Goal: Task Accomplishment & Management: Use online tool/utility

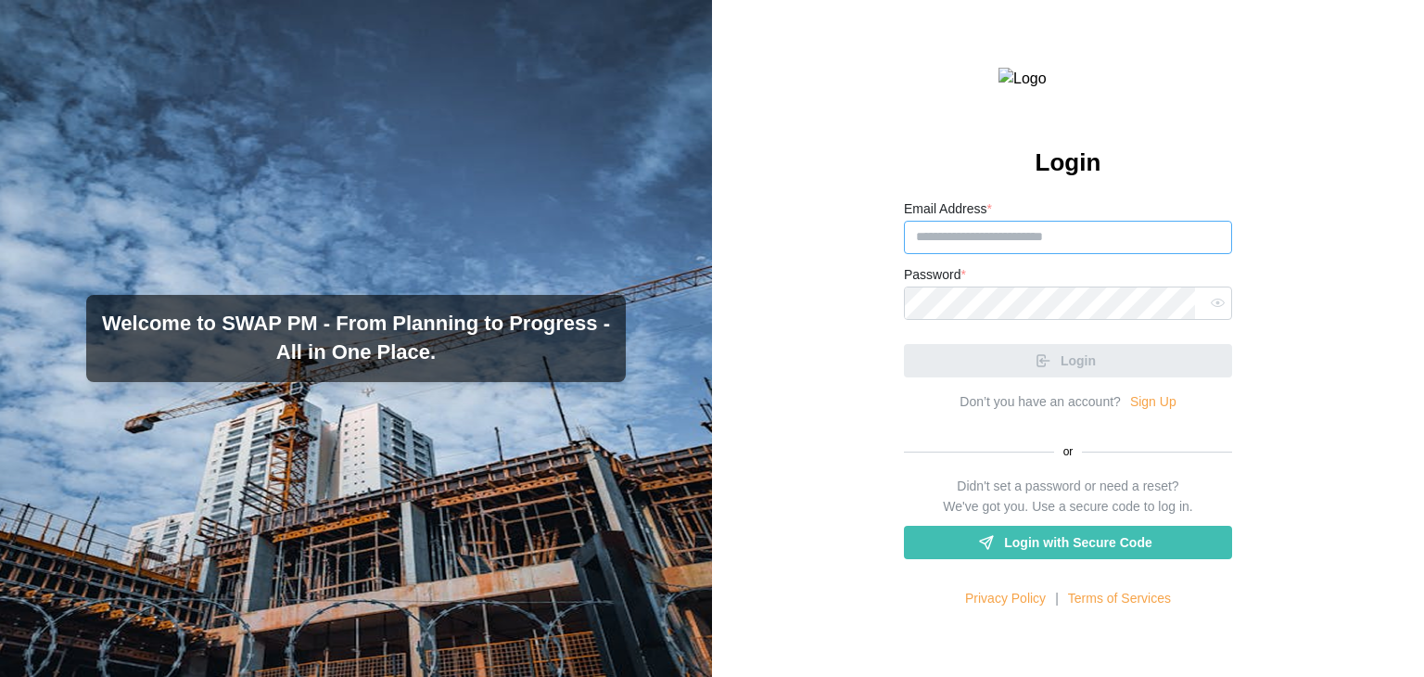
click at [979, 254] on input "Email Address *" at bounding box center [1068, 237] width 328 height 33
paste input "**********"
type input "**********"
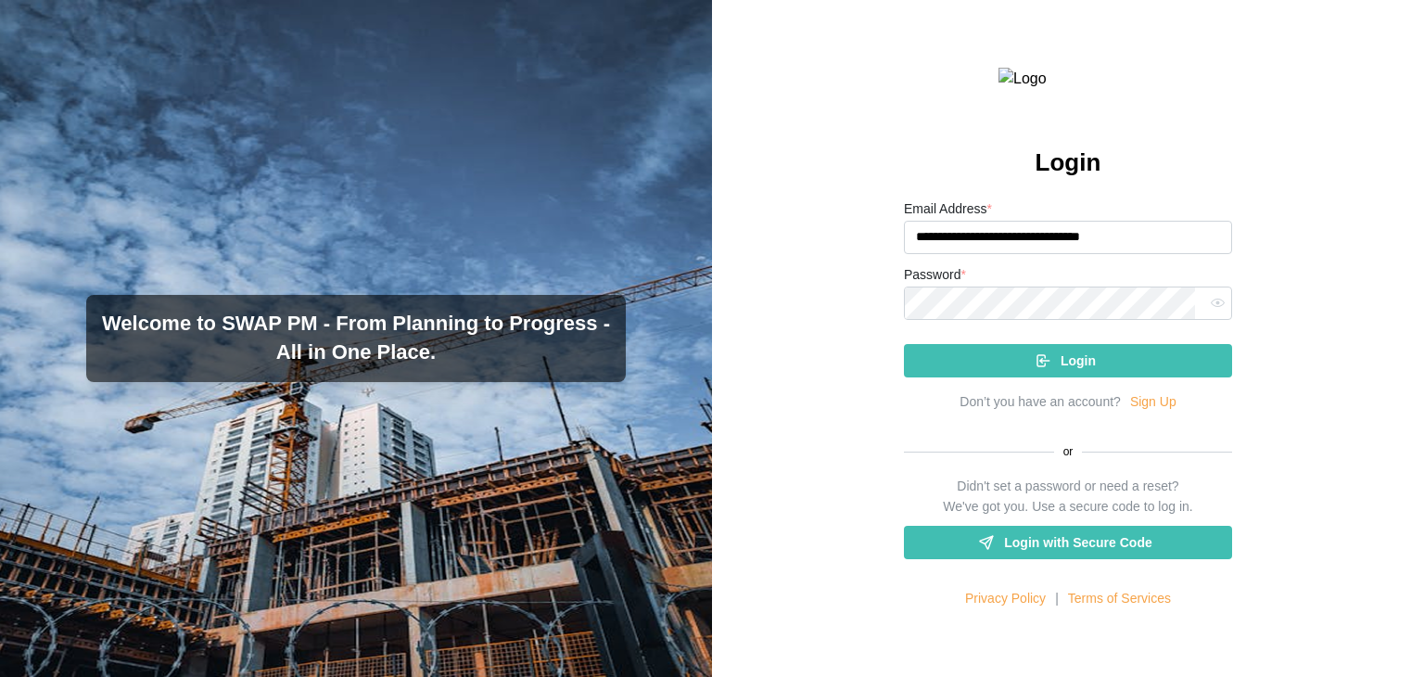
click at [979, 376] on div "Login" at bounding box center [1065, 361] width 298 height 32
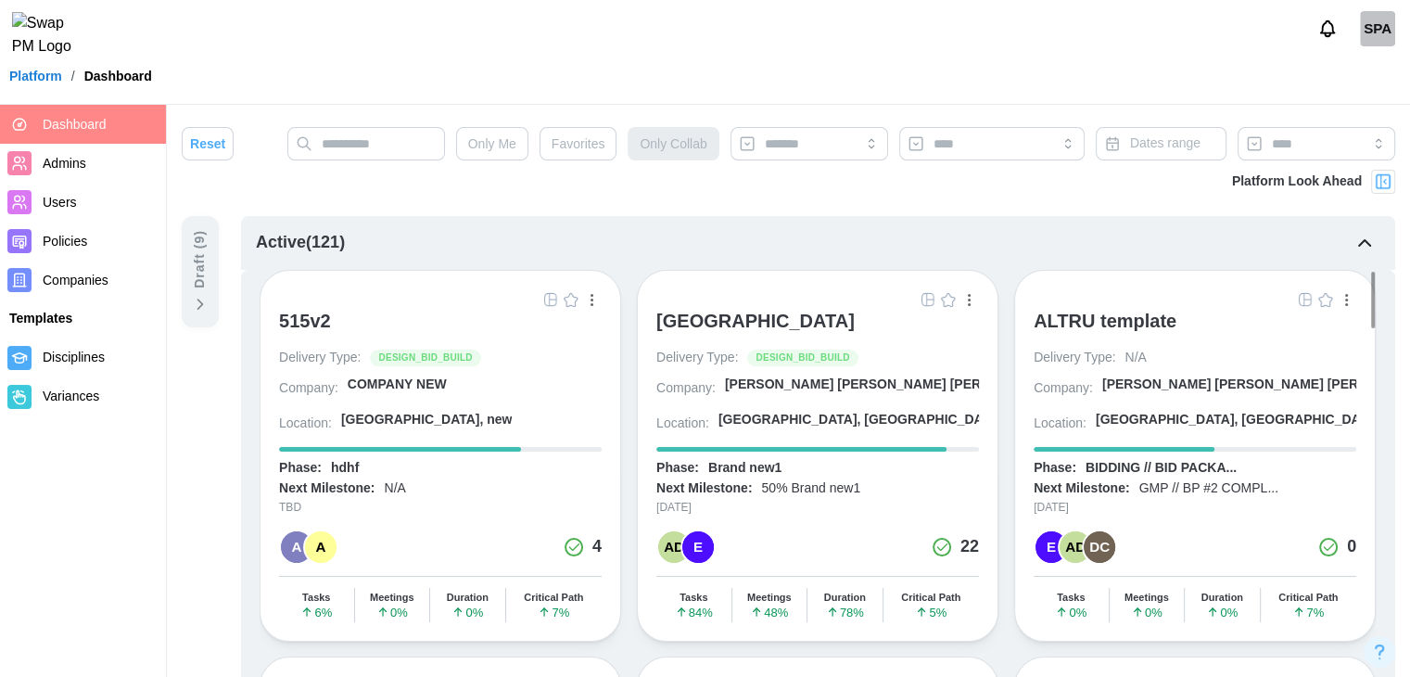
click at [701, 331] on div "[GEOGRAPHIC_DATA]" at bounding box center [755, 326] width 198 height 32
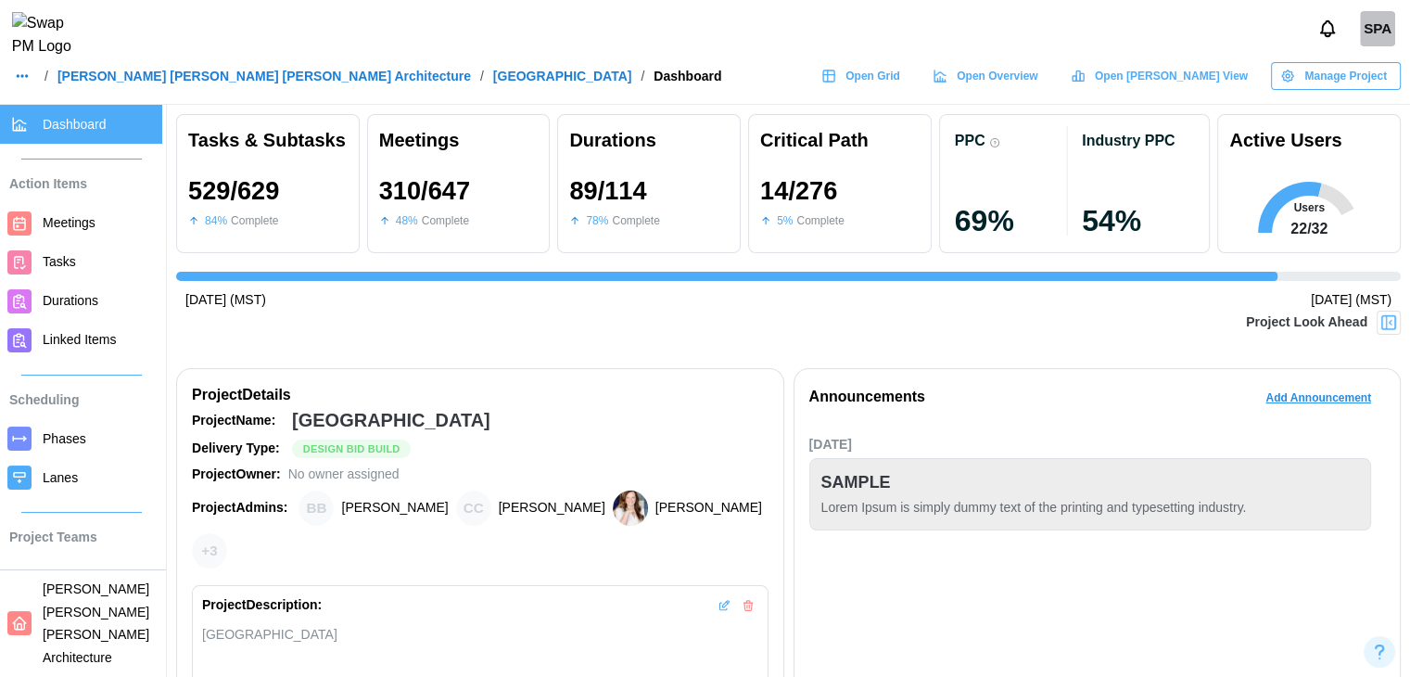
click at [1387, 327] on img at bounding box center [1388, 322] width 19 height 19
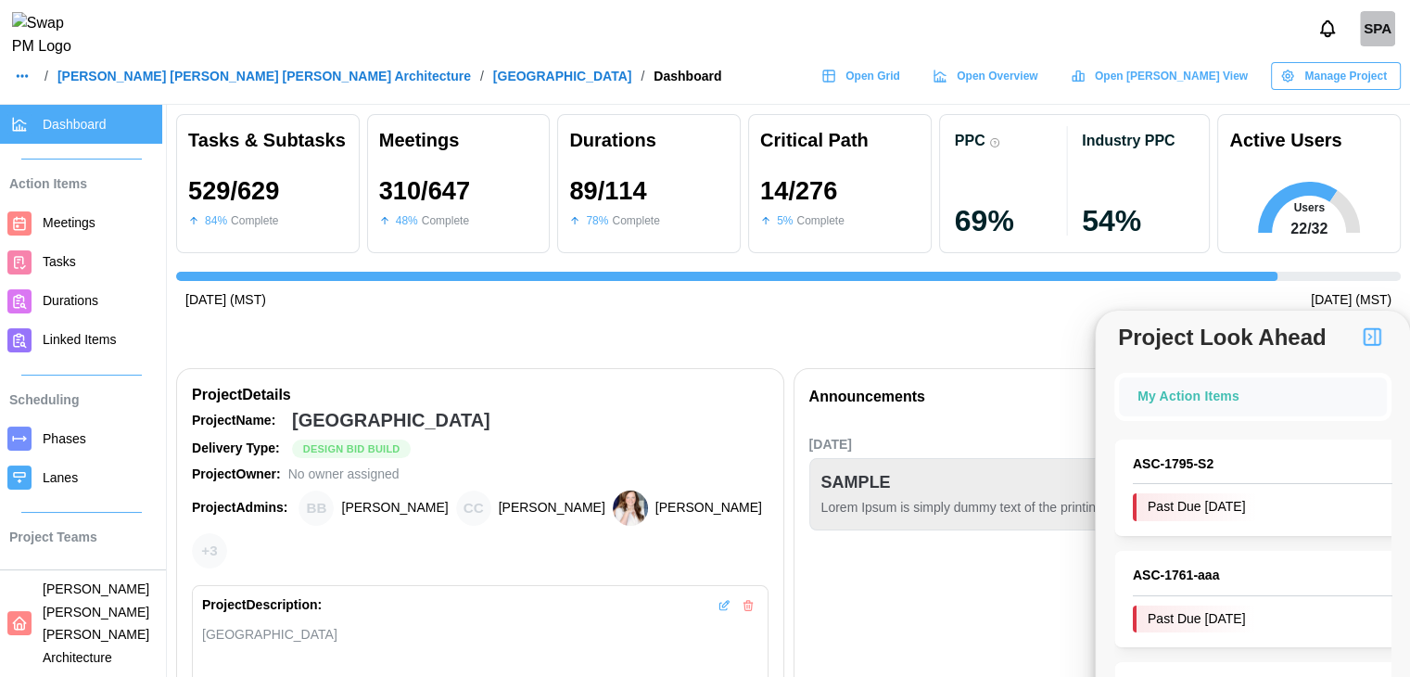
click at [1368, 331] on img "button" at bounding box center [1372, 336] width 22 height 22
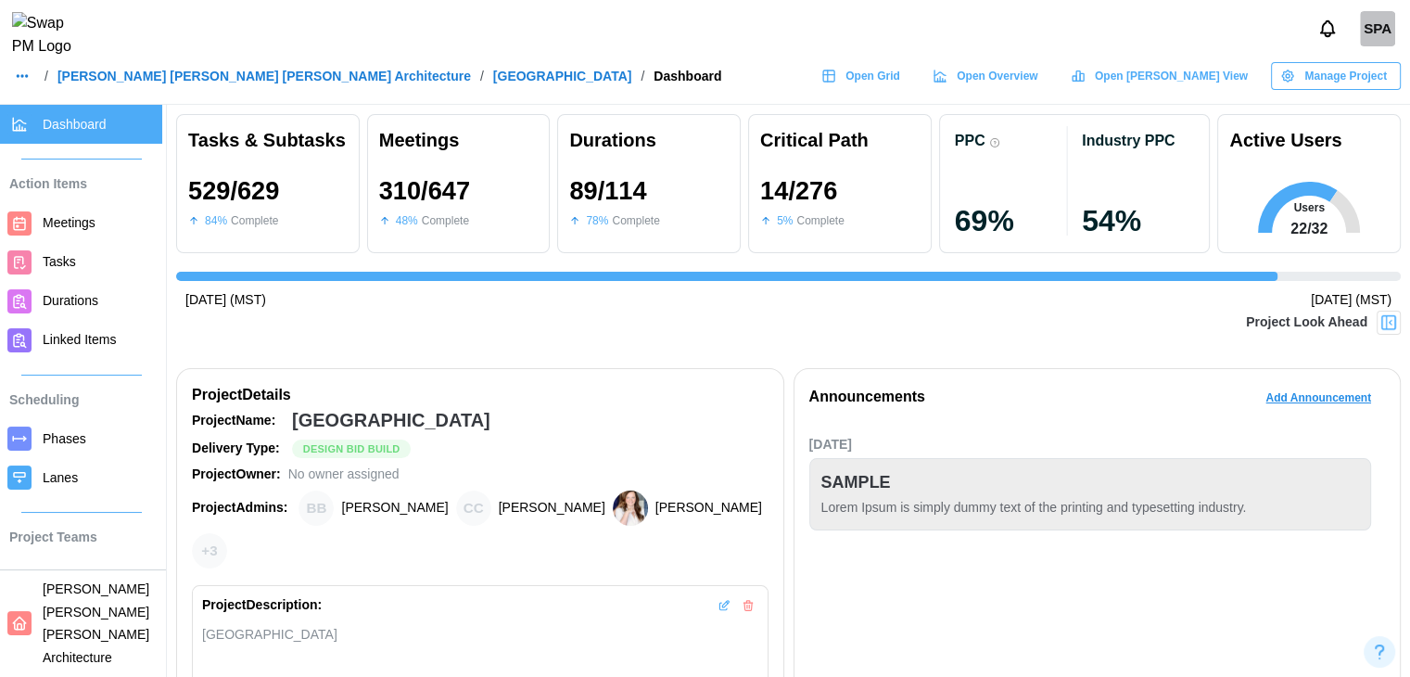
click at [1387, 314] on img at bounding box center [1388, 322] width 19 height 19
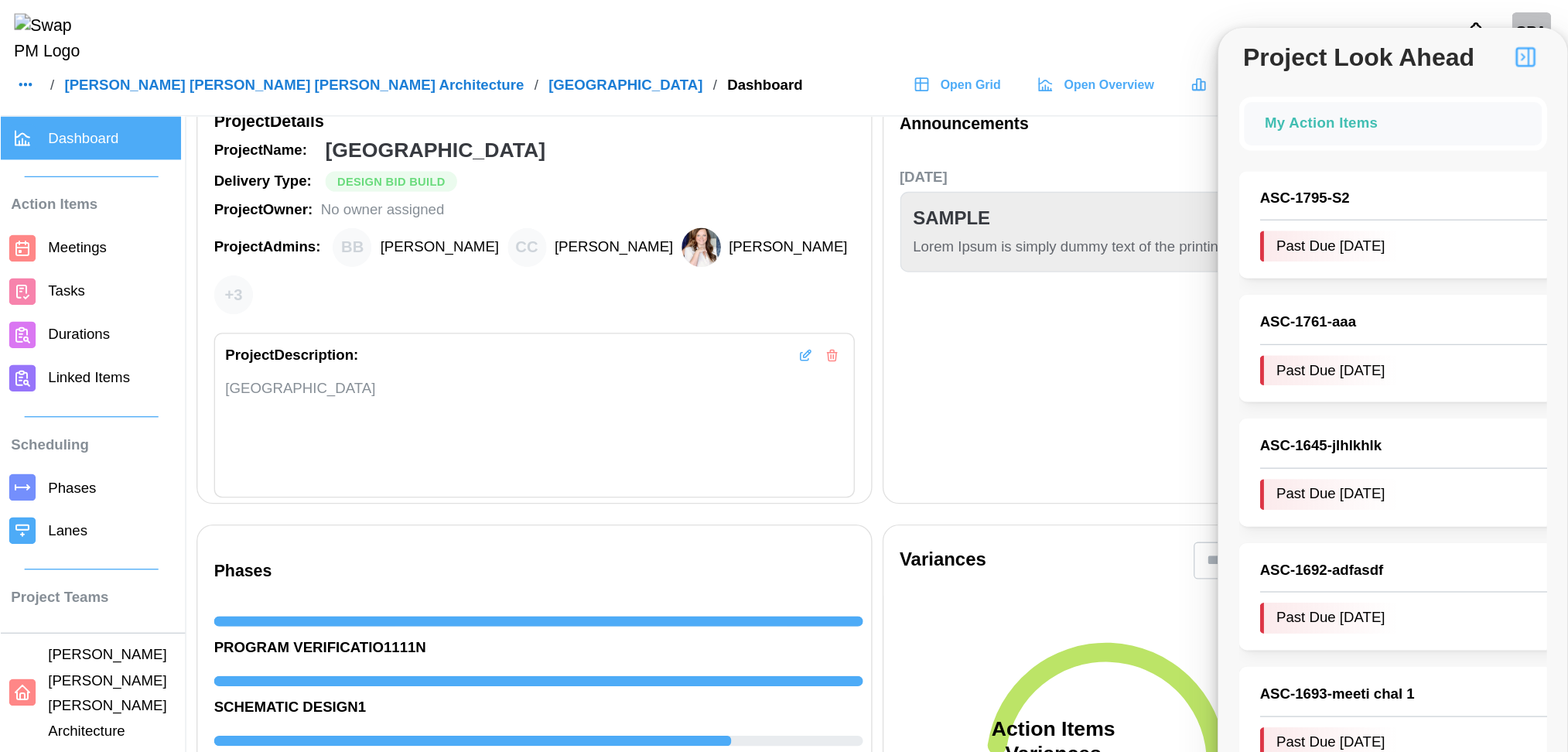
scroll to position [0, 10758]
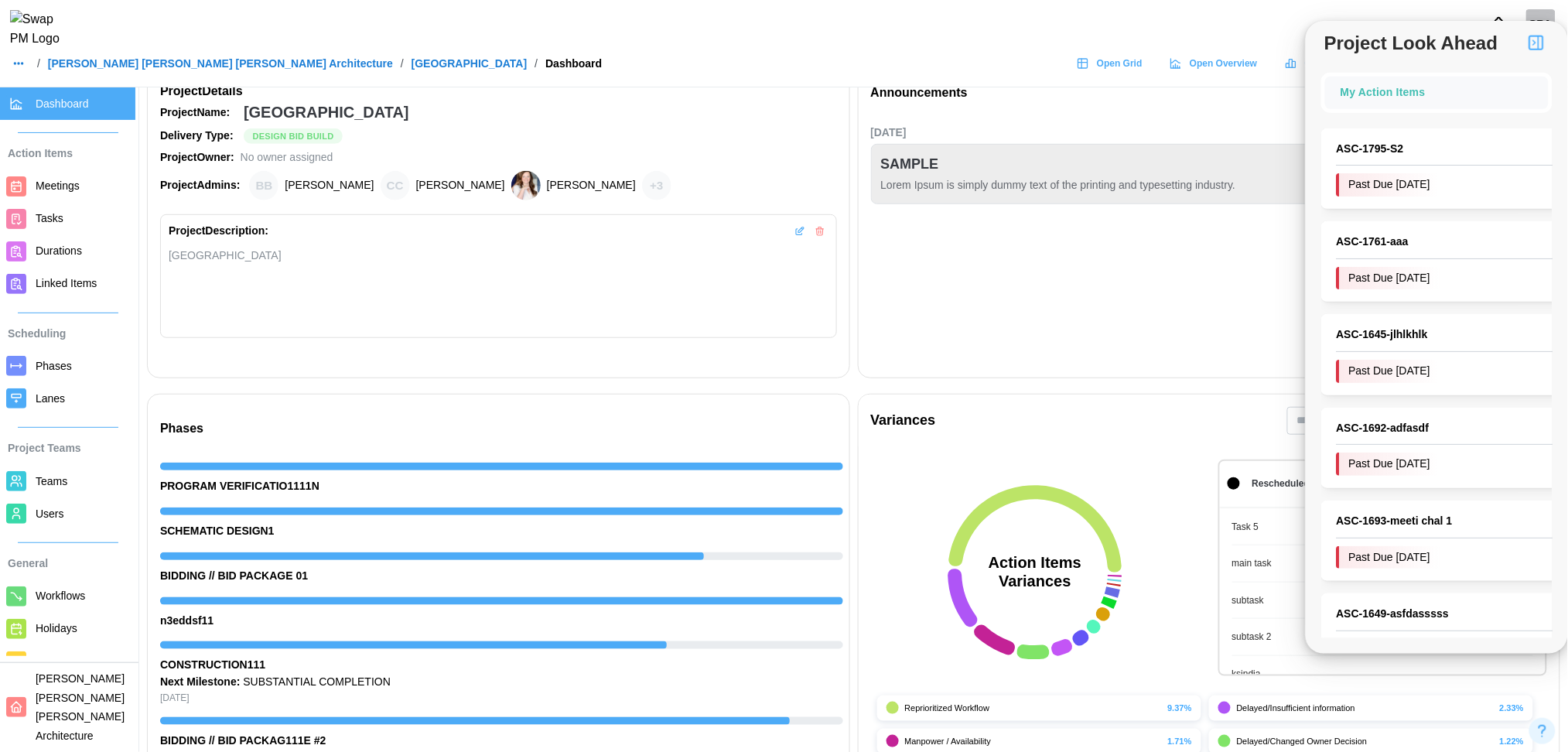
drag, startPoint x: 1123, startPoint y: 1, endPoint x: 1184, endPoint y: 314, distance: 318.9
click at [1184, 314] on div "Jul 14, 2025 SAMPLE Lorem Ipsum is simply dummy text of the printing and typese…" at bounding box center [1209, 235] width 677 height 227
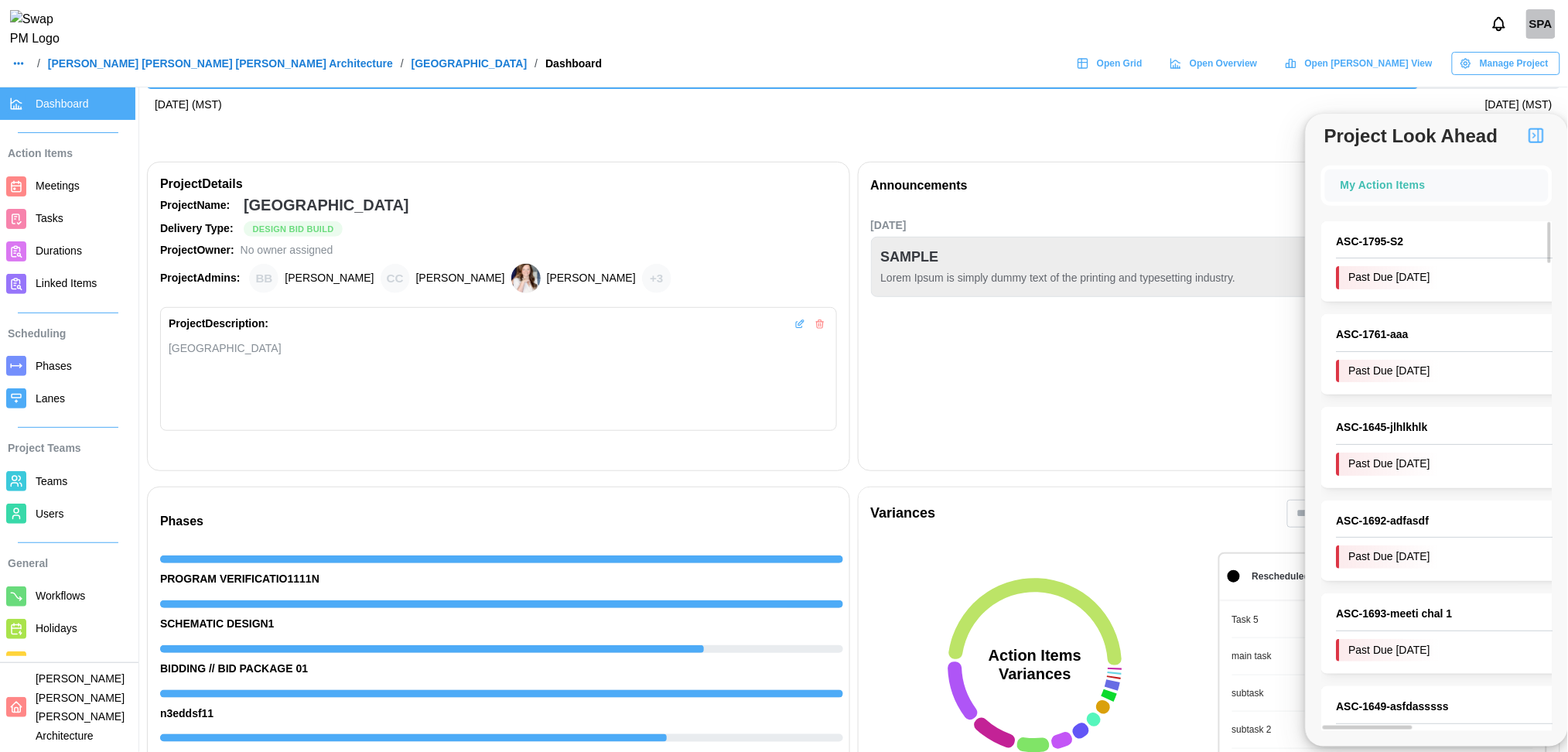
scroll to position [149, 0]
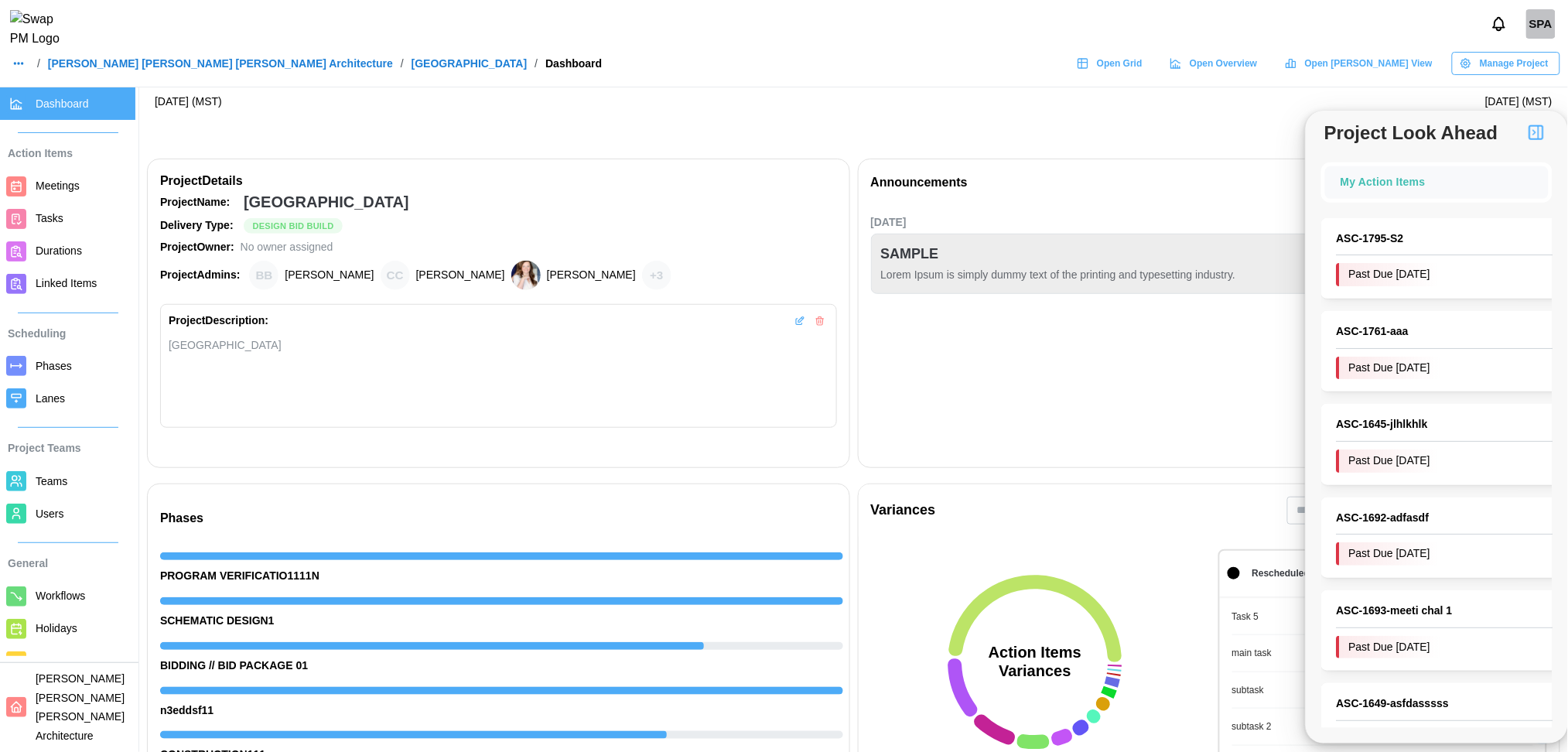
click at [1187, 33] on icon "Notifications" at bounding box center [1499, 24] width 17 height 17
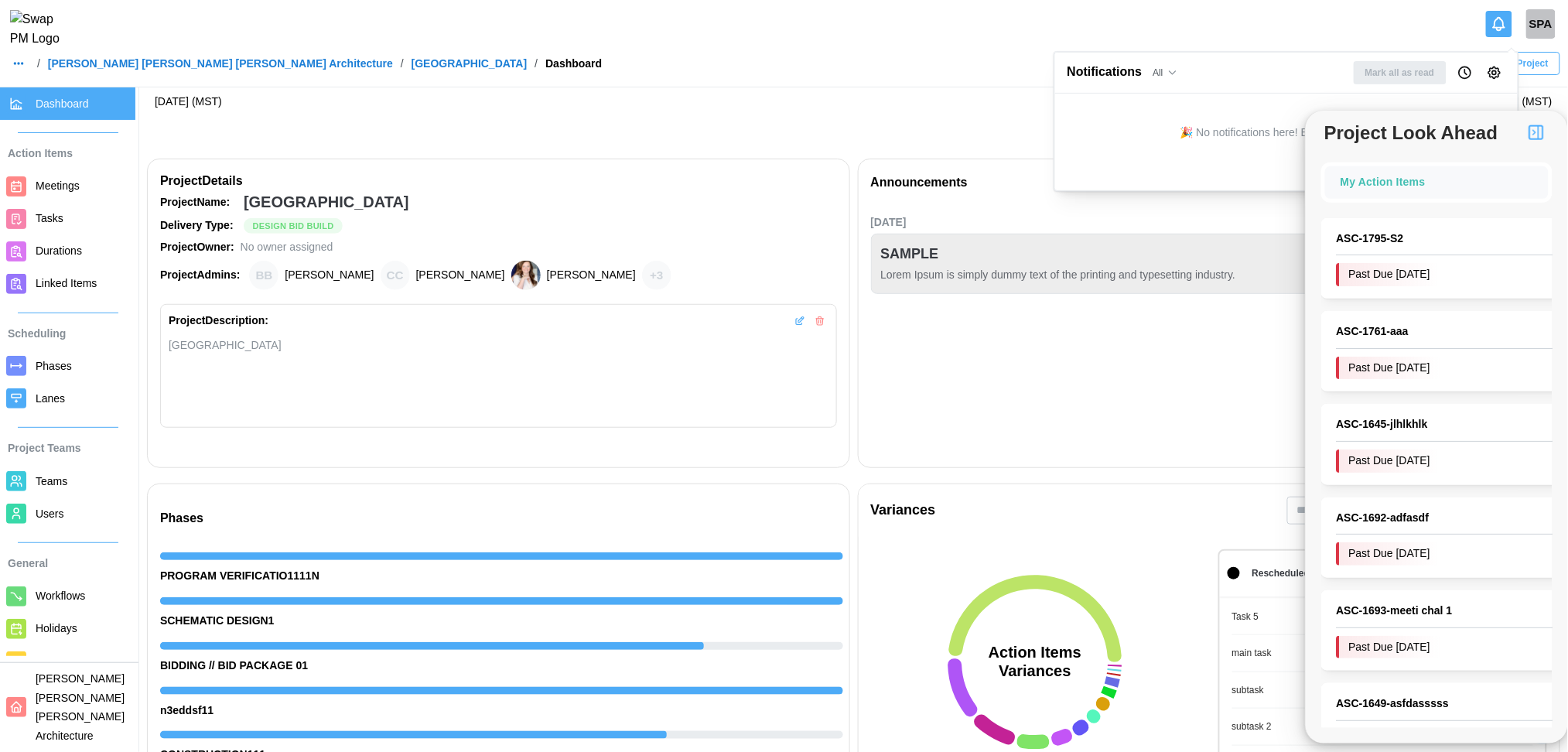
click at [1187, 73] on icon "Notification Preferences" at bounding box center [1494, 73] width 12 height 12
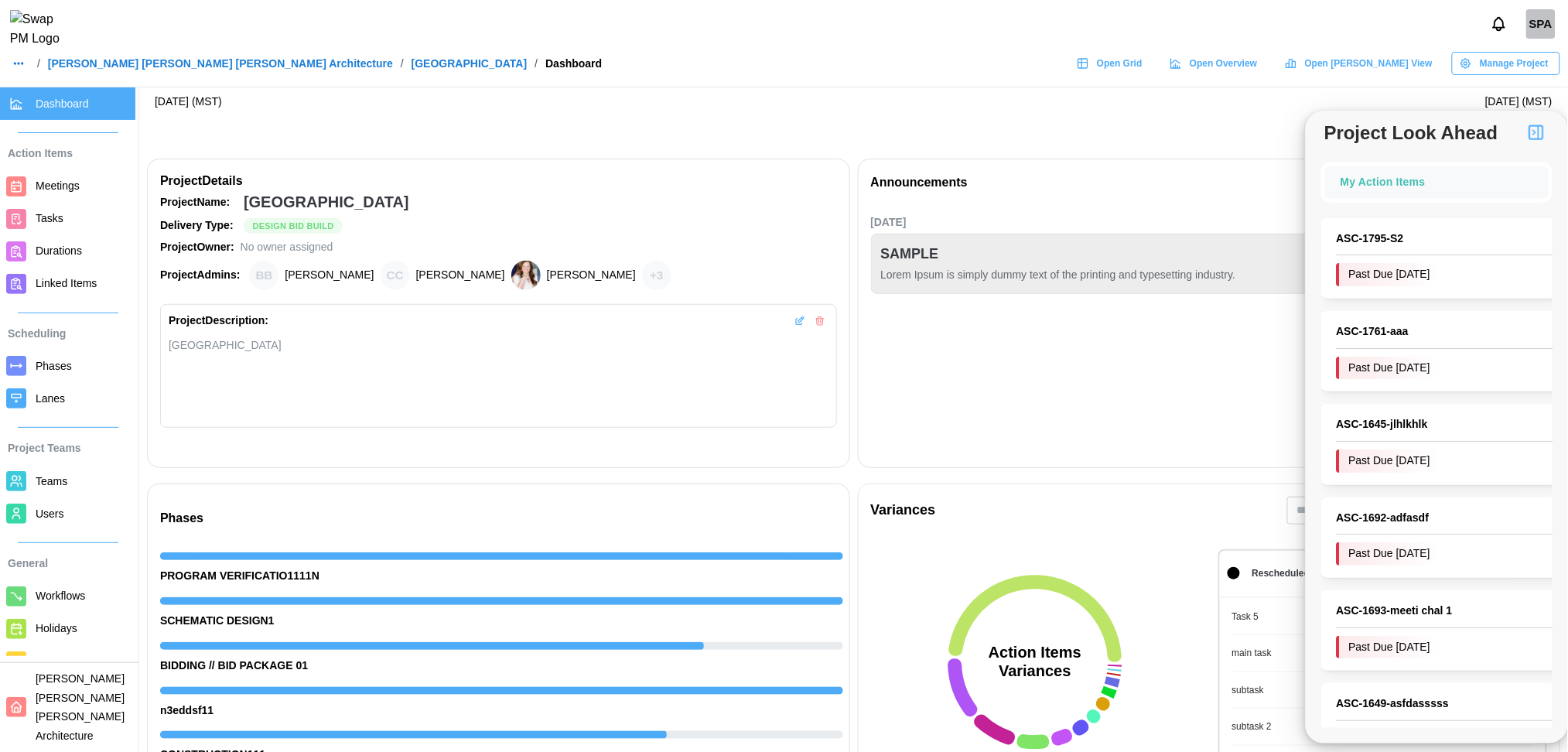
click at [1187, 128] on img "button" at bounding box center [1536, 132] width 18 height 18
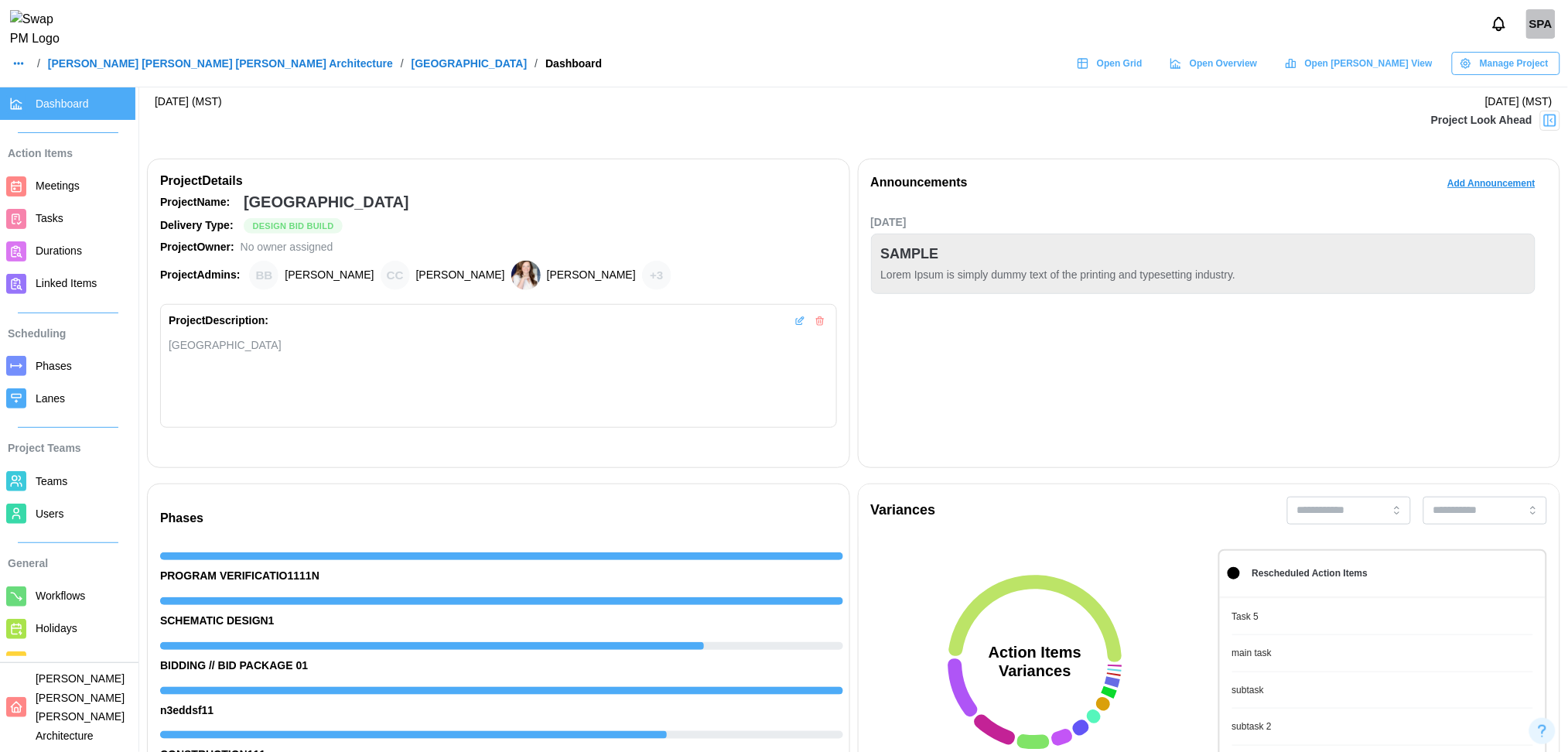
click at [1187, 22] on button "Notifications" at bounding box center [1499, 24] width 27 height 27
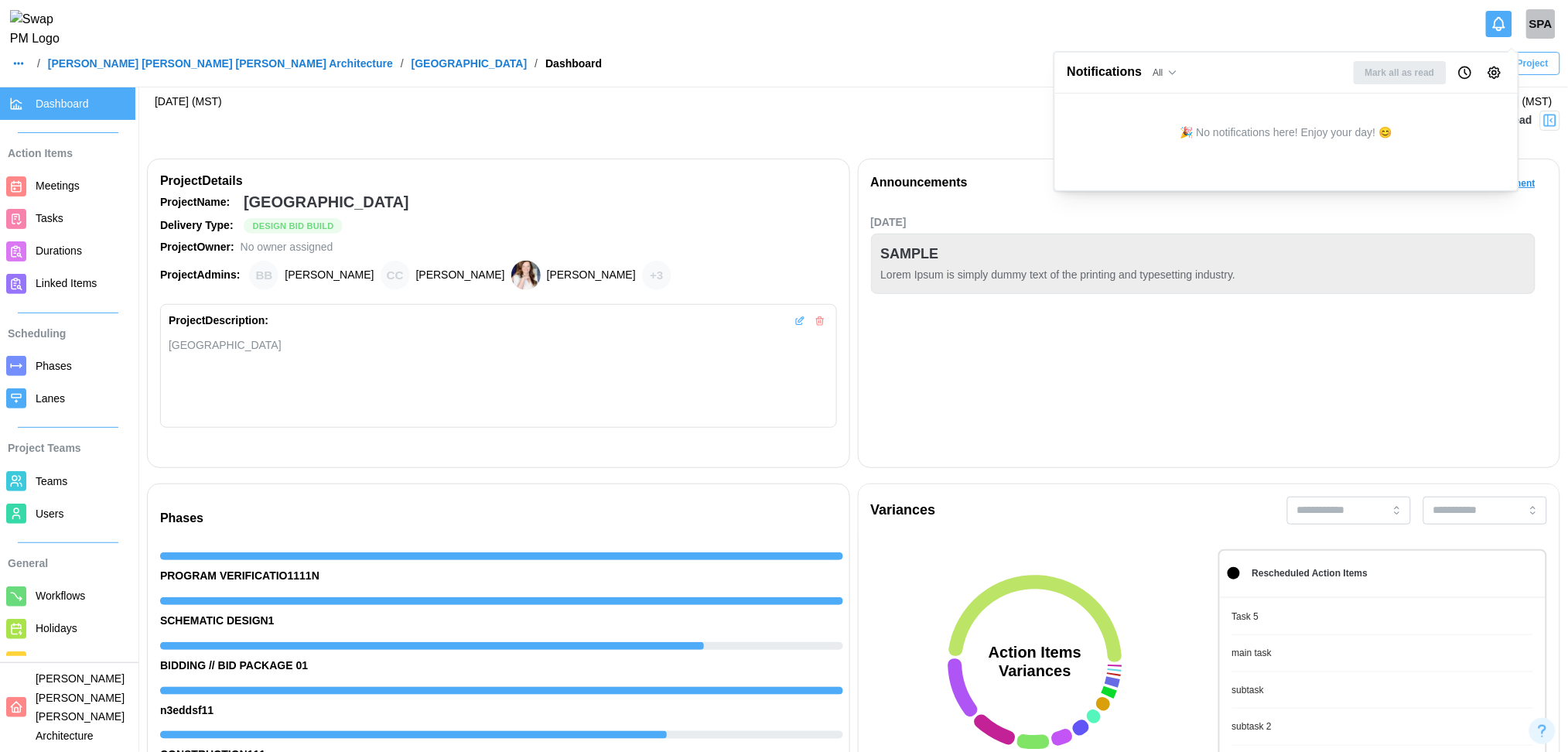
click at [1187, 73] on button "Notification Preferences" at bounding box center [1495, 73] width 22 height 22
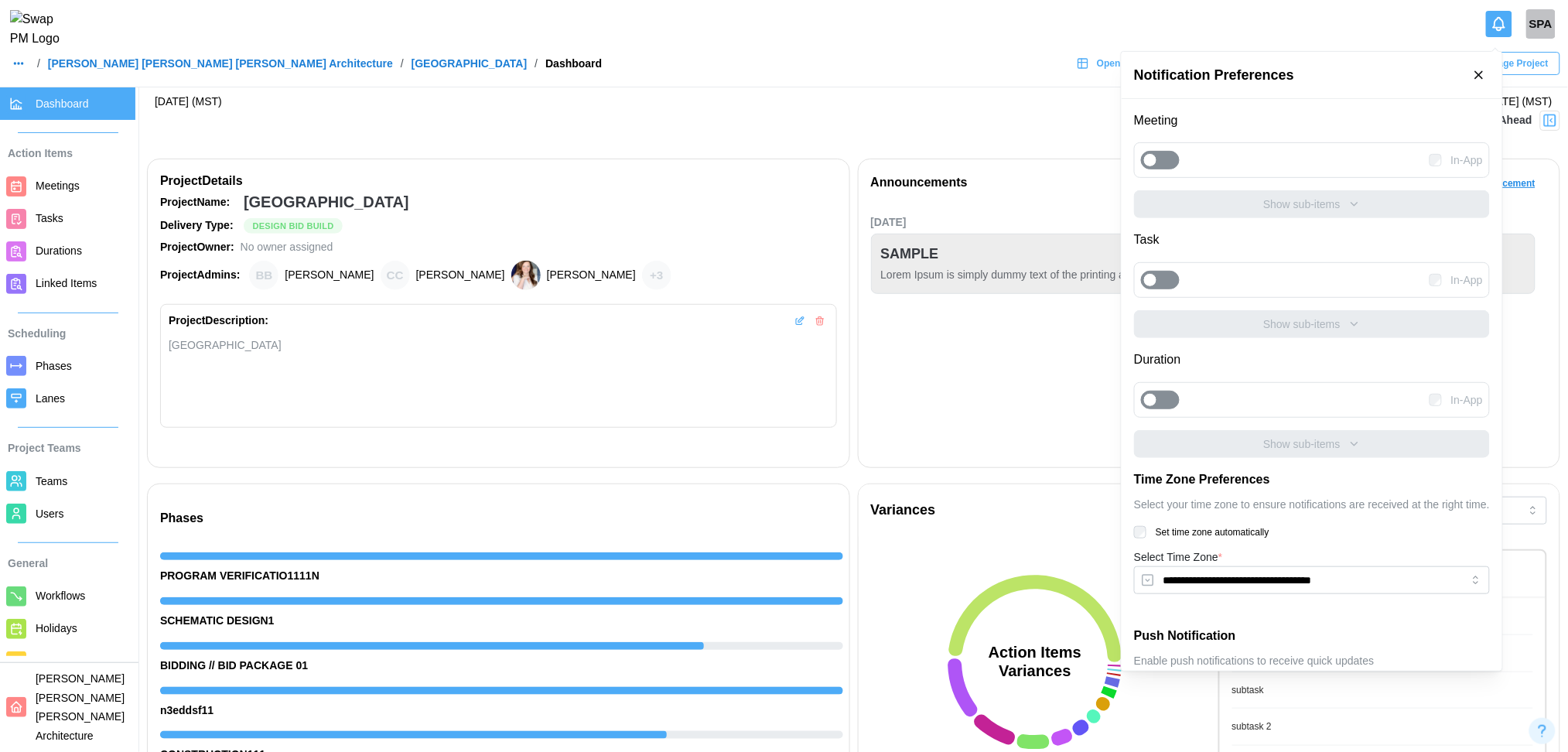
click at [1166, 160] on div at bounding box center [1168, 160] width 22 height 17
click at [1187, 67] on button "button" at bounding box center [1479, 75] width 22 height 22
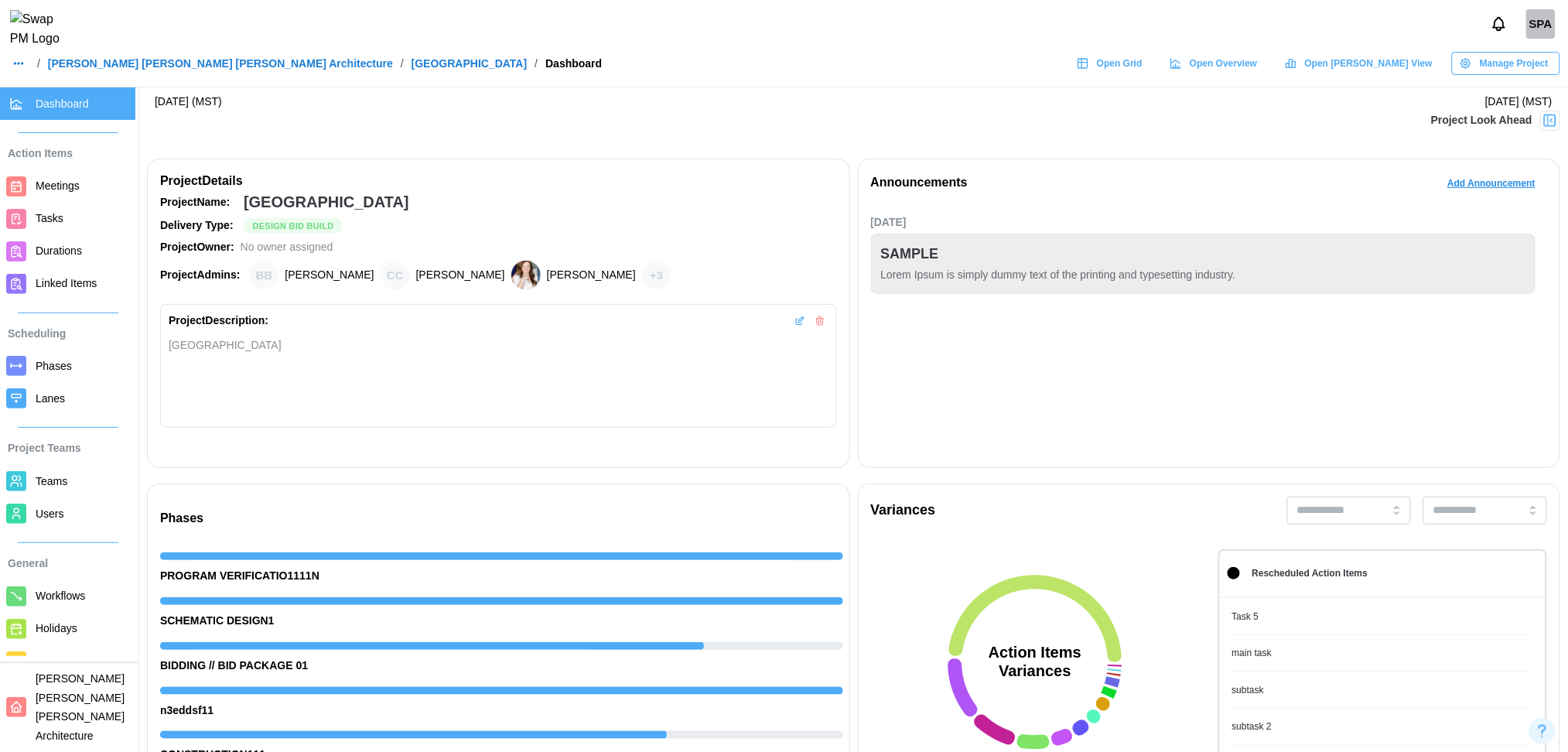
click at [1187, 123] on img at bounding box center [1550, 120] width 16 height 16
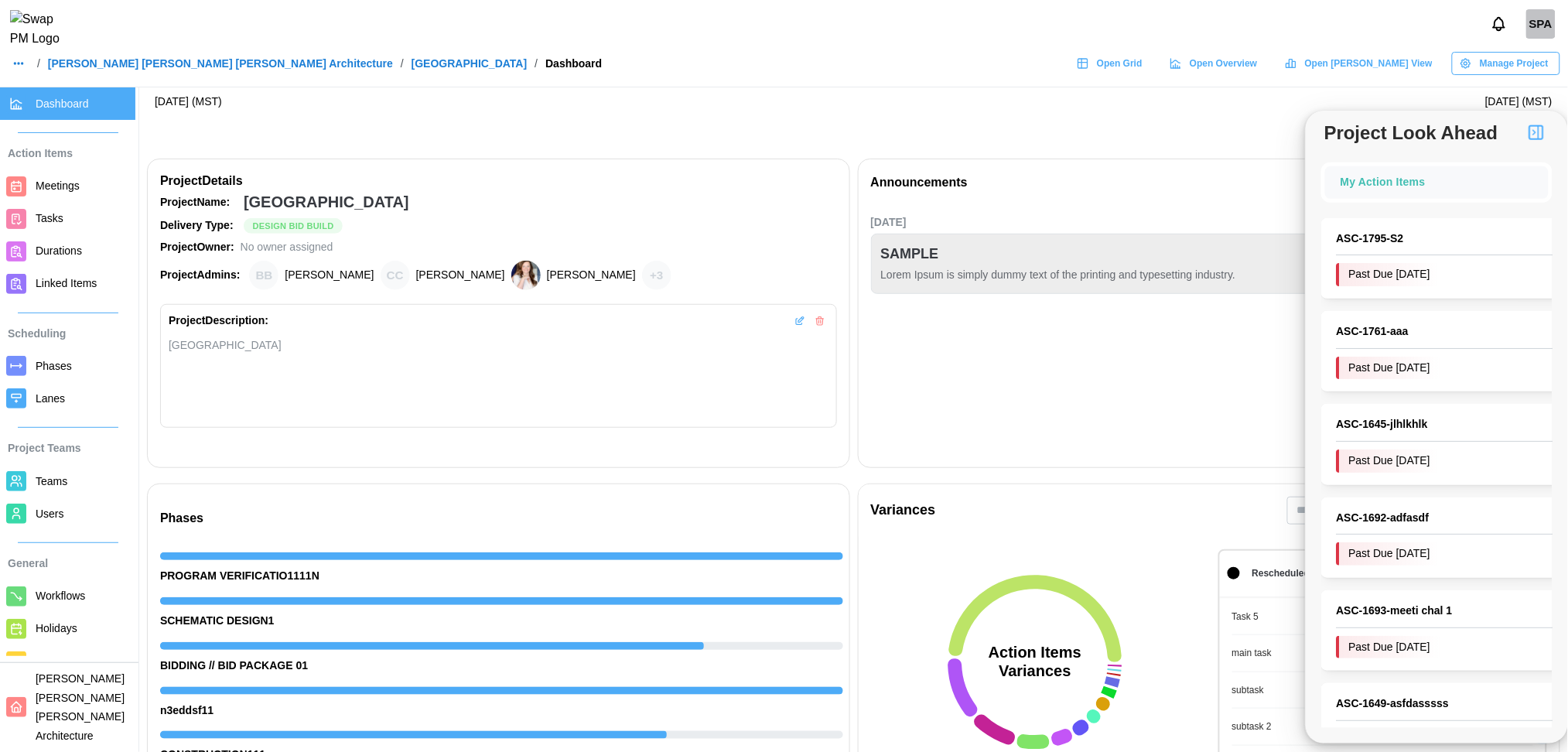
click at [1187, 123] on div "Project Look Ahead" at bounding box center [1436, 133] width 262 height 28
click at [1187, 138] on img "button" at bounding box center [1536, 132] width 18 height 18
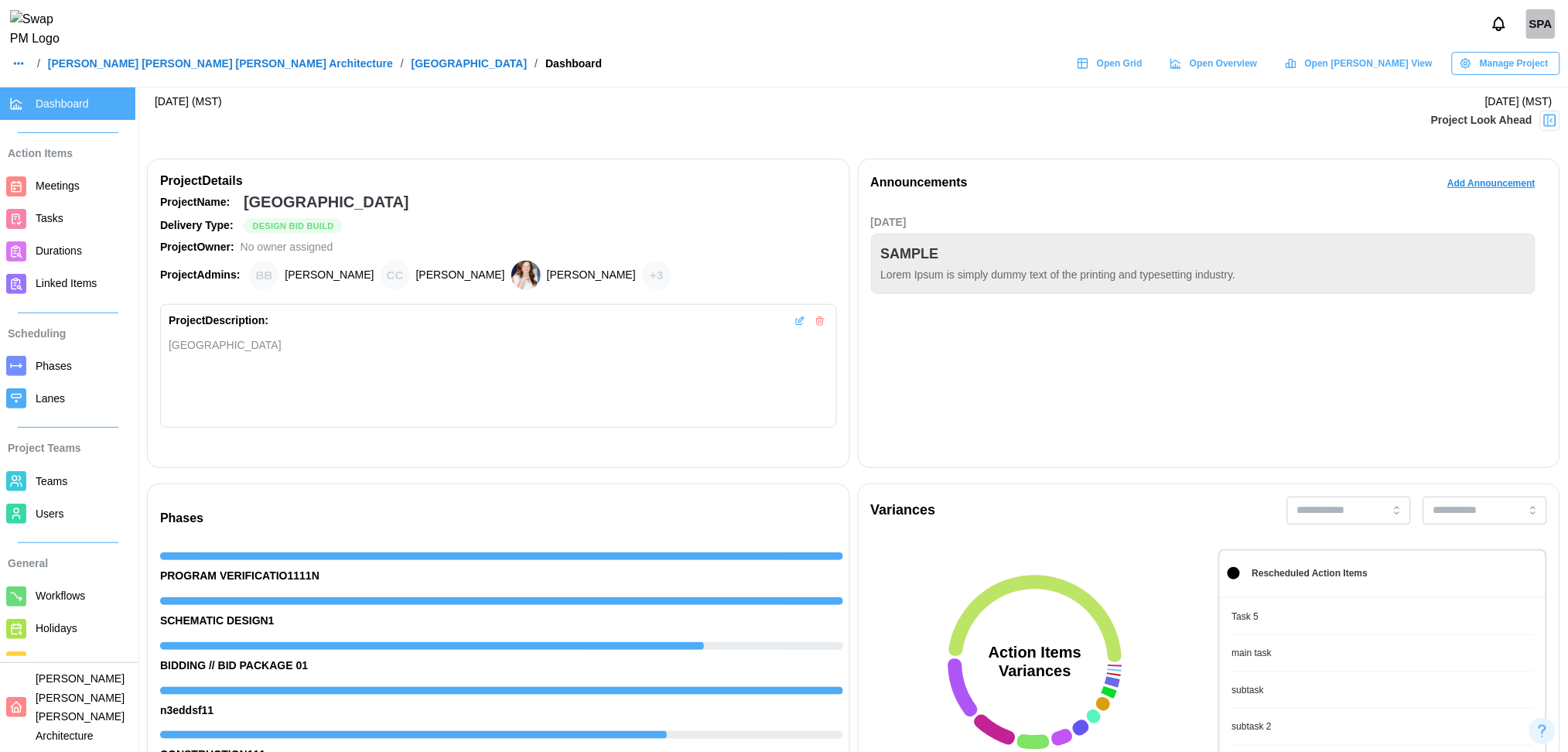
click at [1142, 74] on span "Open Grid" at bounding box center [1119, 63] width 46 height 22
click at [1187, 37] on button "Notifications" at bounding box center [1499, 24] width 27 height 27
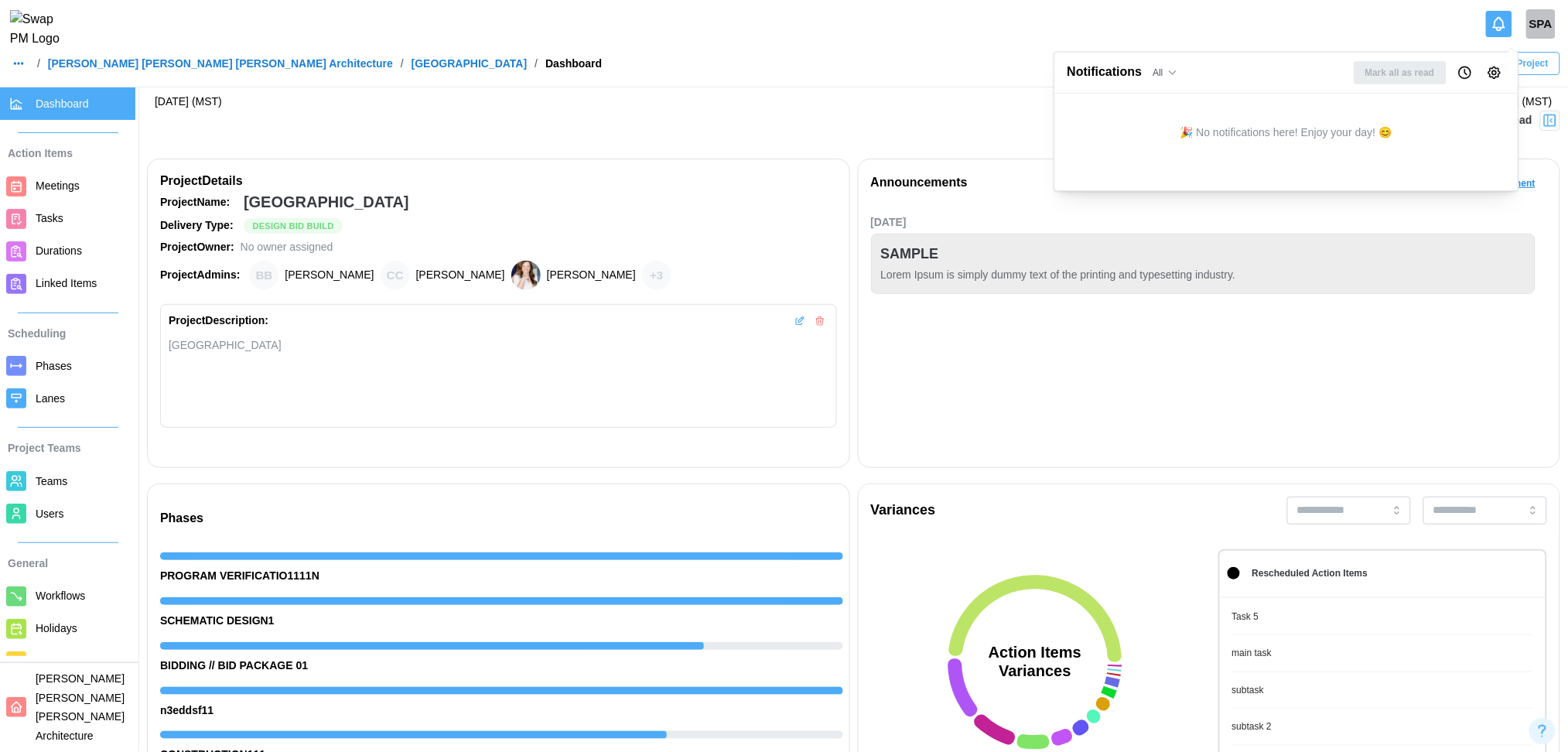
click at [1187, 71] on icon "Notification Preferences" at bounding box center [1494, 73] width 16 height 16
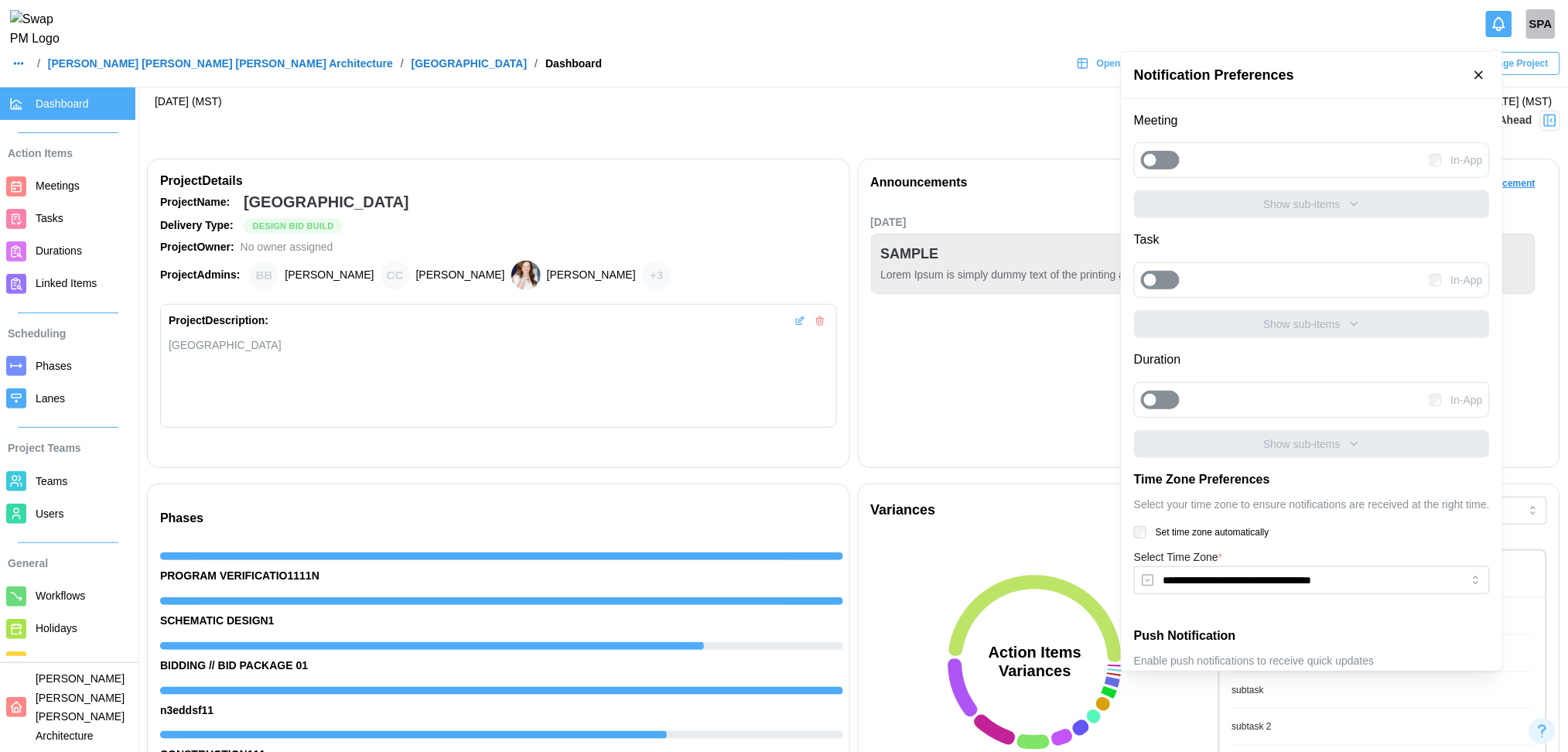
click at [1166, 162] on div at bounding box center [1168, 160] width 22 height 17
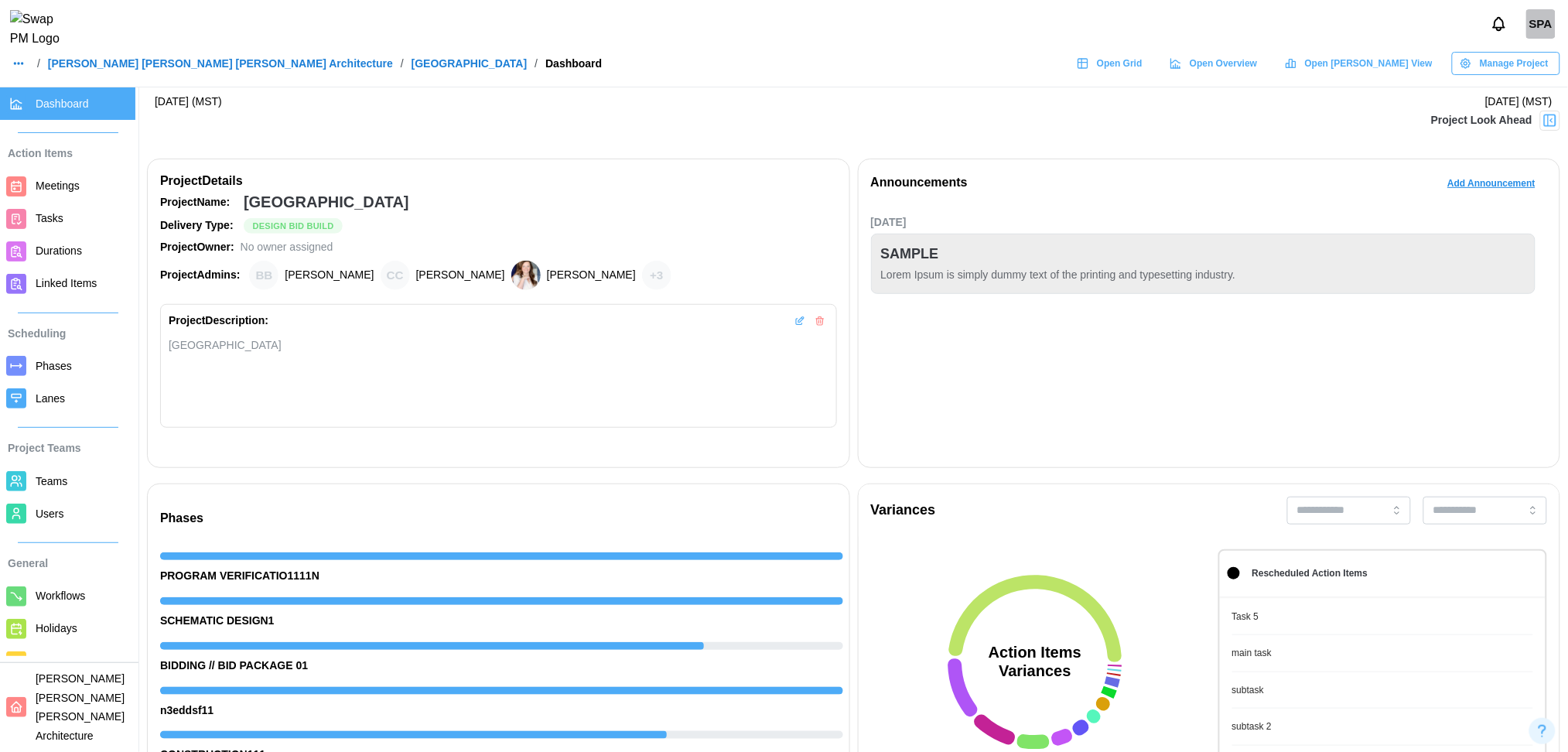
click at [57, 225] on span "Tasks" at bounding box center [49, 218] width 28 height 13
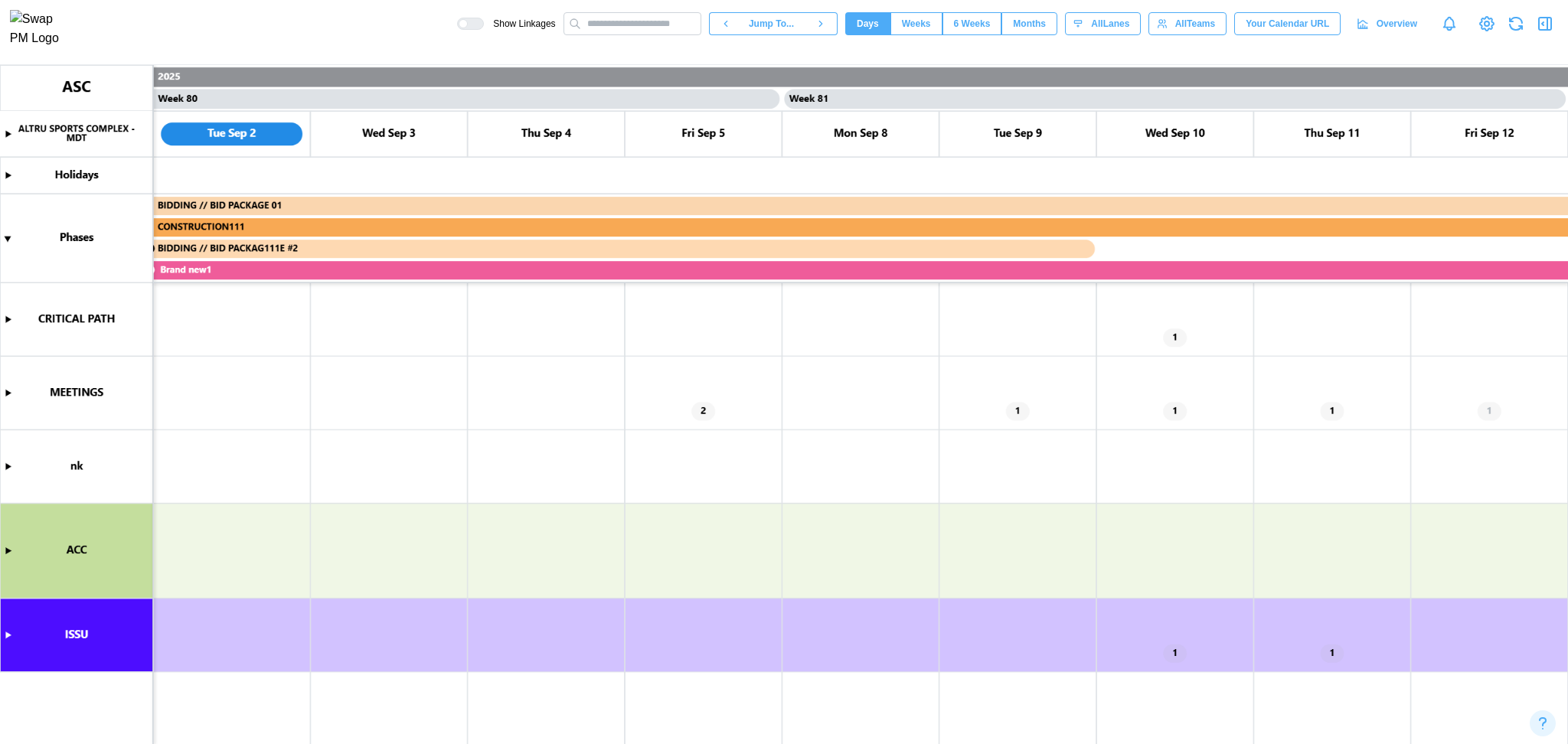
scroll to position [0, 62259]
click at [483, 24] on div at bounding box center [475, 23] width 16 height 11
click at [484, 25] on div at bounding box center [470, 23] width 26 height 12
click at [483, 25] on div at bounding box center [475, 23] width 16 height 11
click at [1376, 24] on div "Overview" at bounding box center [1386, 24] width 60 height 21
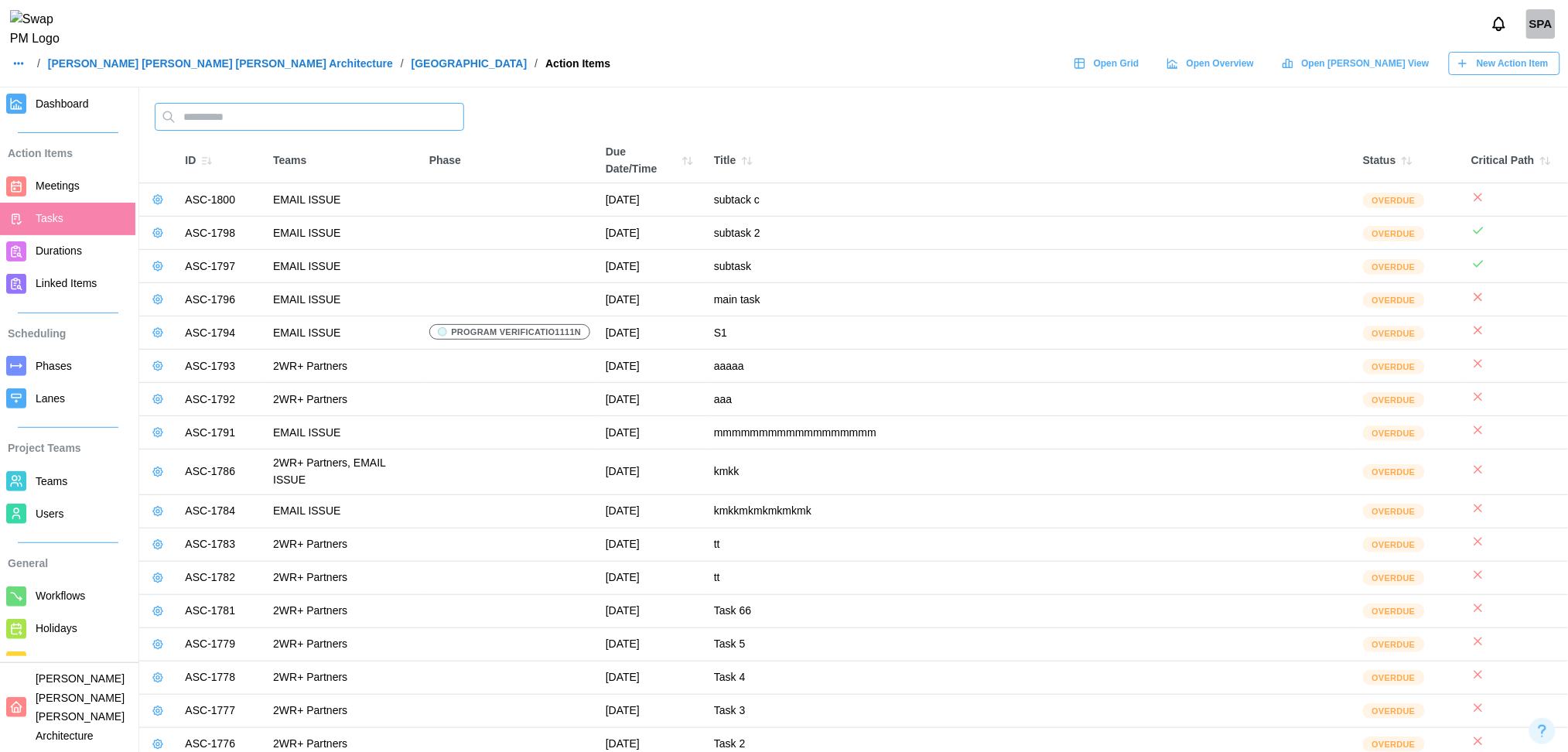
click at [343, 107] on input "text" at bounding box center [309, 116] width 310 height 28
type input "*"
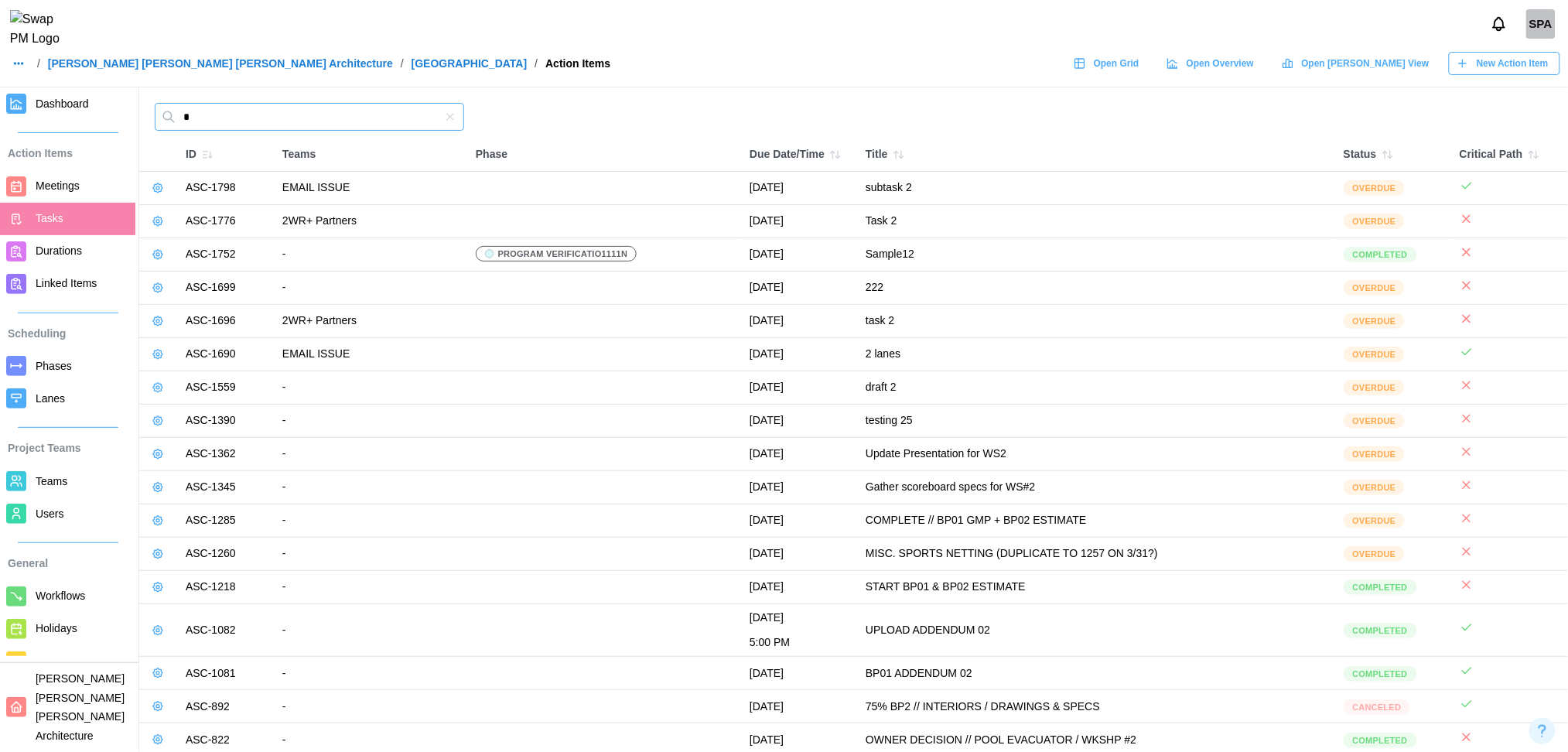
click at [343, 107] on input "*" at bounding box center [309, 116] width 310 height 28
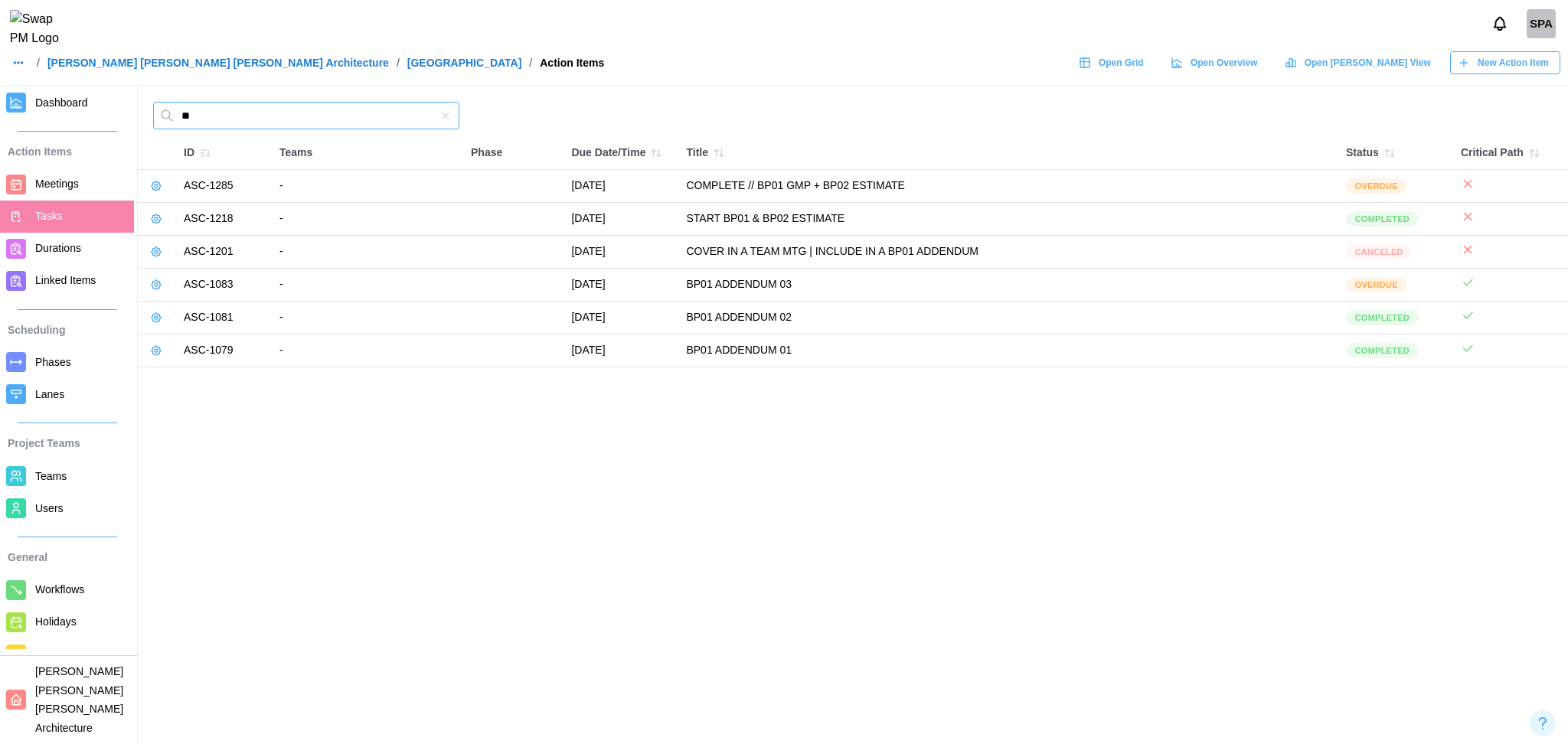
type input "*"
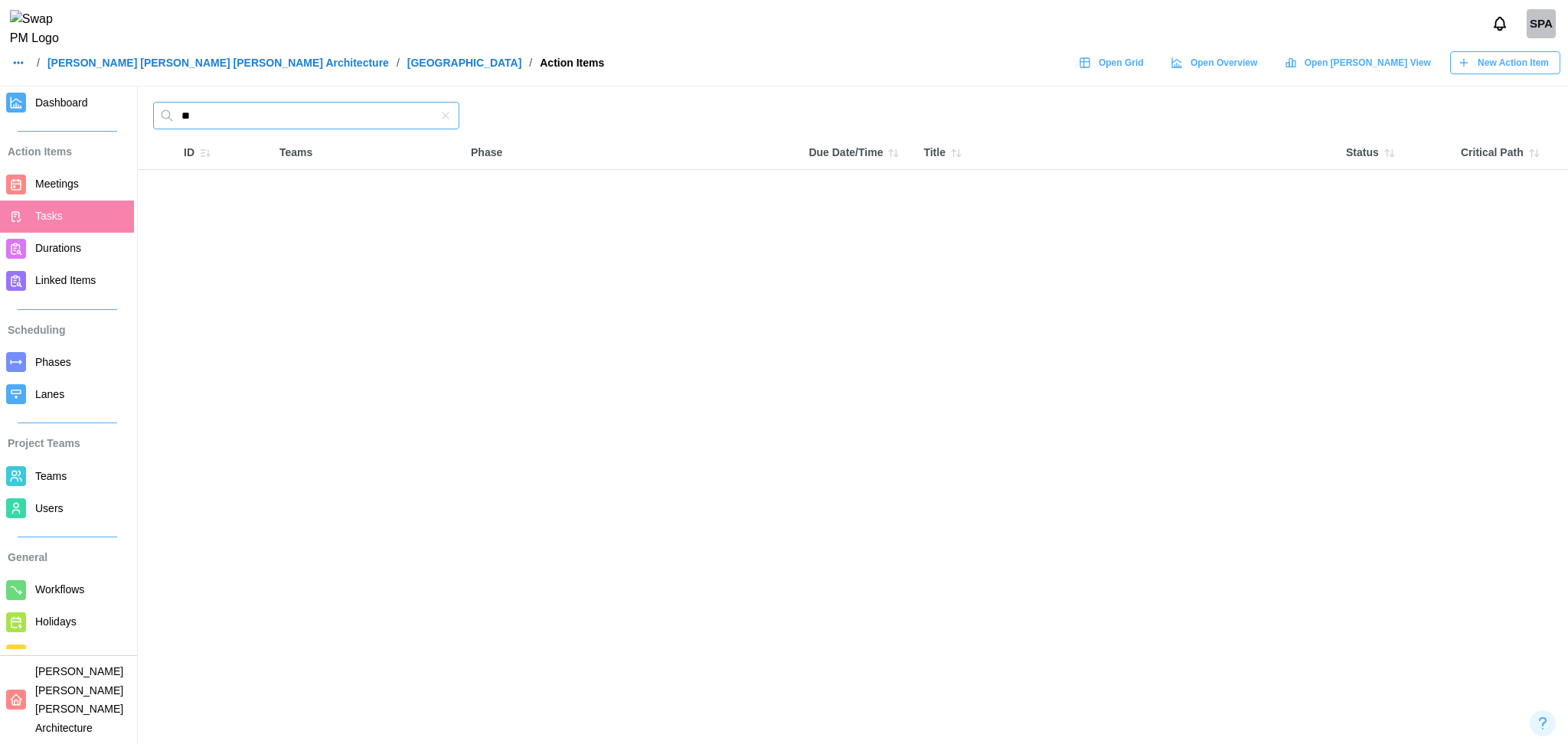
type input "*"
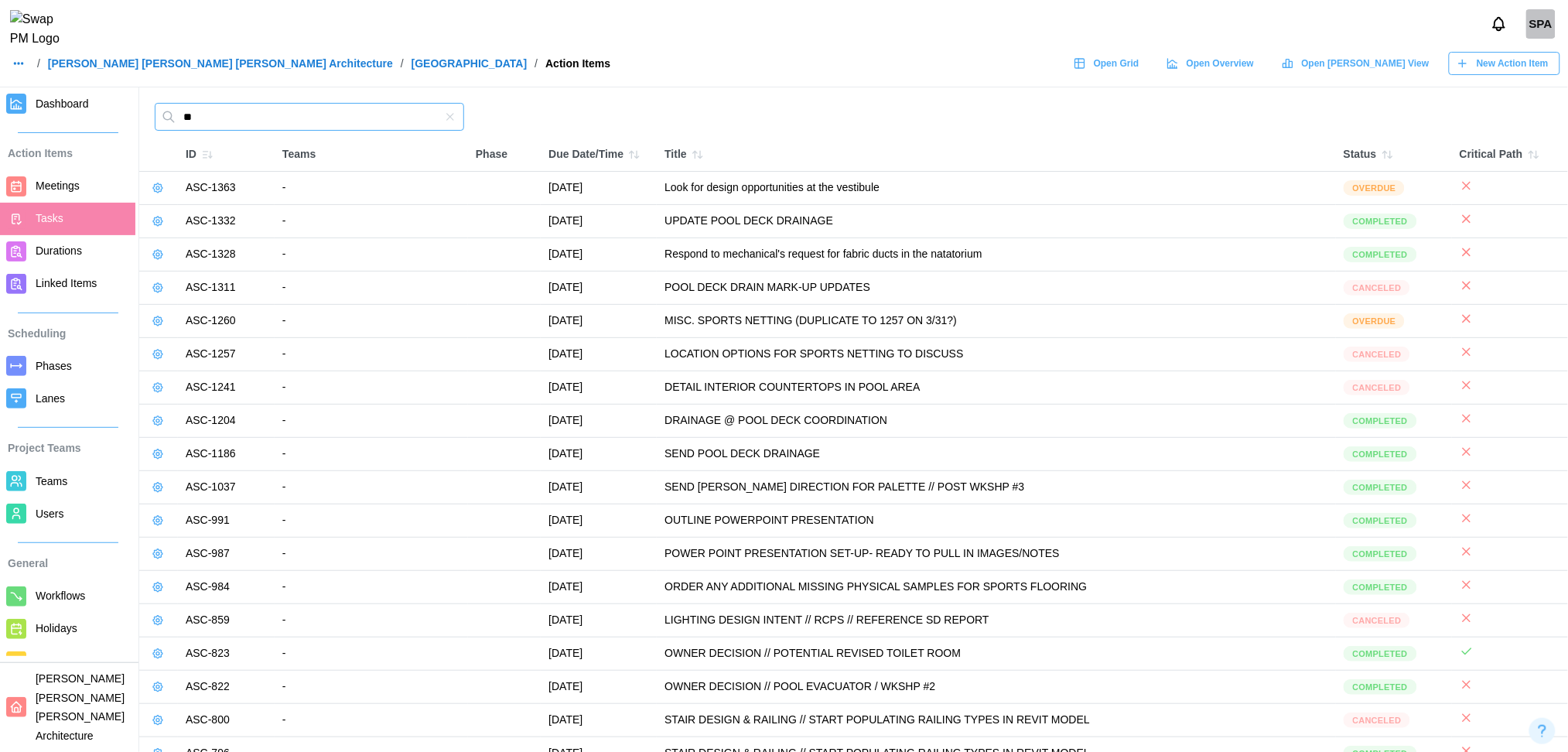
type input "*"
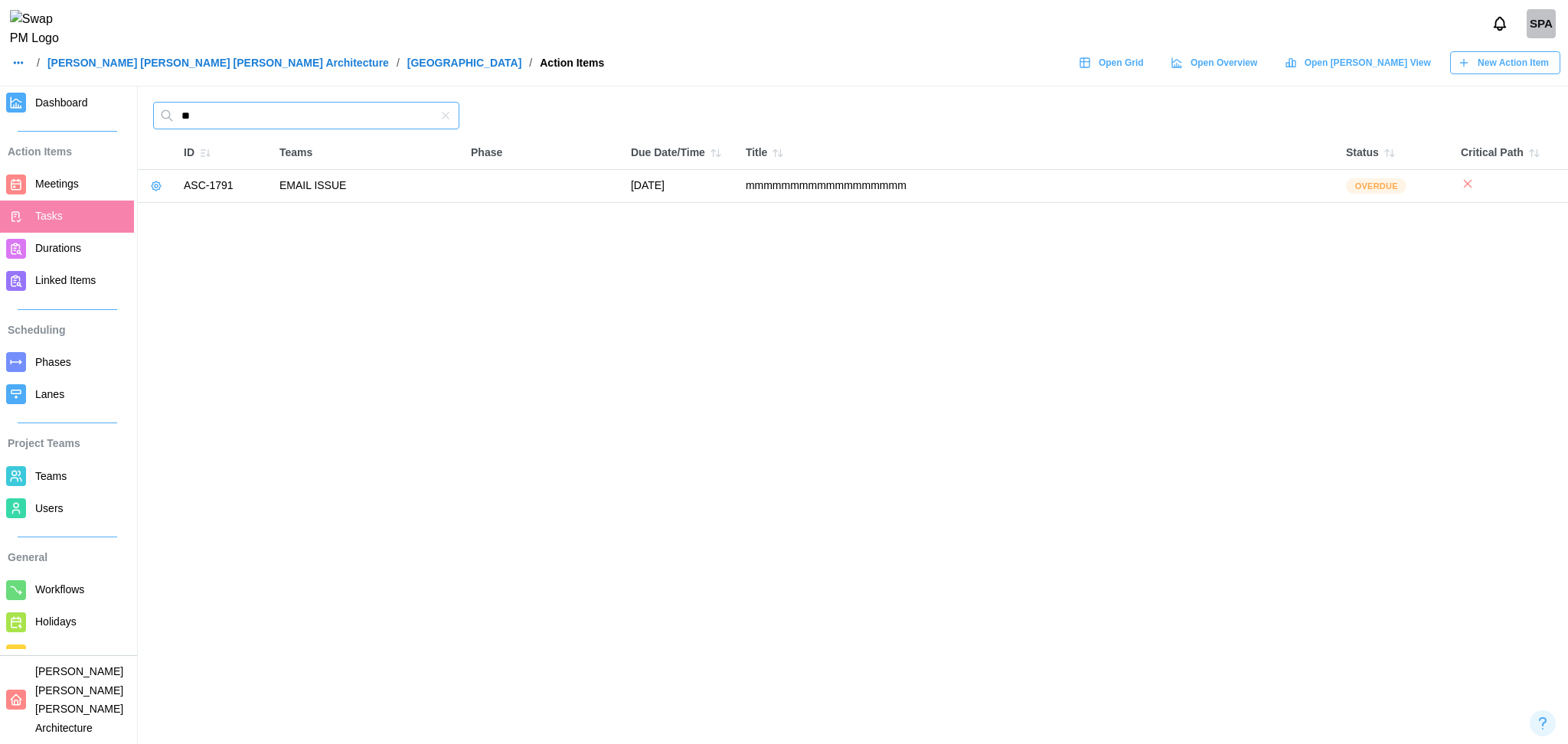
type input "*"
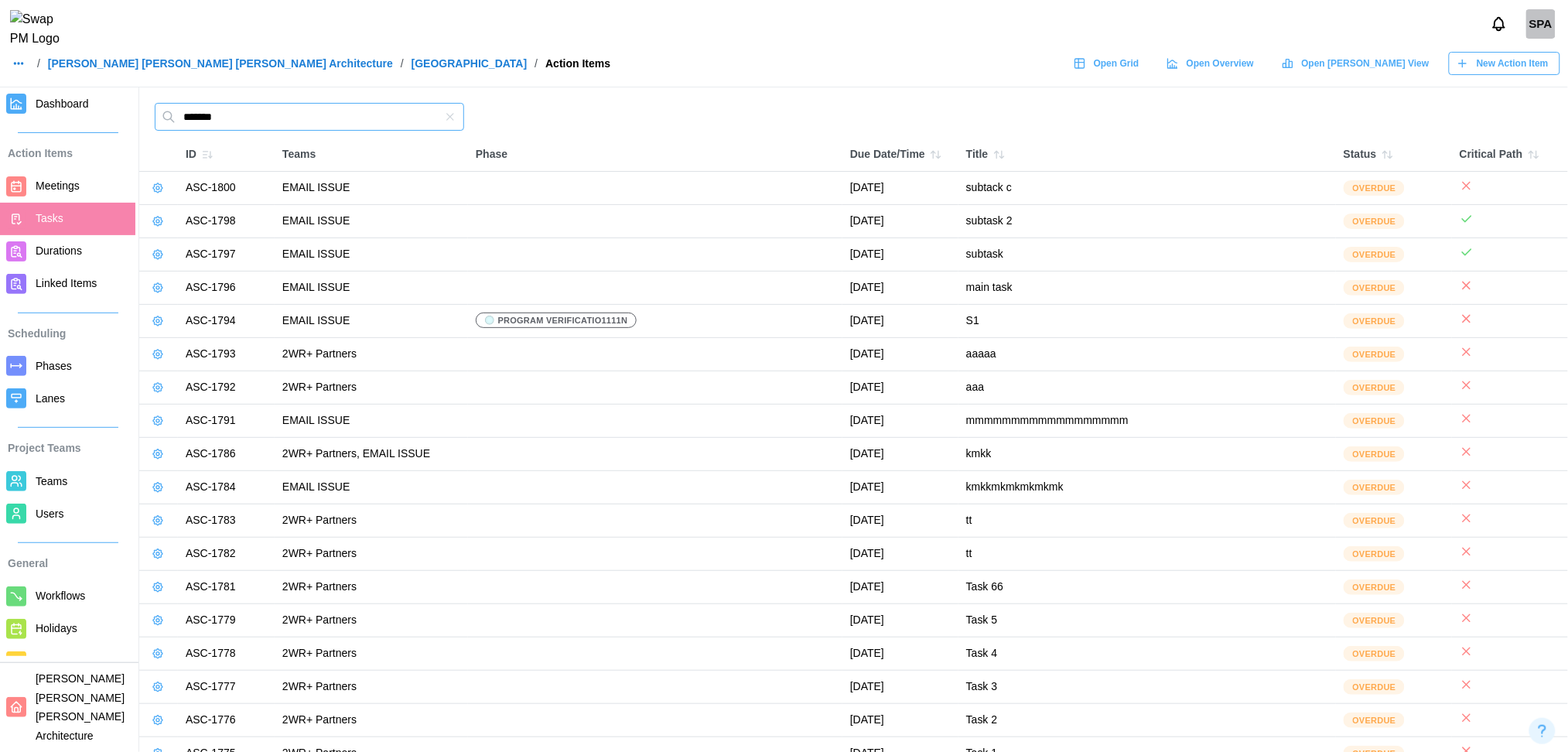
type input "*******"
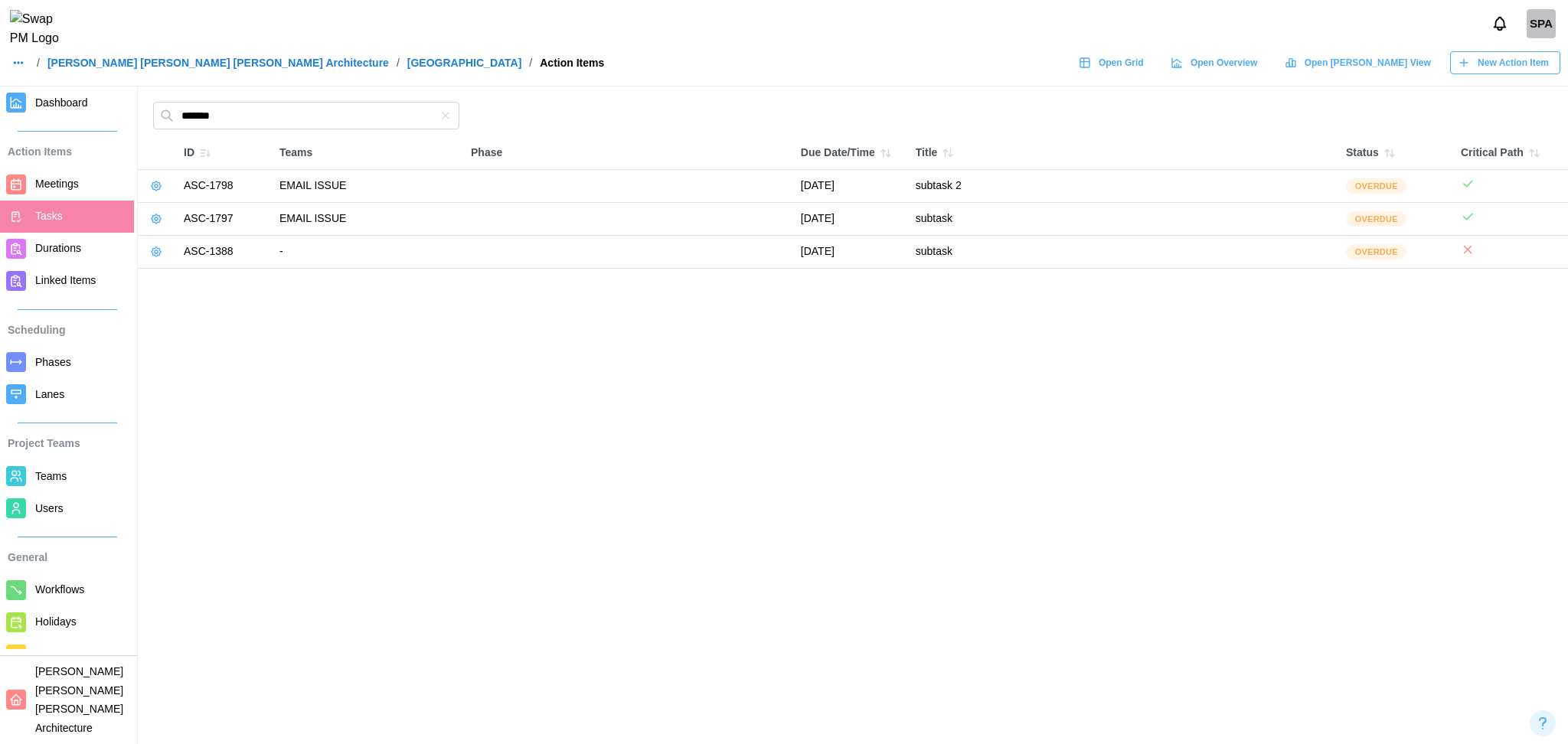
click at [53, 521] on link "Users" at bounding box center [67, 508] width 134 height 32
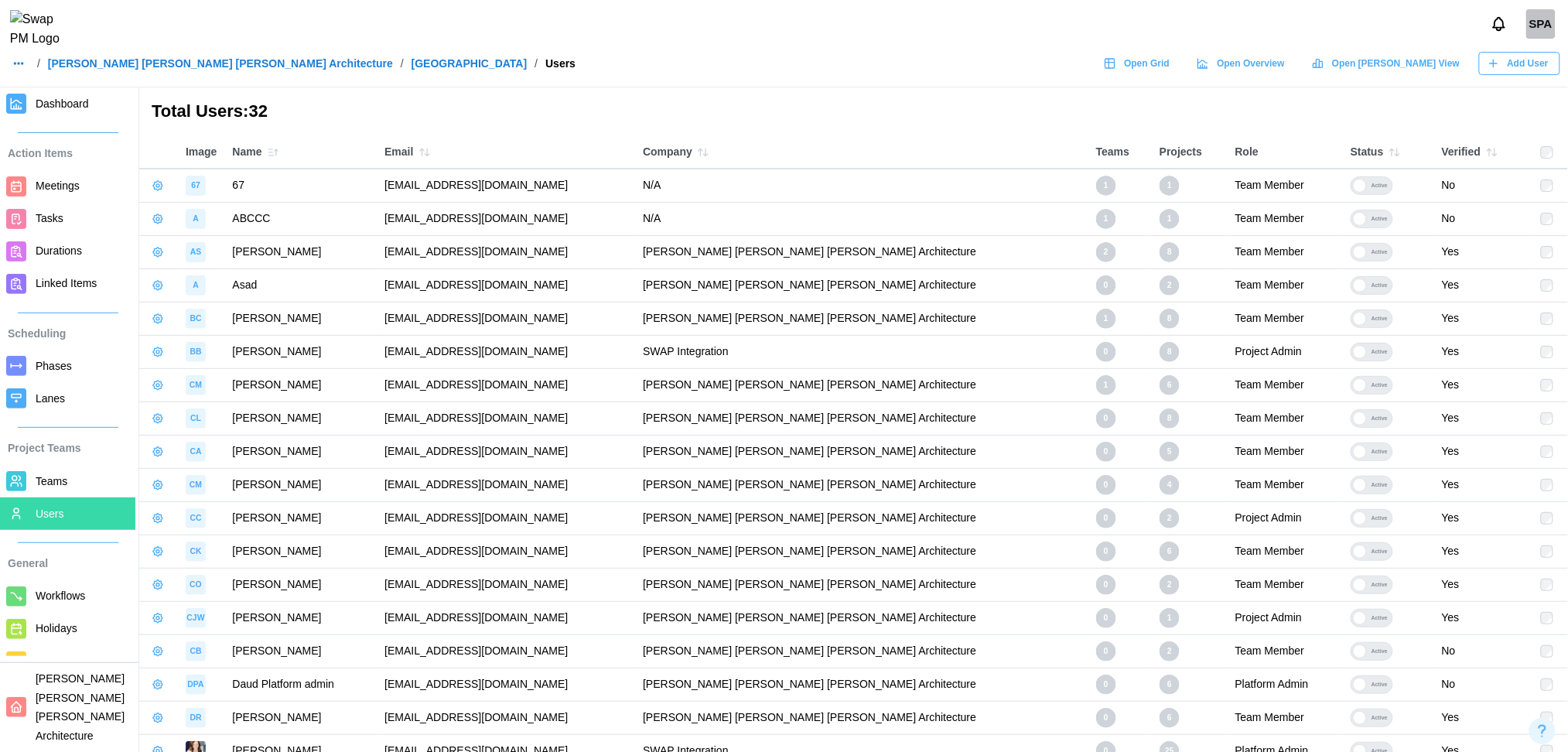
click at [66, 181] on span "Meetings" at bounding box center [58, 185] width 44 height 13
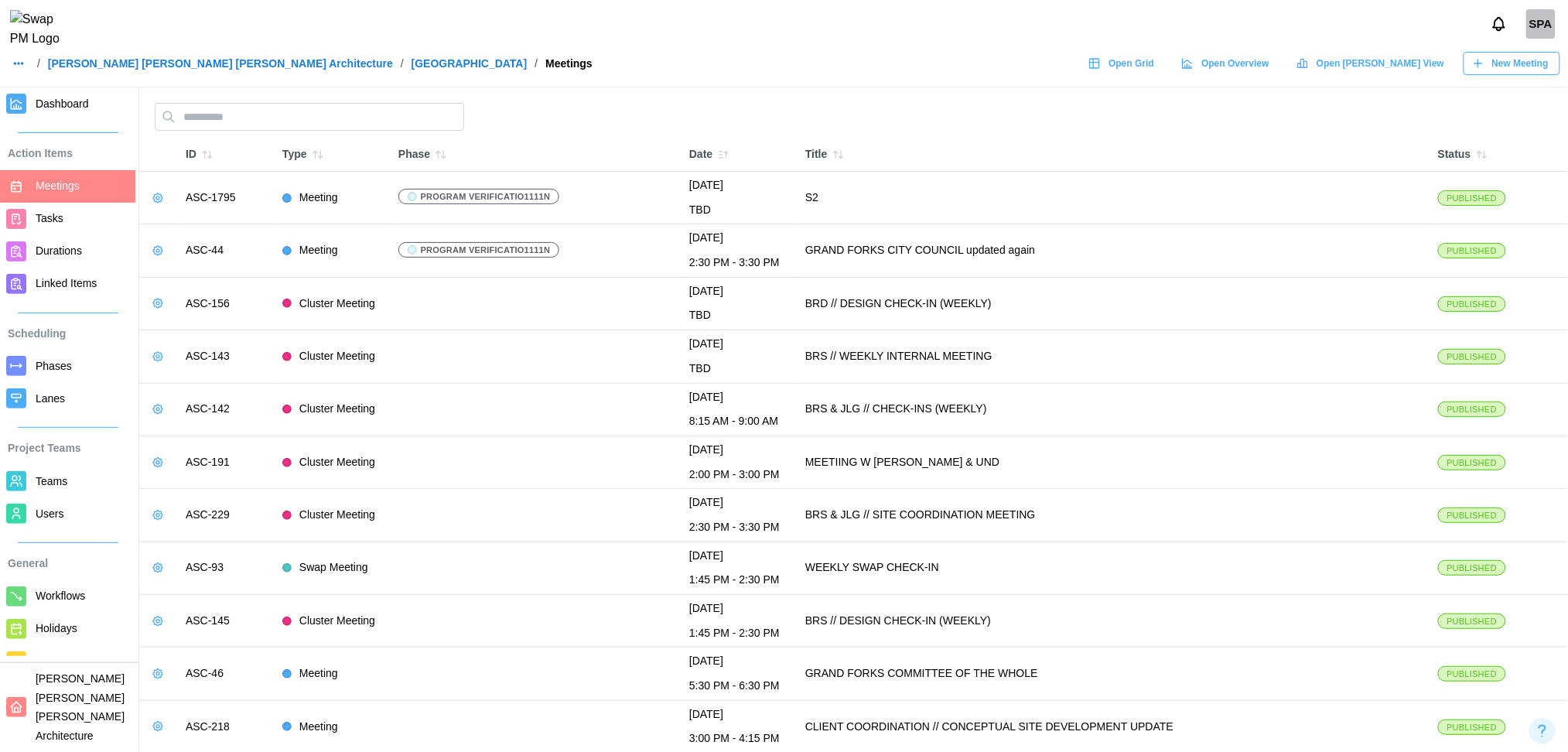
click at [57, 230] on link "Tasks" at bounding box center [68, 219] width 135 height 33
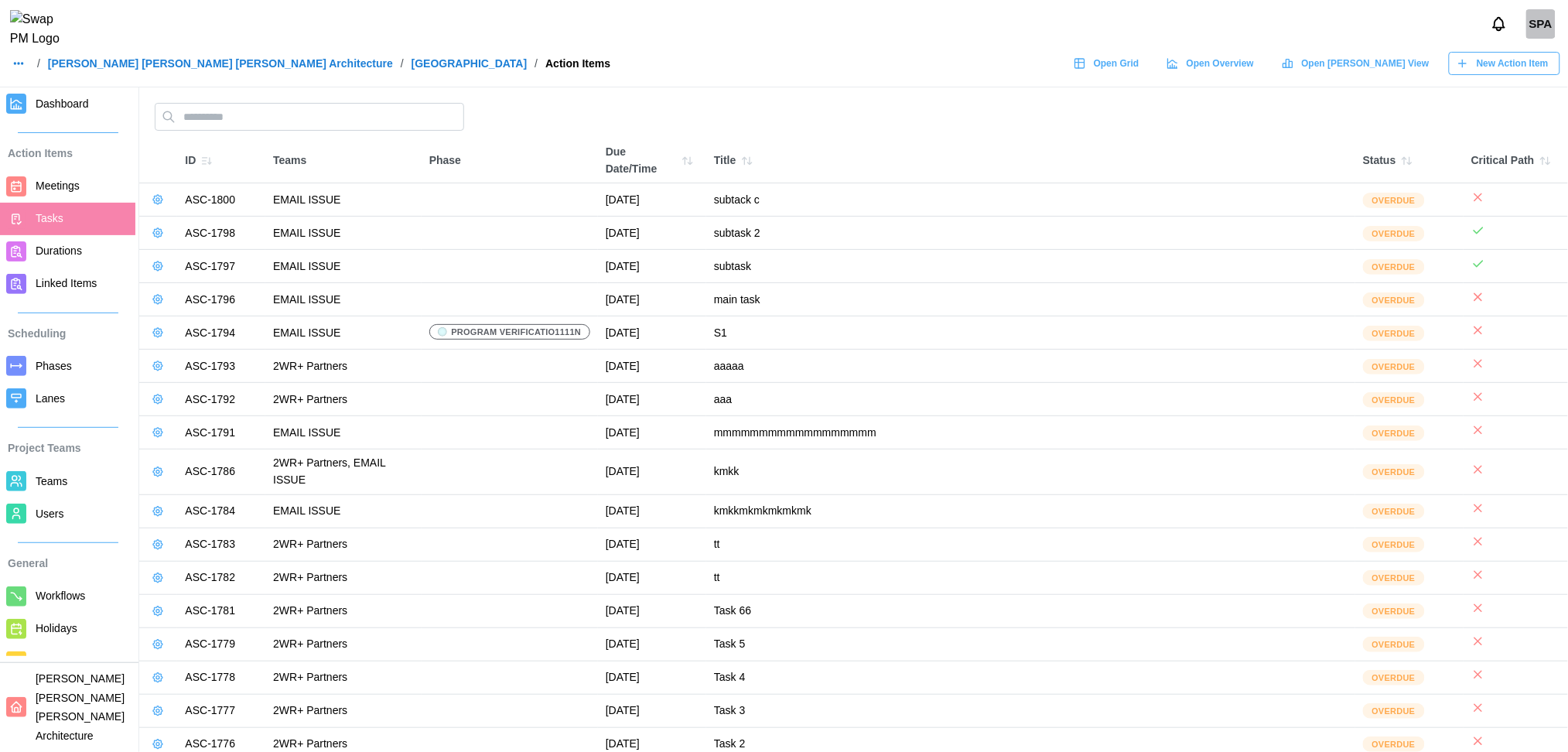
click at [63, 255] on span "Durations" at bounding box center [59, 250] width 47 height 13
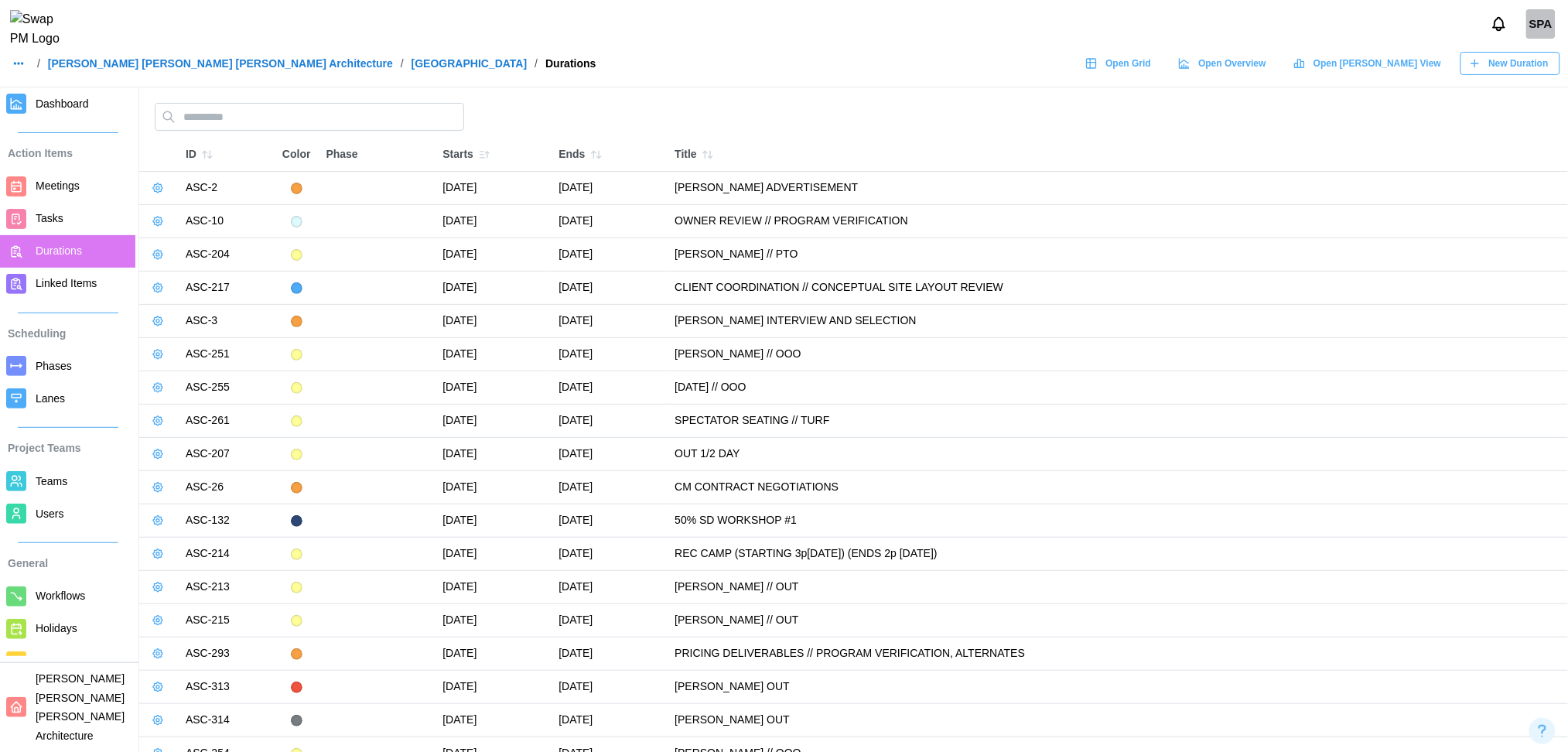
click at [69, 299] on link "Linked Items" at bounding box center [68, 284] width 135 height 33
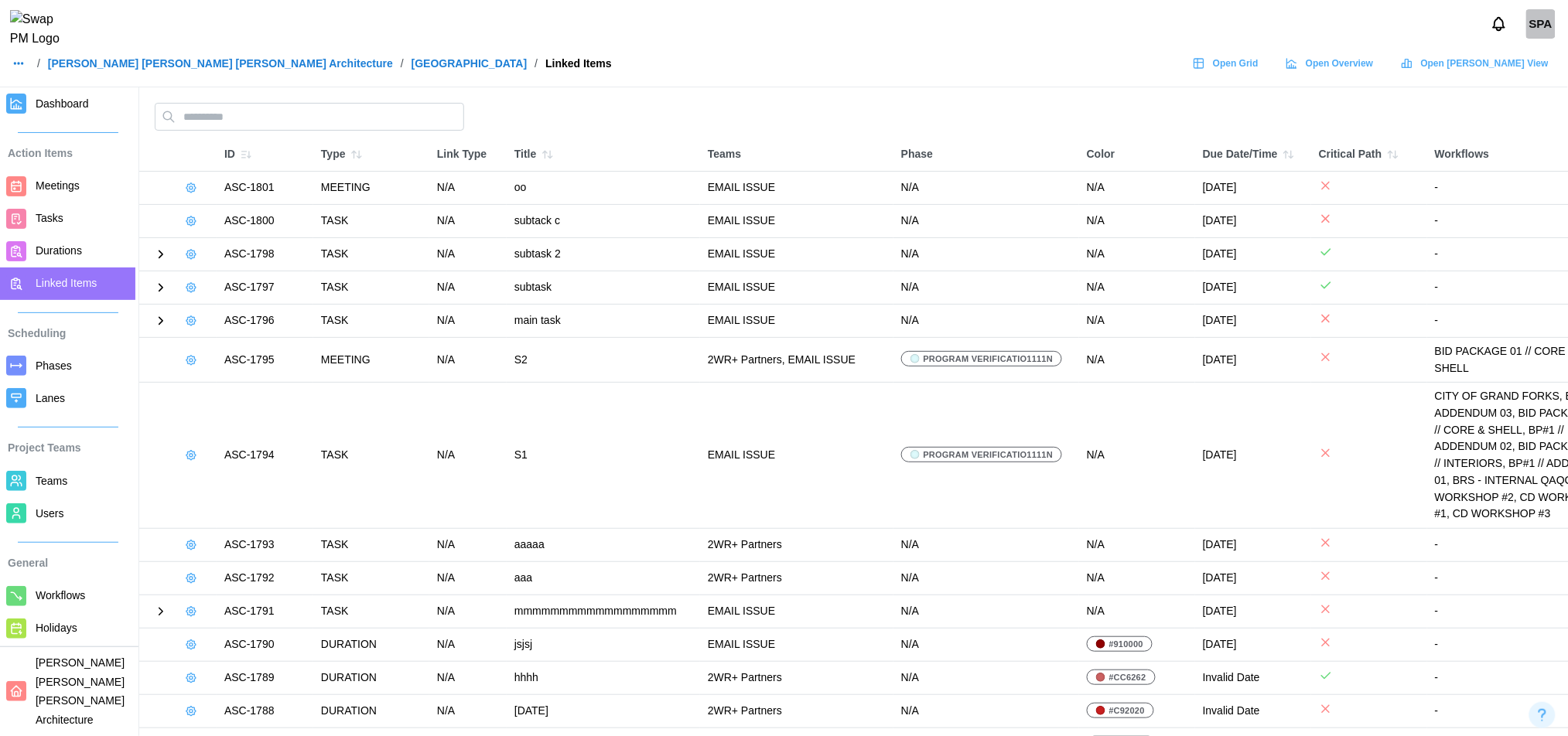
click at [69, 358] on span "Phases" at bounding box center [83, 365] width 93 height 19
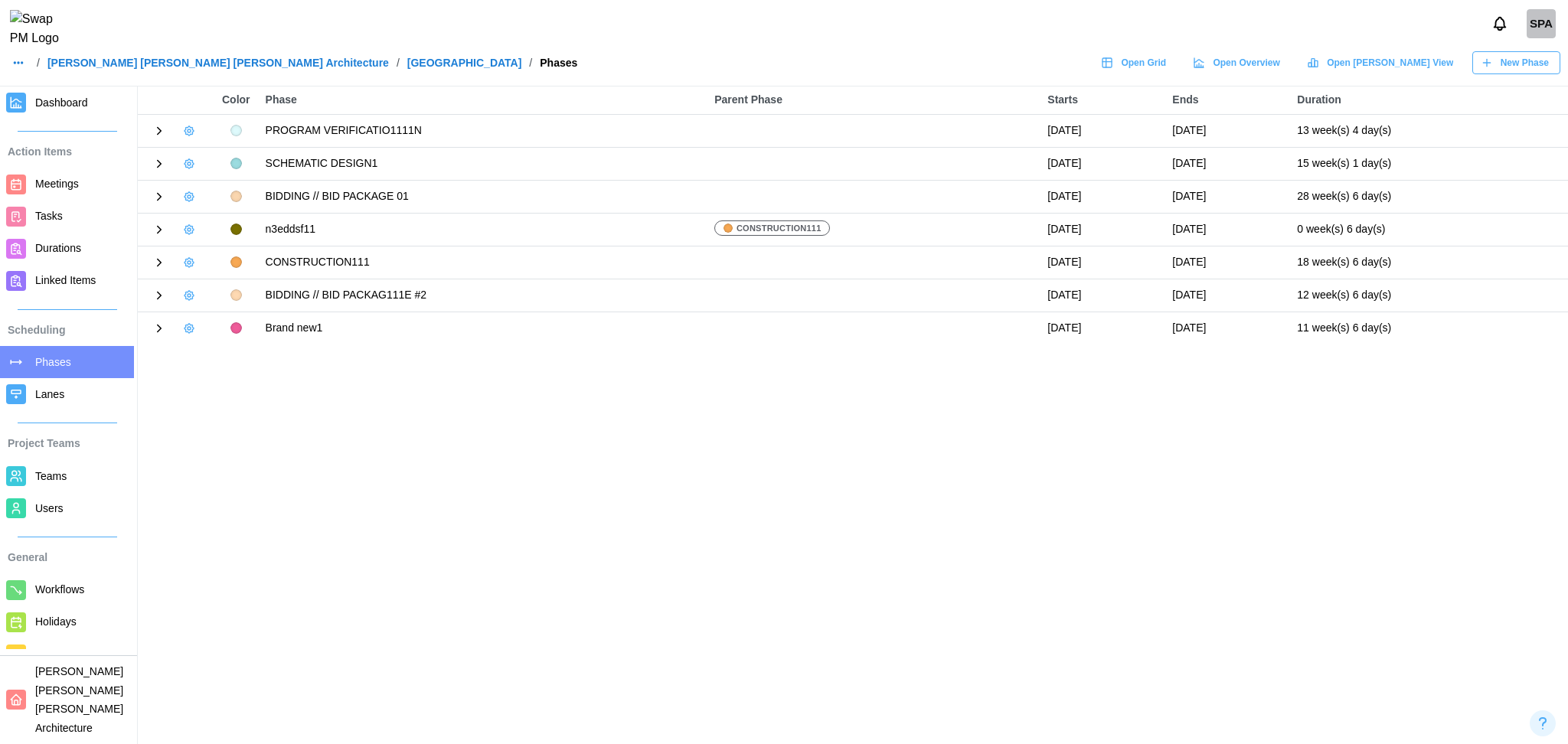
click at [69, 399] on span "Lanes" at bounding box center [82, 394] width 93 height 19
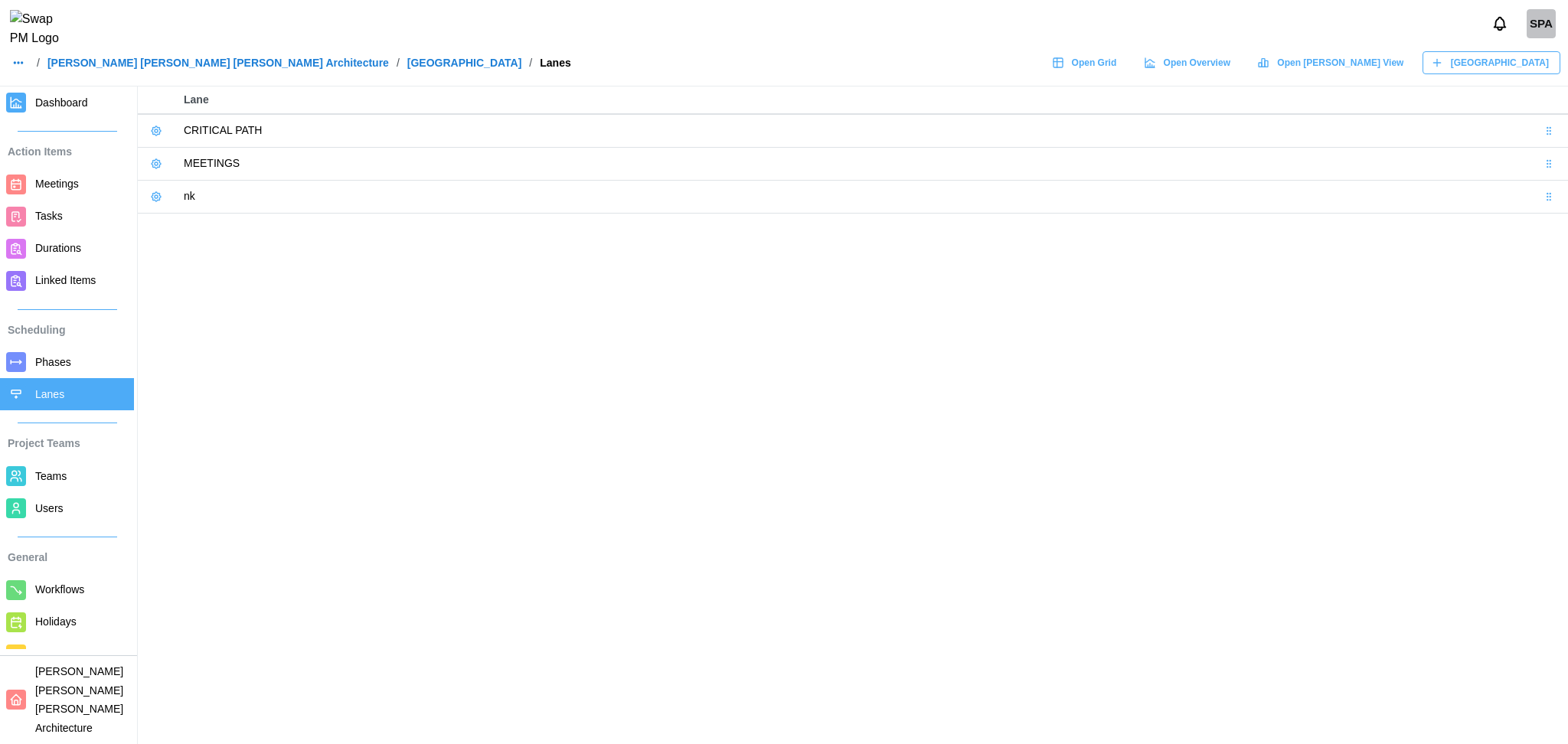
click at [61, 495] on link "Users" at bounding box center [67, 508] width 134 height 32
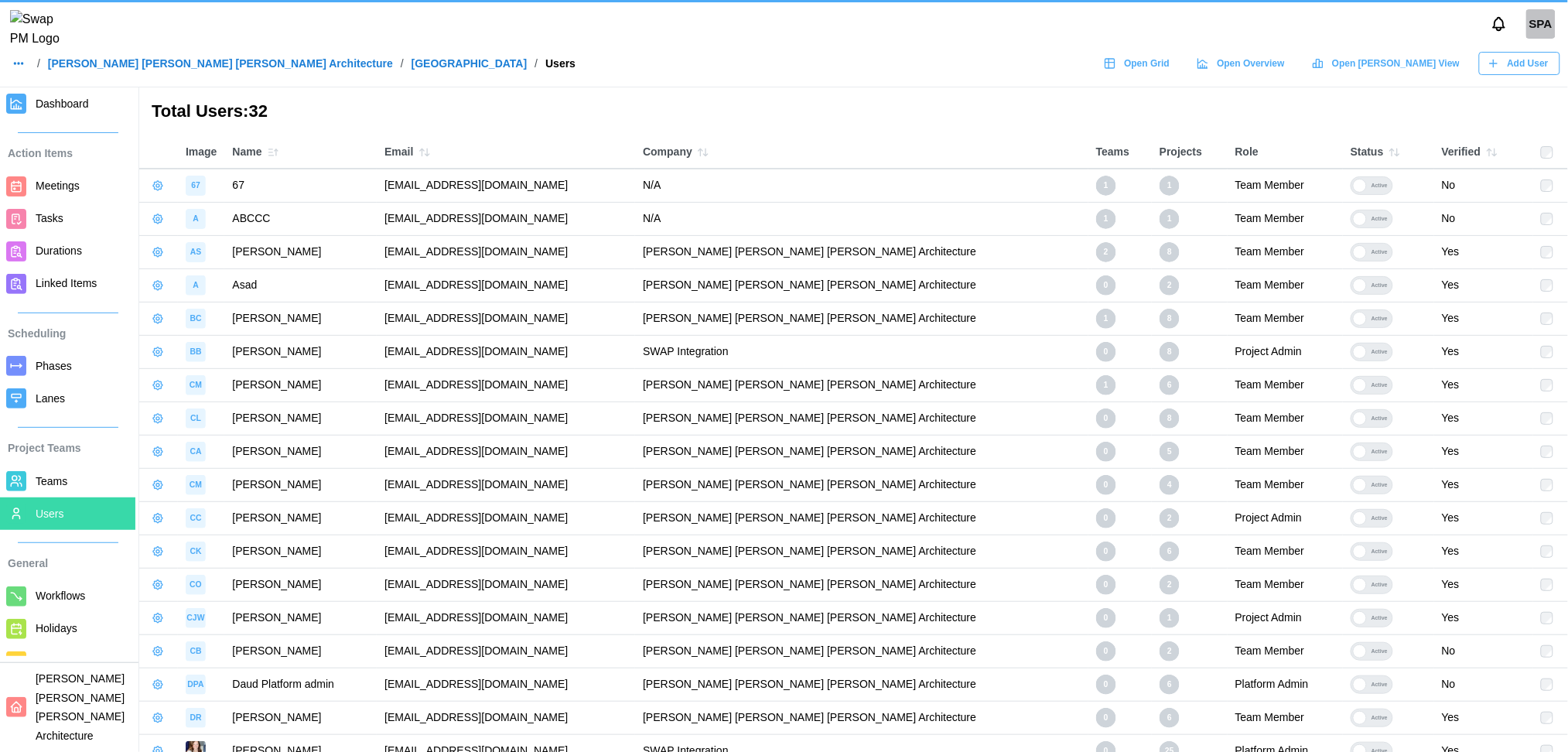
click at [58, 493] on link "Teams" at bounding box center [68, 481] width 135 height 33
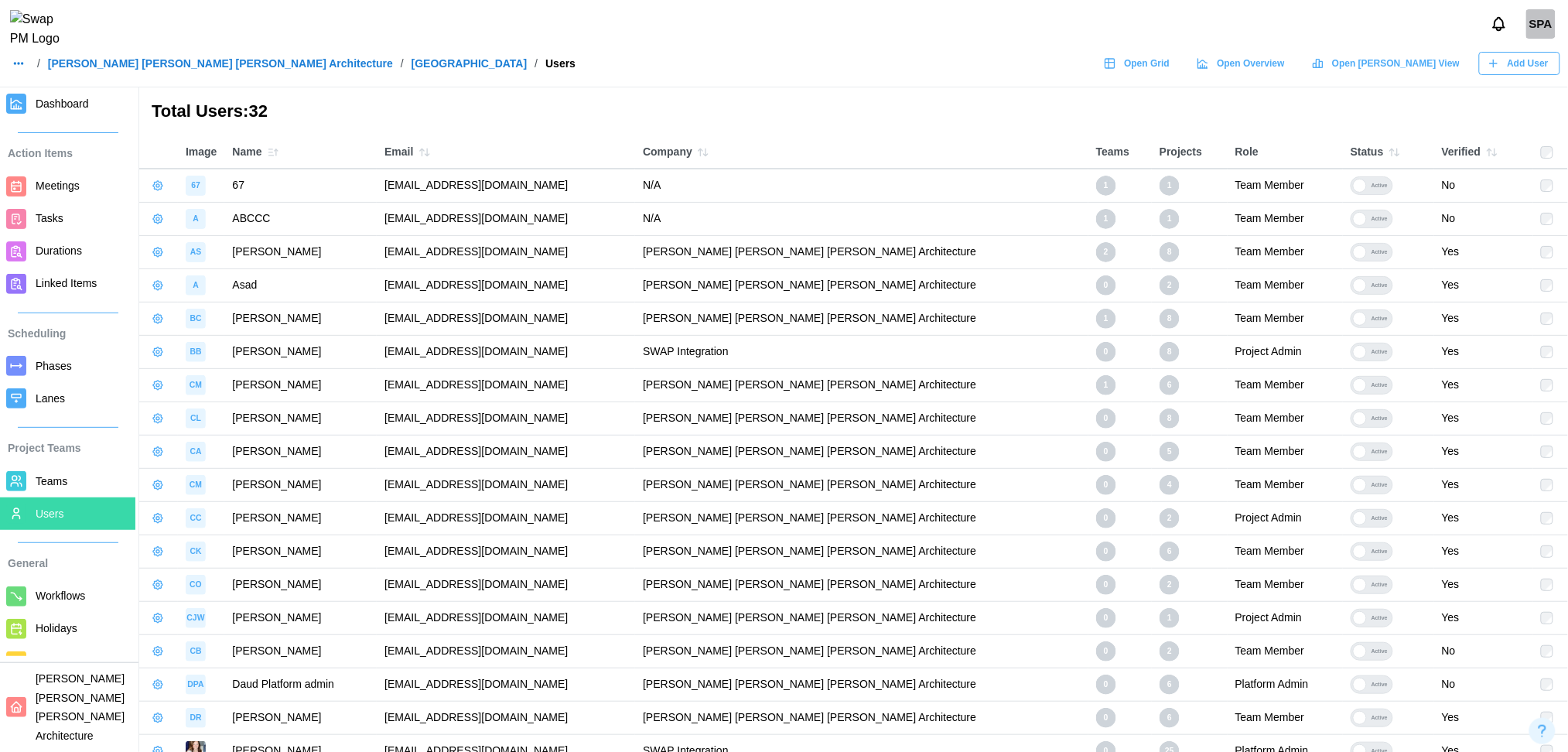
click at [58, 475] on span "Teams" at bounding box center [52, 481] width 32 height 13
click at [55, 494] on link "Teams" at bounding box center [68, 481] width 135 height 33
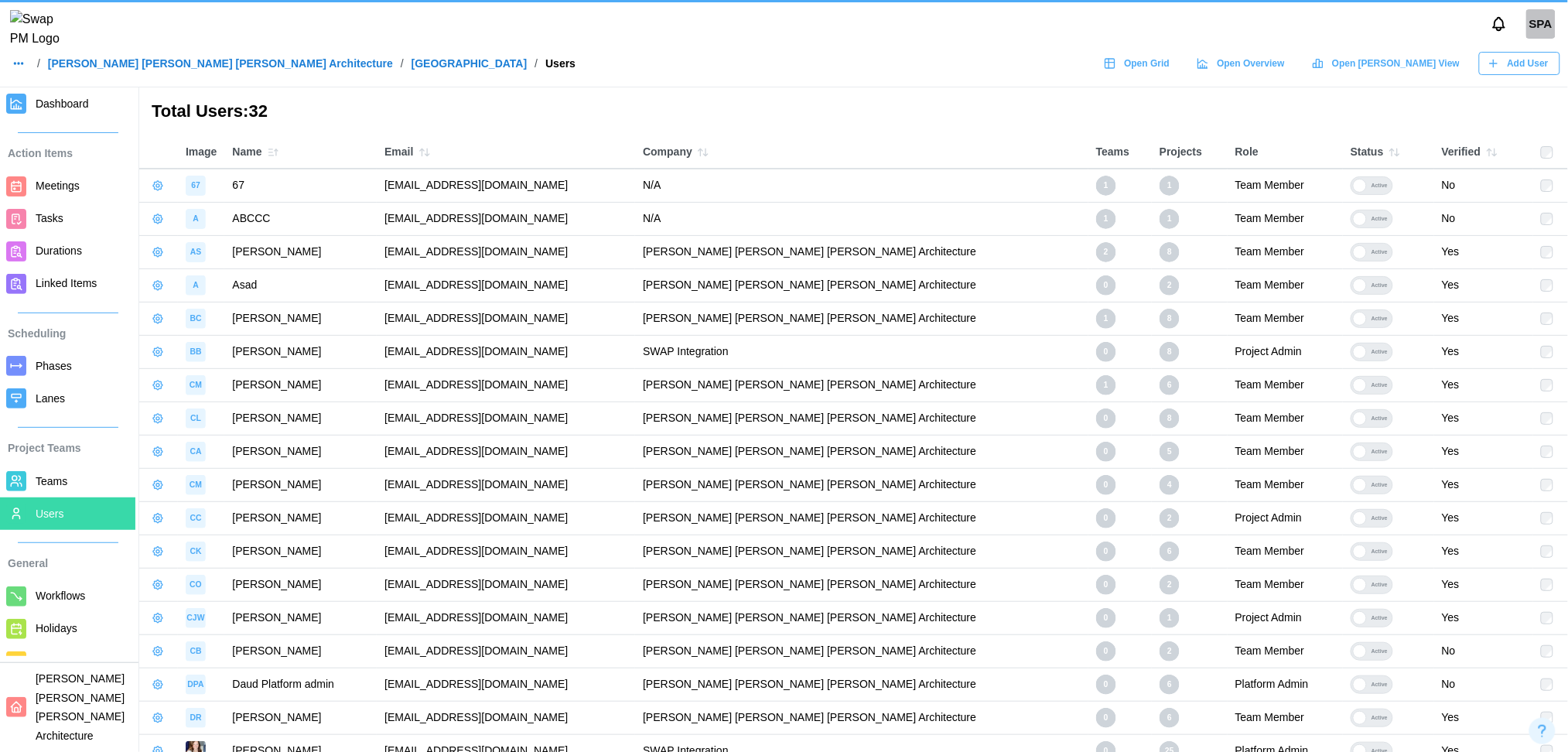
click at [52, 480] on span "Teams" at bounding box center [52, 481] width 32 height 13
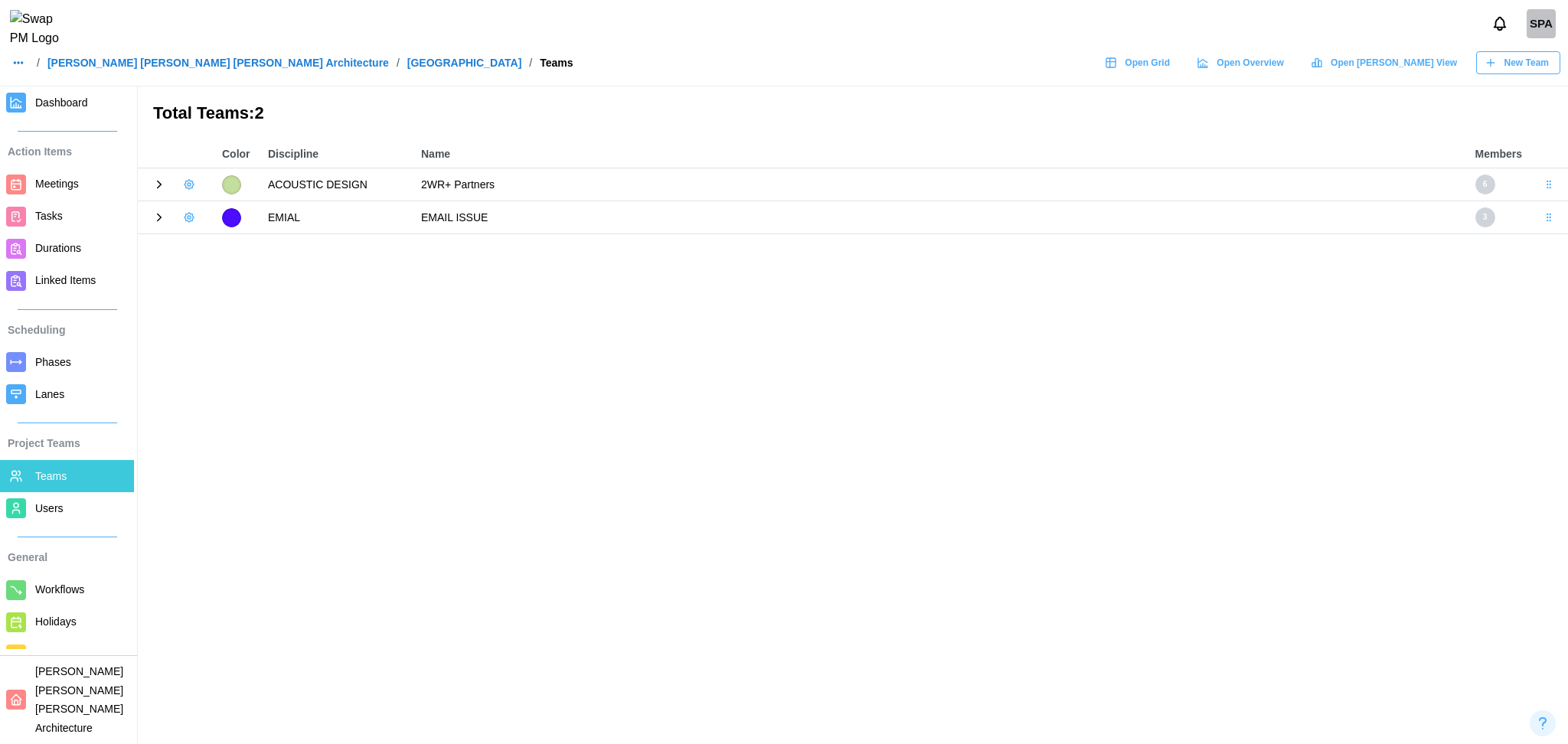
click at [63, 604] on link "Workflows" at bounding box center [67, 590] width 134 height 32
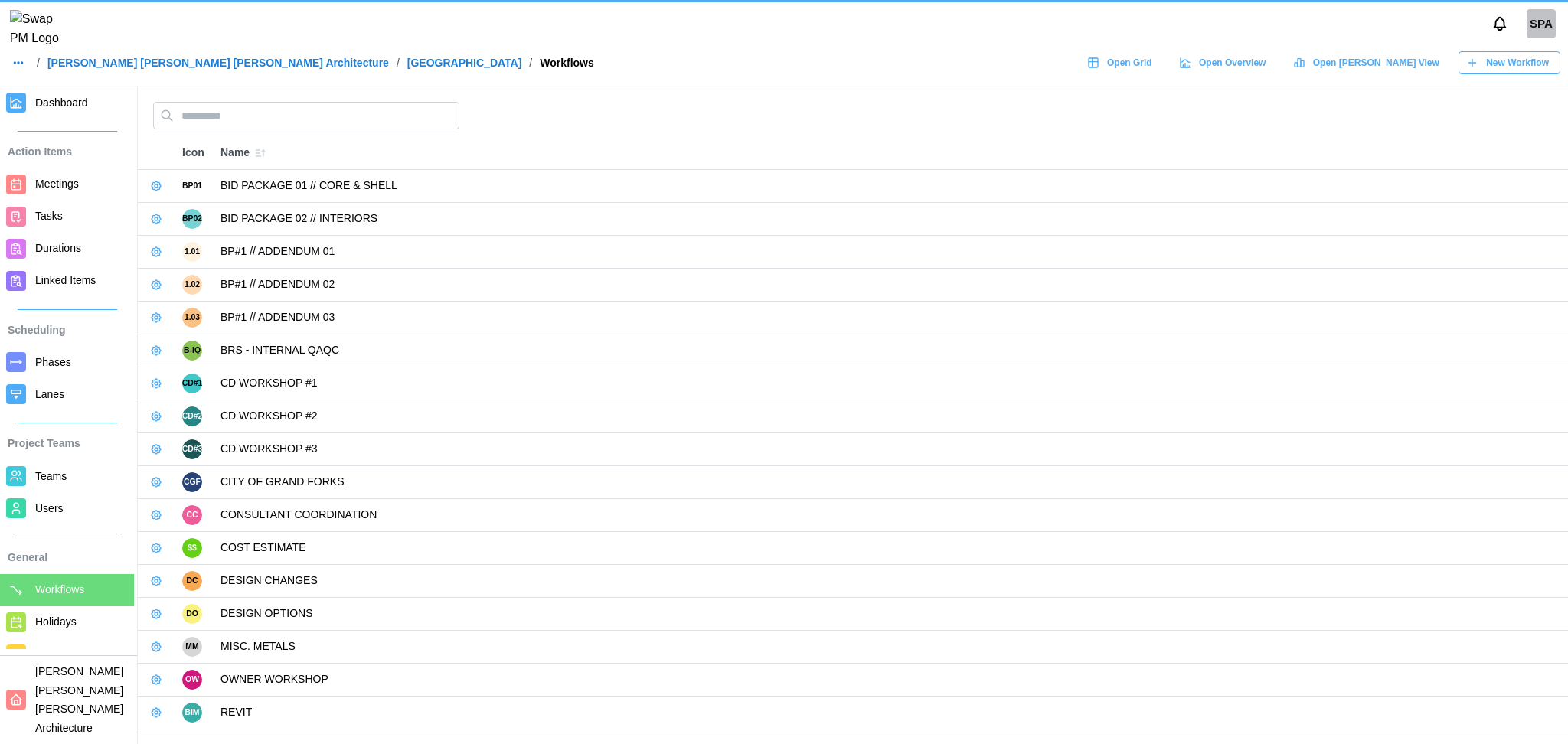
click at [61, 635] on link "Holidays" at bounding box center [67, 622] width 134 height 32
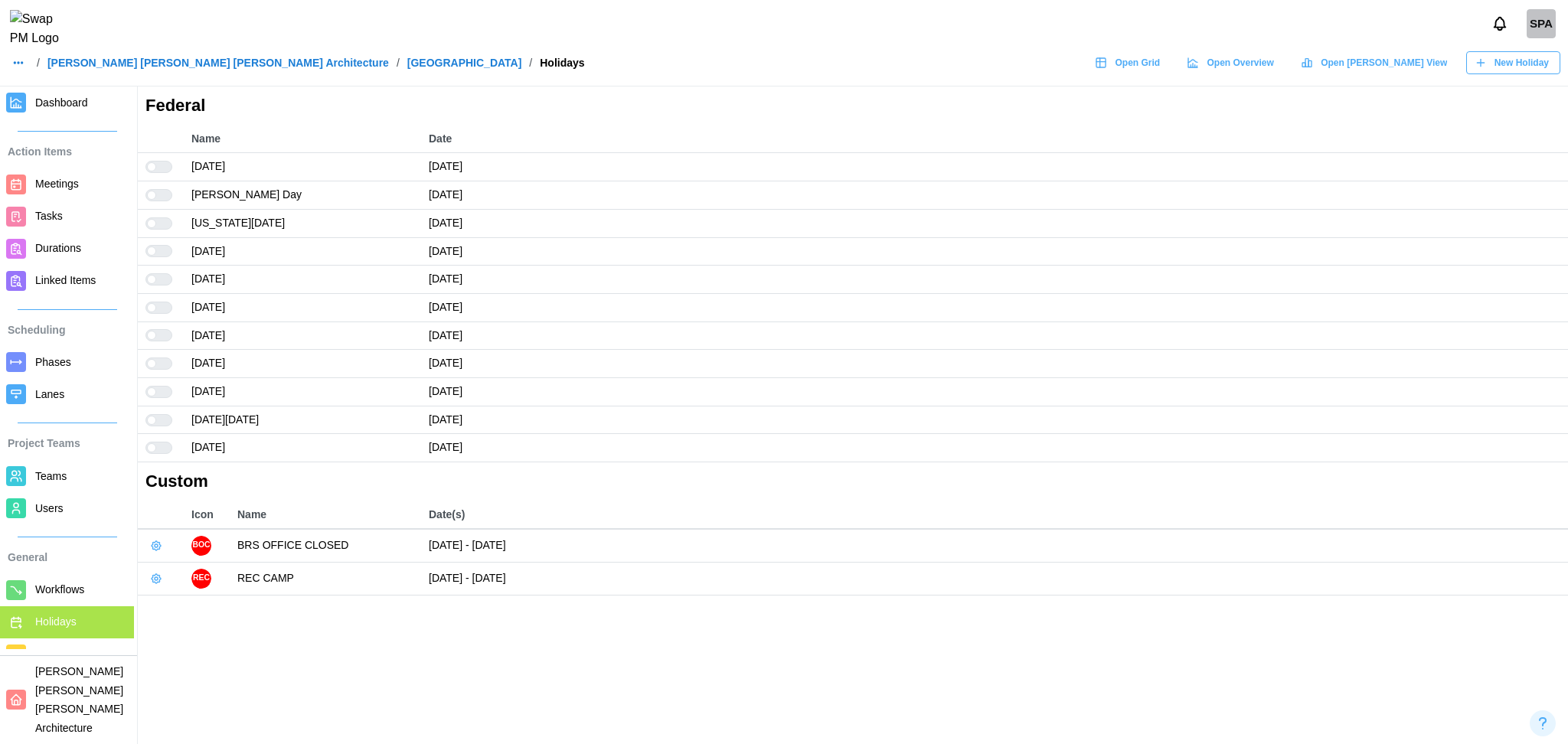
click at [63, 656] on span "Integrations" at bounding box center [64, 653] width 56 height 12
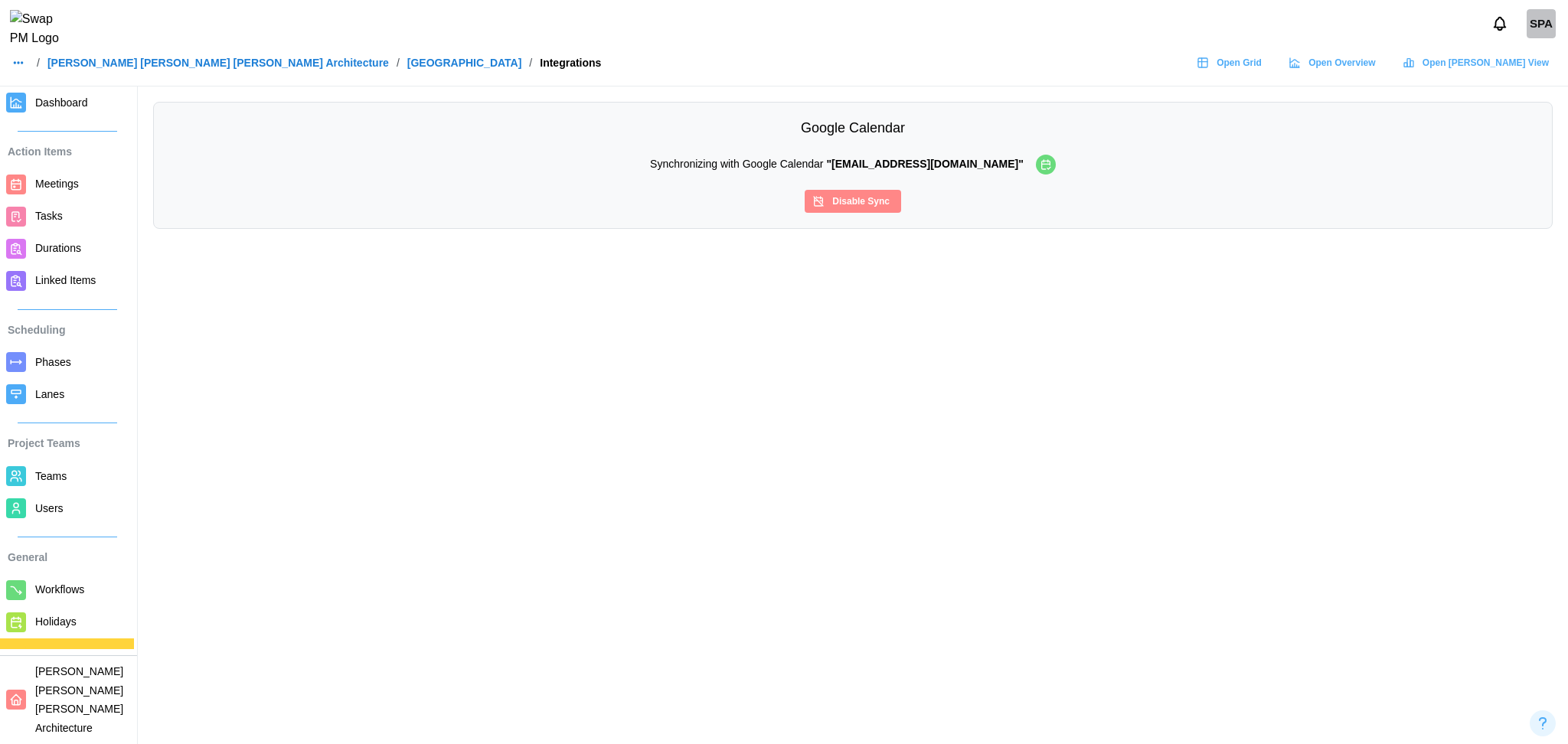
click at [36, 47] on img at bounding box center [40, 29] width 62 height 38
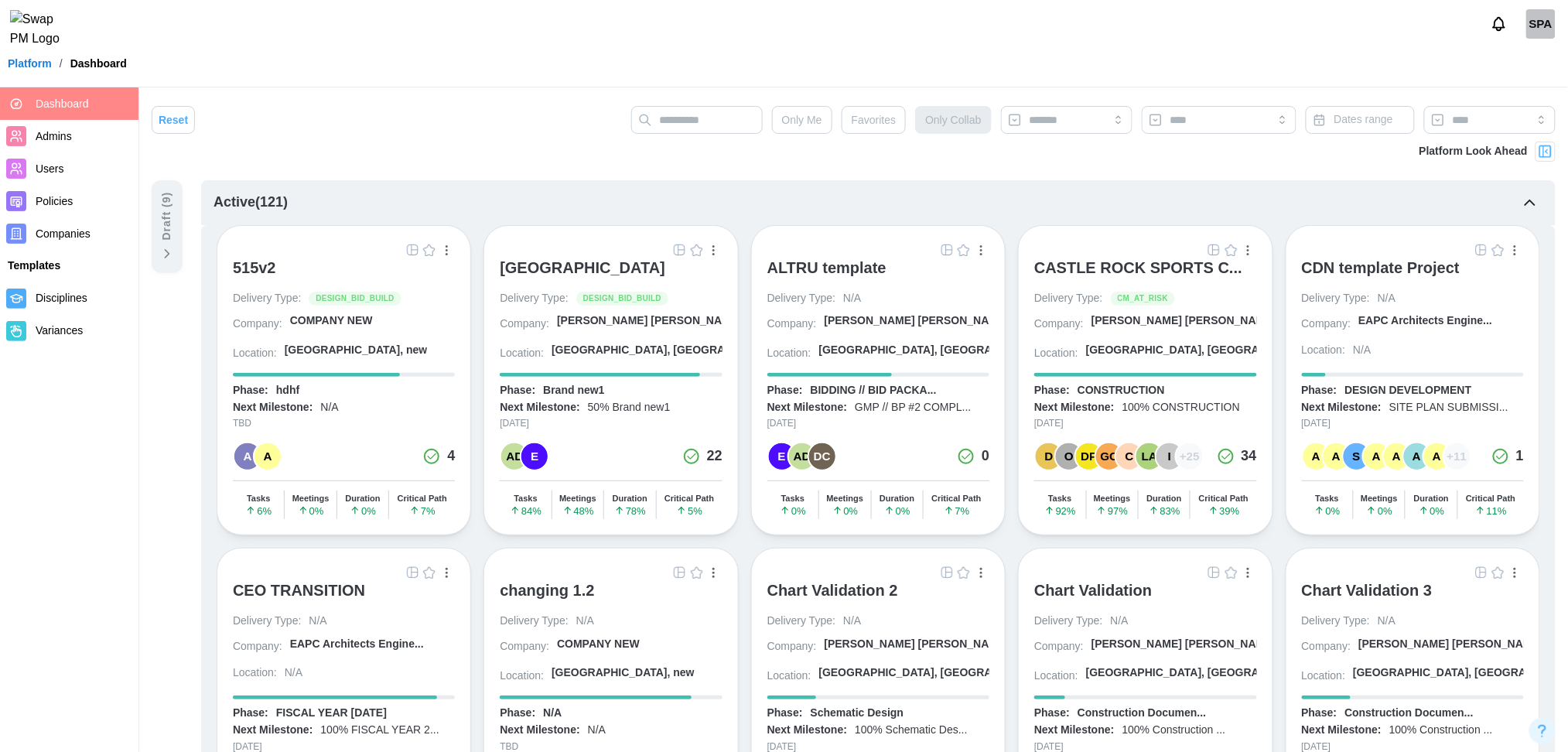
click at [1543, 38] on div "SPA" at bounding box center [1540, 23] width 29 height 29
click at [1514, 101] on div "Sign Out" at bounding box center [1518, 96] width 48 height 13
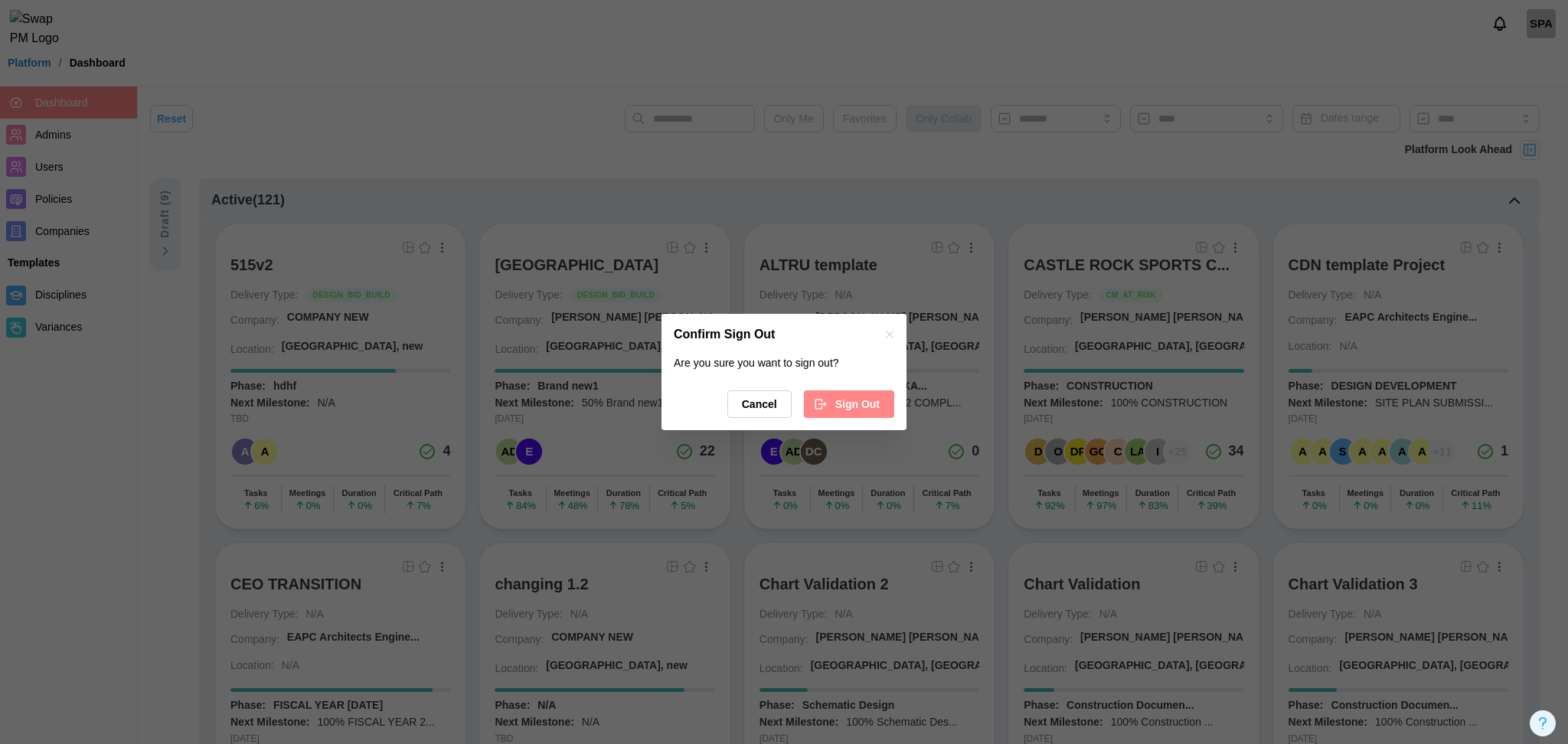
click at [868, 398] on span "Sign Out" at bounding box center [858, 405] width 45 height 26
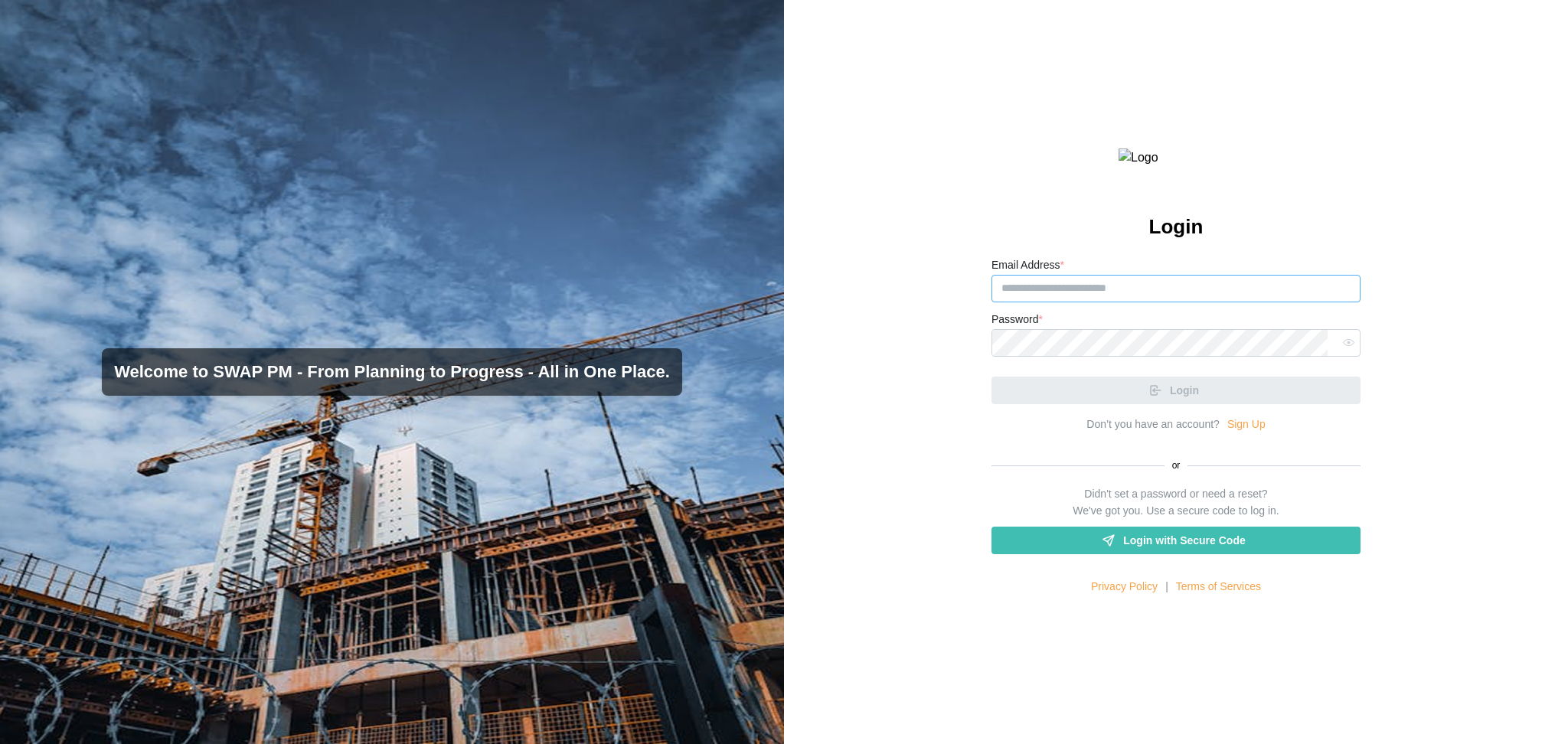
click at [1071, 302] on input "Email Address *" at bounding box center [1176, 288] width 369 height 27
click at [1124, 553] on span "Login with Secure Code" at bounding box center [1184, 541] width 121 height 26
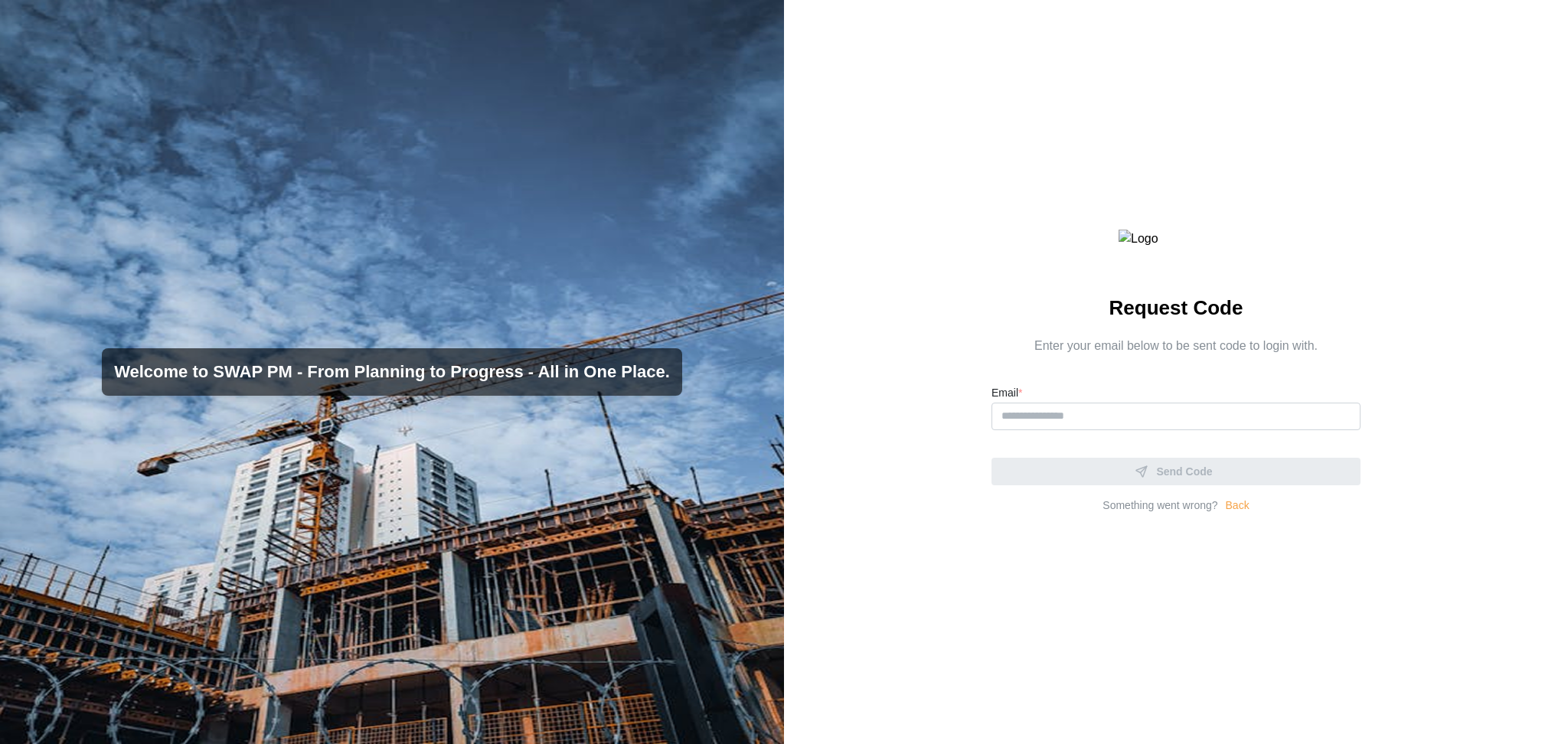
click at [1232, 514] on link "Back" at bounding box center [1238, 505] width 24 height 17
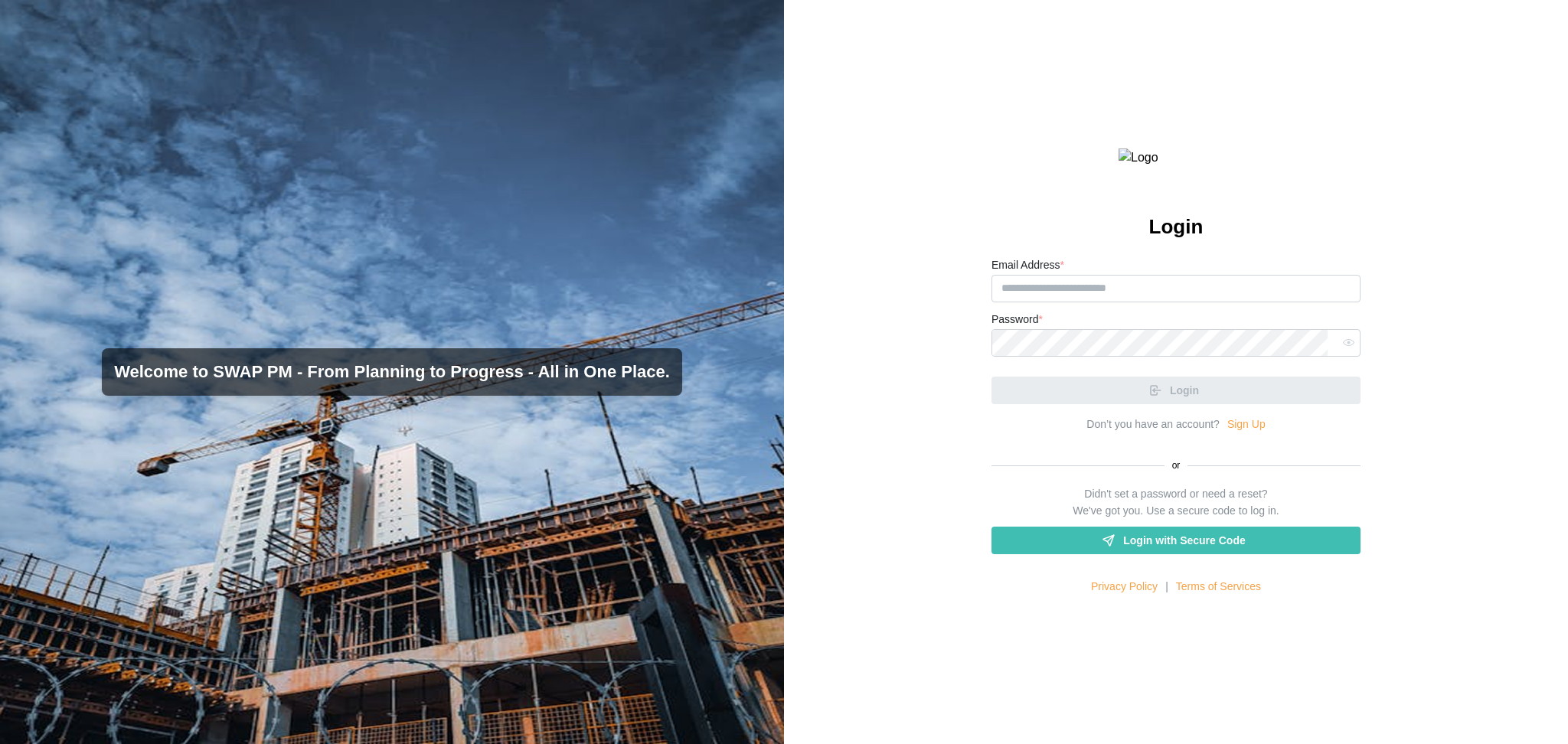
click at [1234, 434] on link "Sign Up" at bounding box center [1247, 424] width 38 height 17
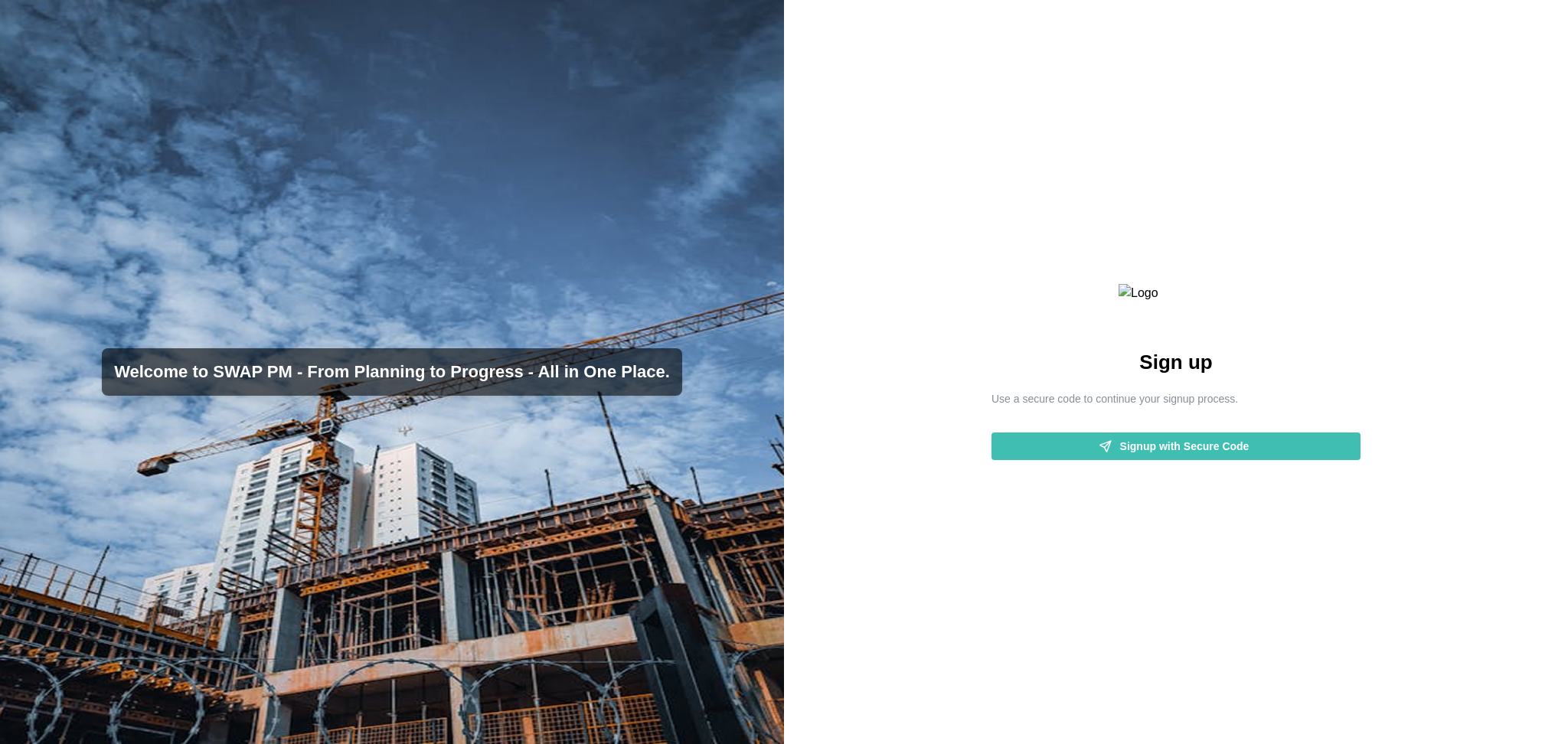
click at [1232, 459] on span "Signup with Secure Code" at bounding box center [1185, 447] width 130 height 26
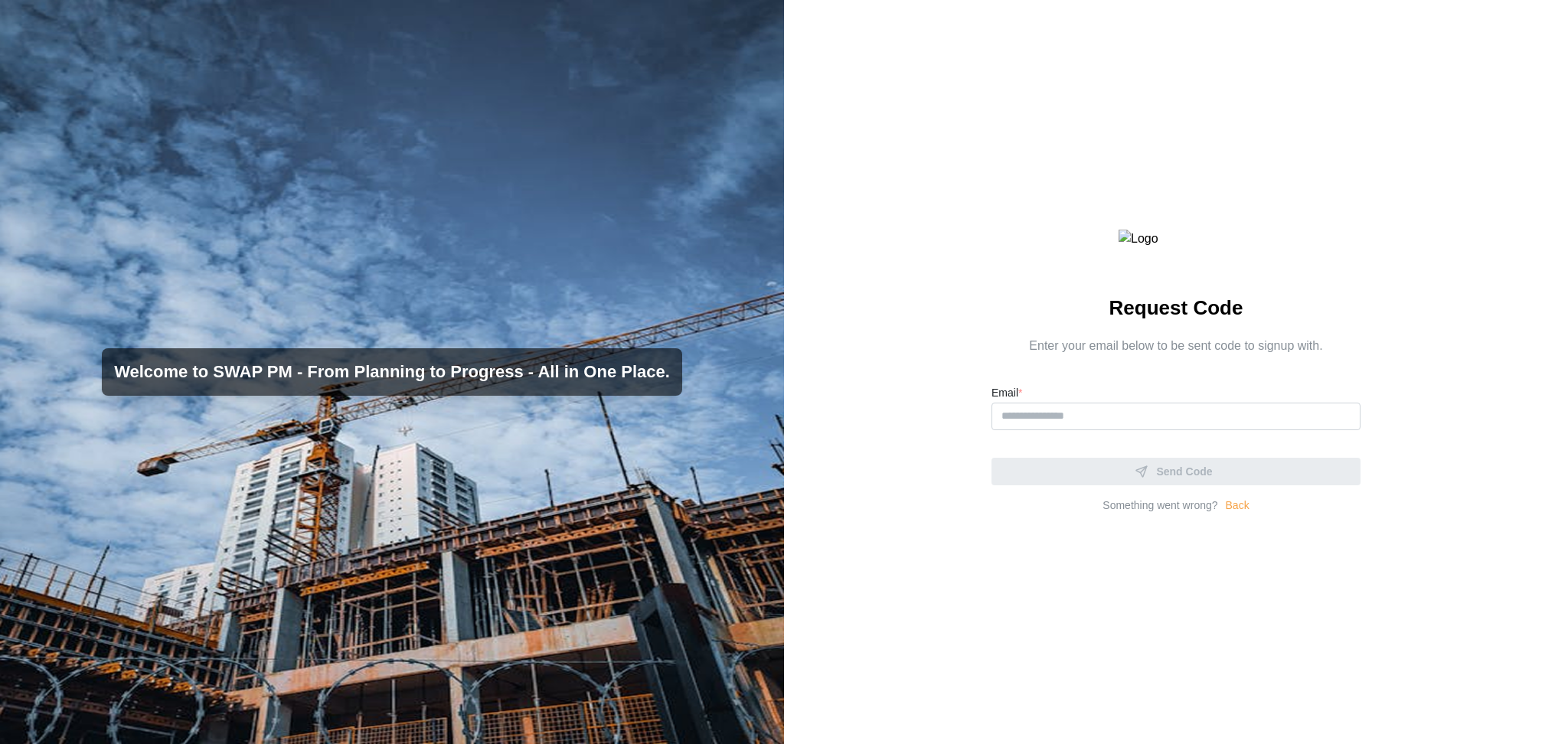
click at [1229, 514] on div "Enter your email below to be sent code to signup with. Email * Send Code Someth…" at bounding box center [1176, 425] width 369 height 177
click at [1229, 514] on link "Back" at bounding box center [1238, 505] width 24 height 17
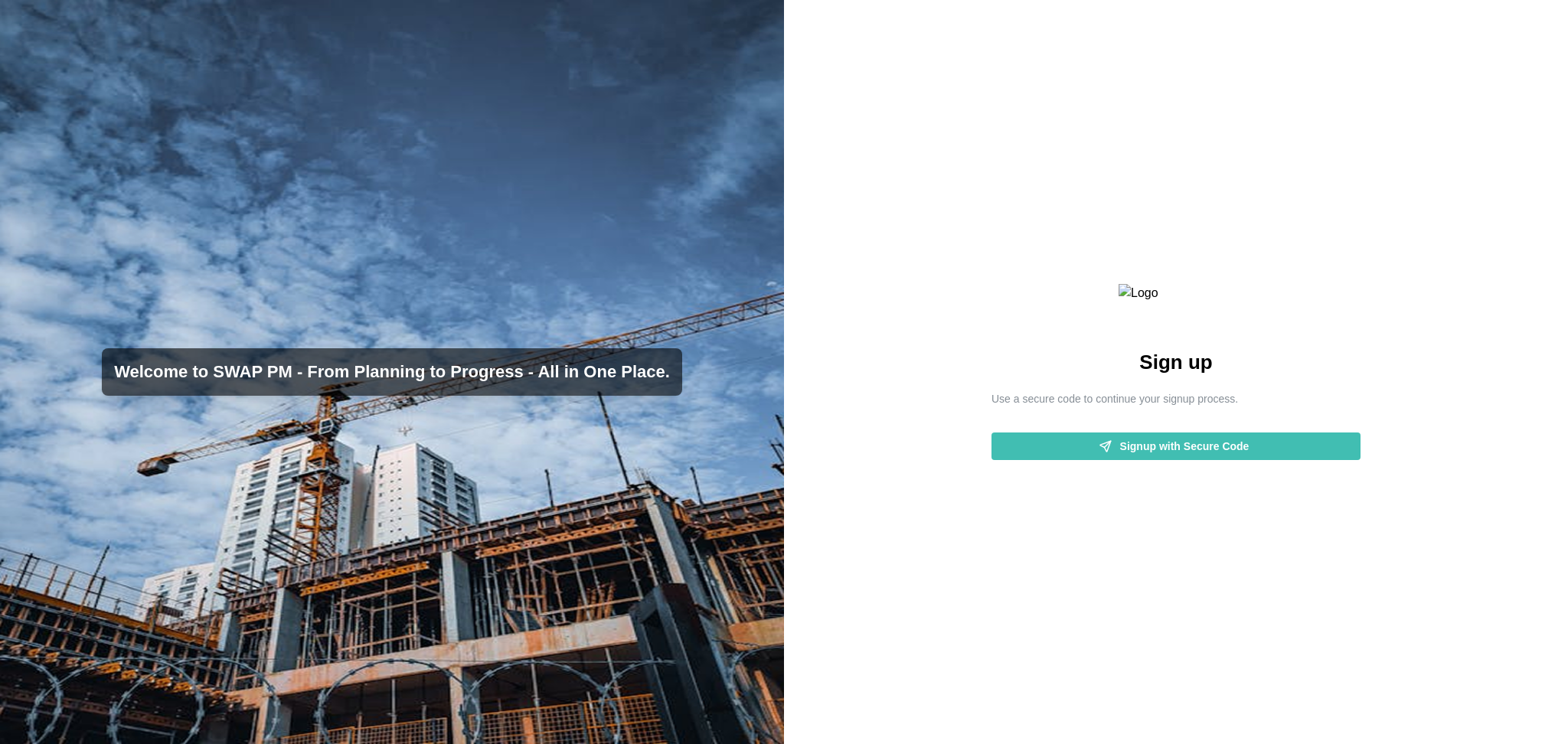
click at [1196, 459] on span "Signup with Secure Code" at bounding box center [1185, 447] width 130 height 26
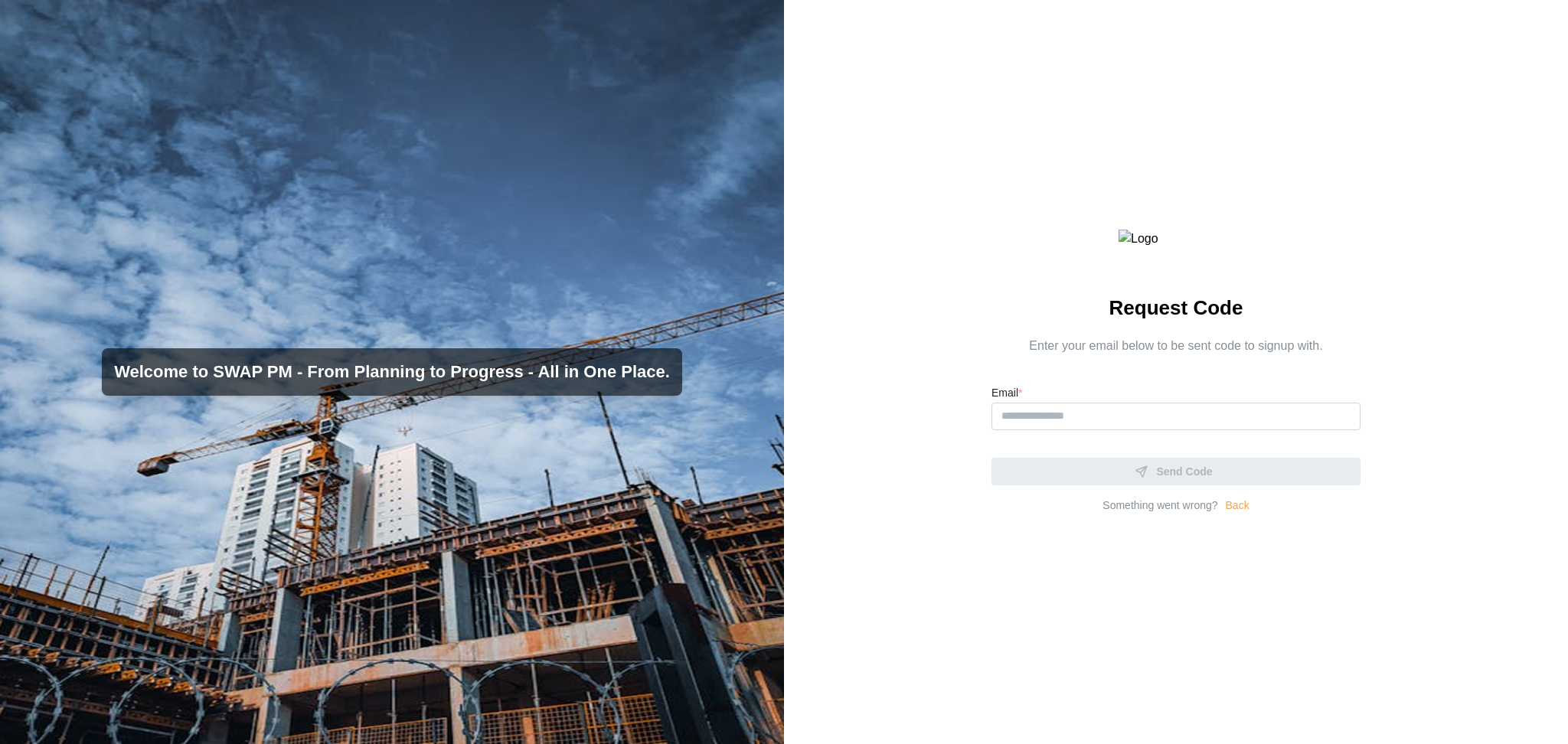
click at [1228, 514] on link "Back" at bounding box center [1238, 505] width 24 height 17
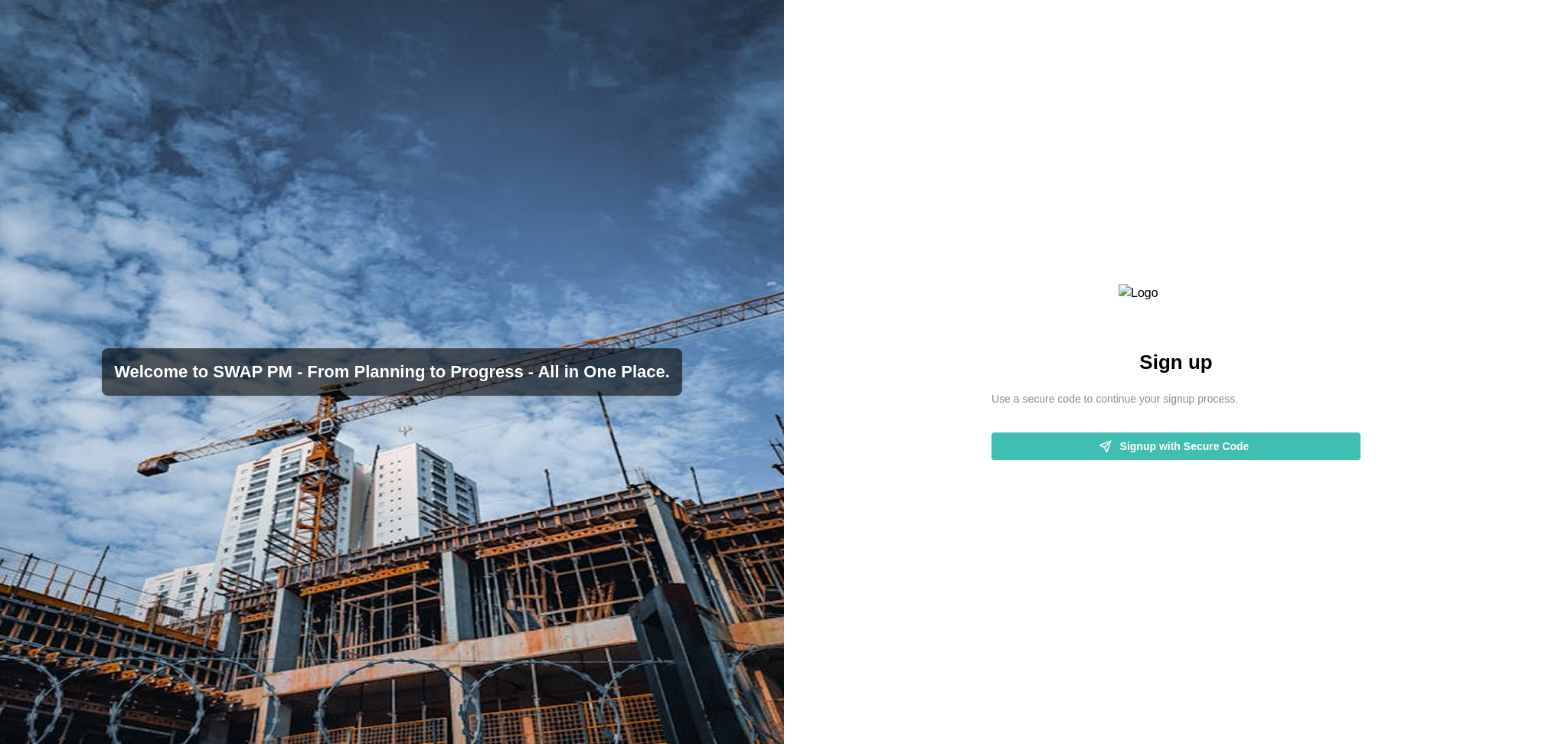
click at [1196, 459] on span "Signup with Secure Code" at bounding box center [1185, 447] width 130 height 26
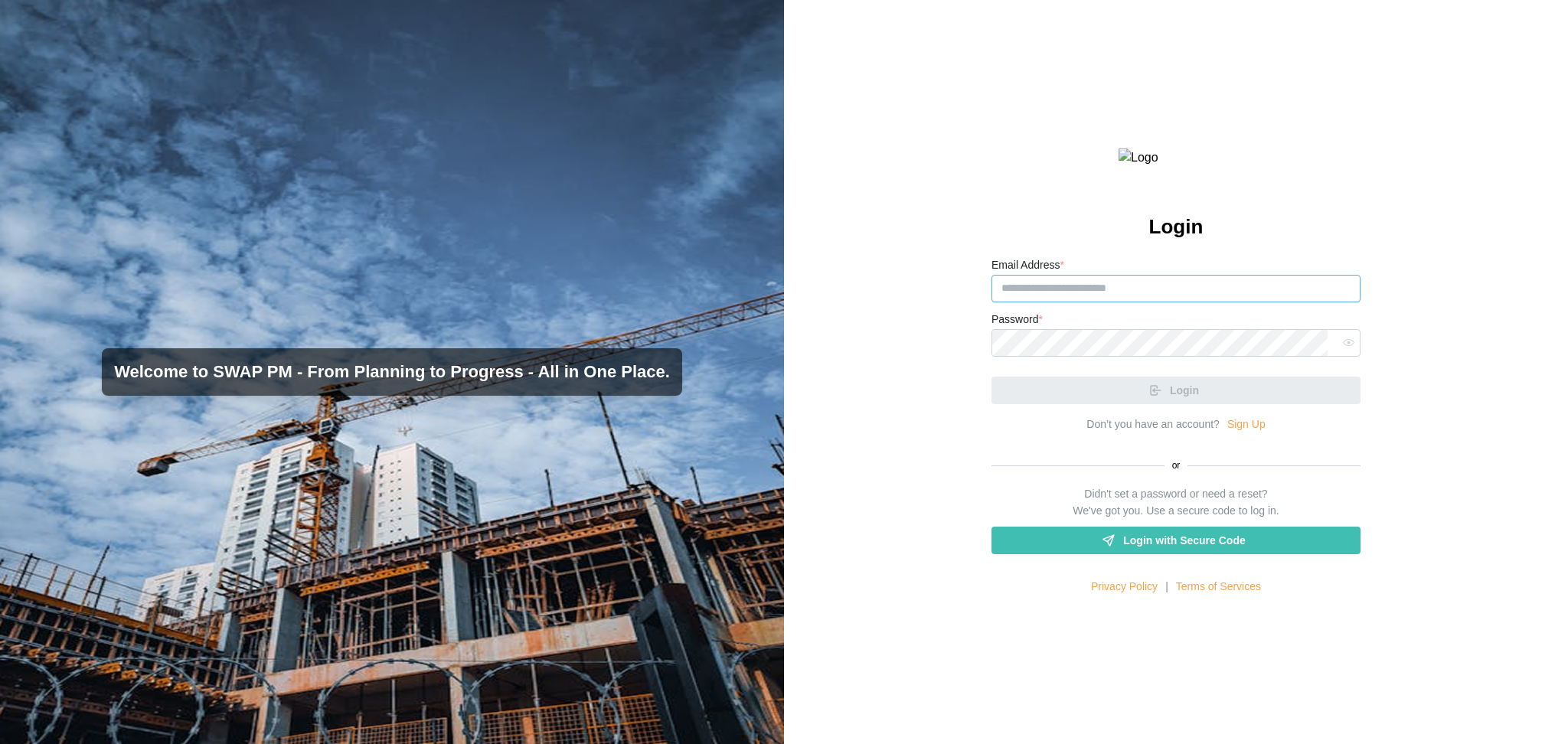
click at [1055, 302] on input "Email Address *" at bounding box center [1176, 288] width 369 height 27
paste input "**********"
type input "**********"
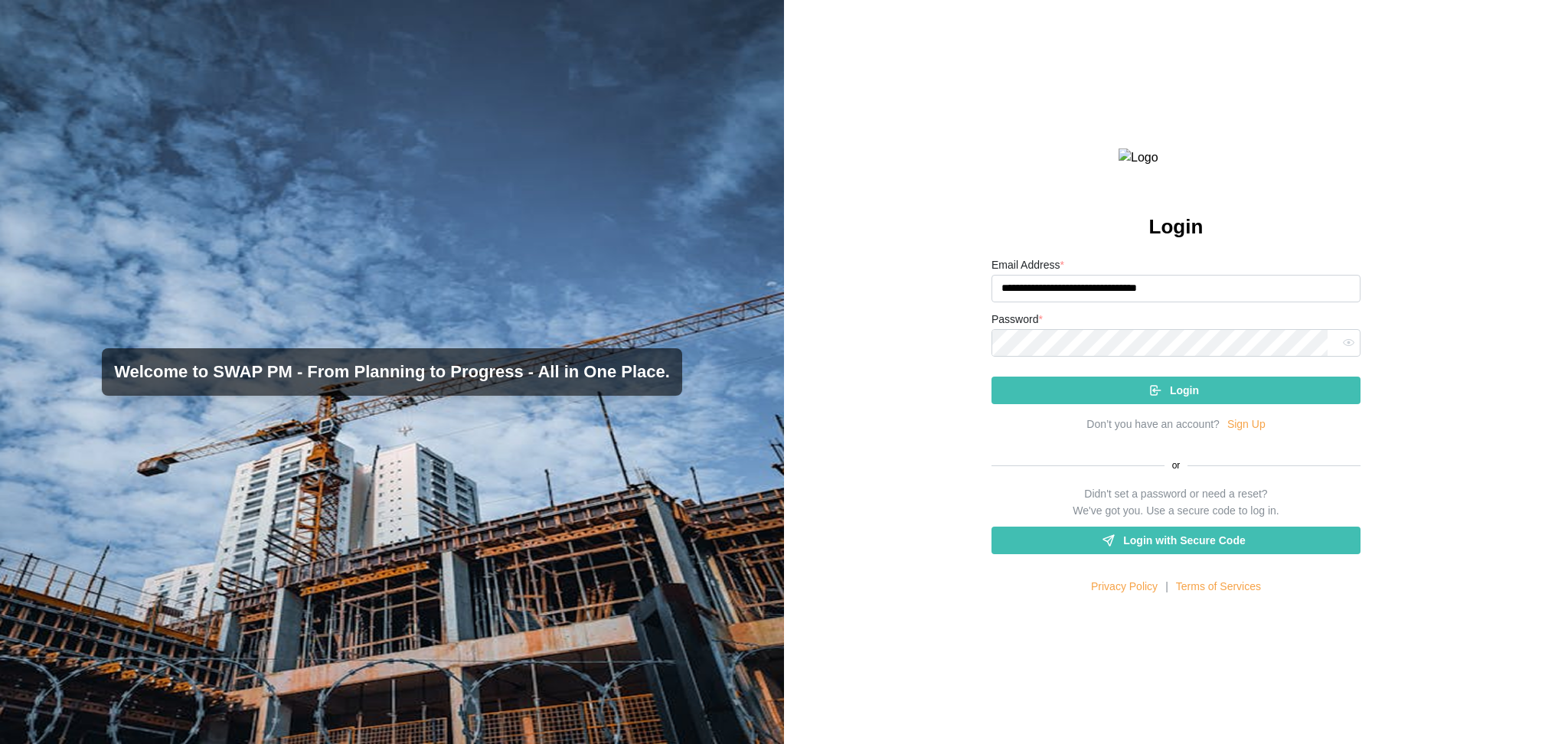
click at [1117, 403] on div "Login" at bounding box center [1173, 391] width 344 height 26
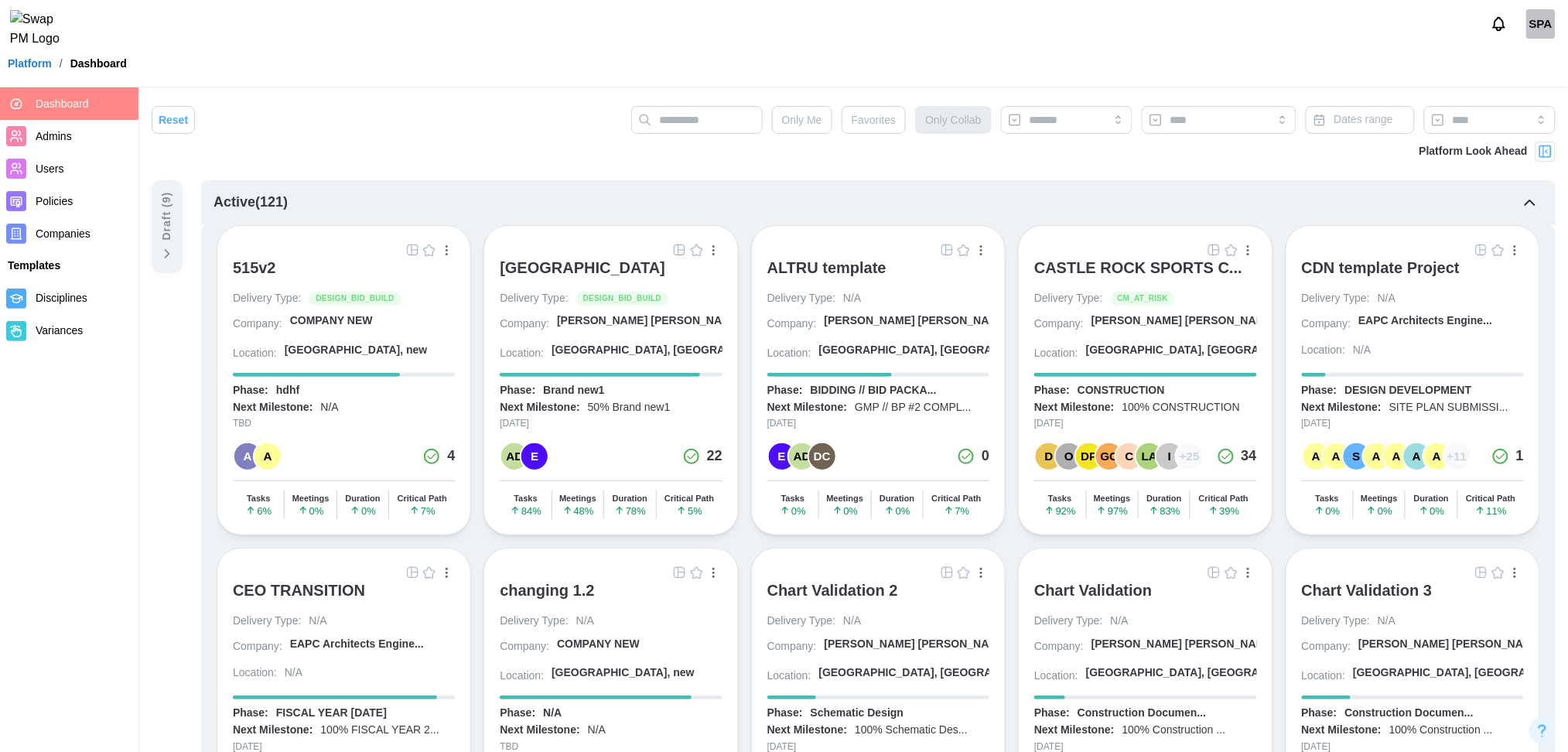
click at [868, 271] on div "ALTRU template" at bounding box center [826, 268] width 119 height 18
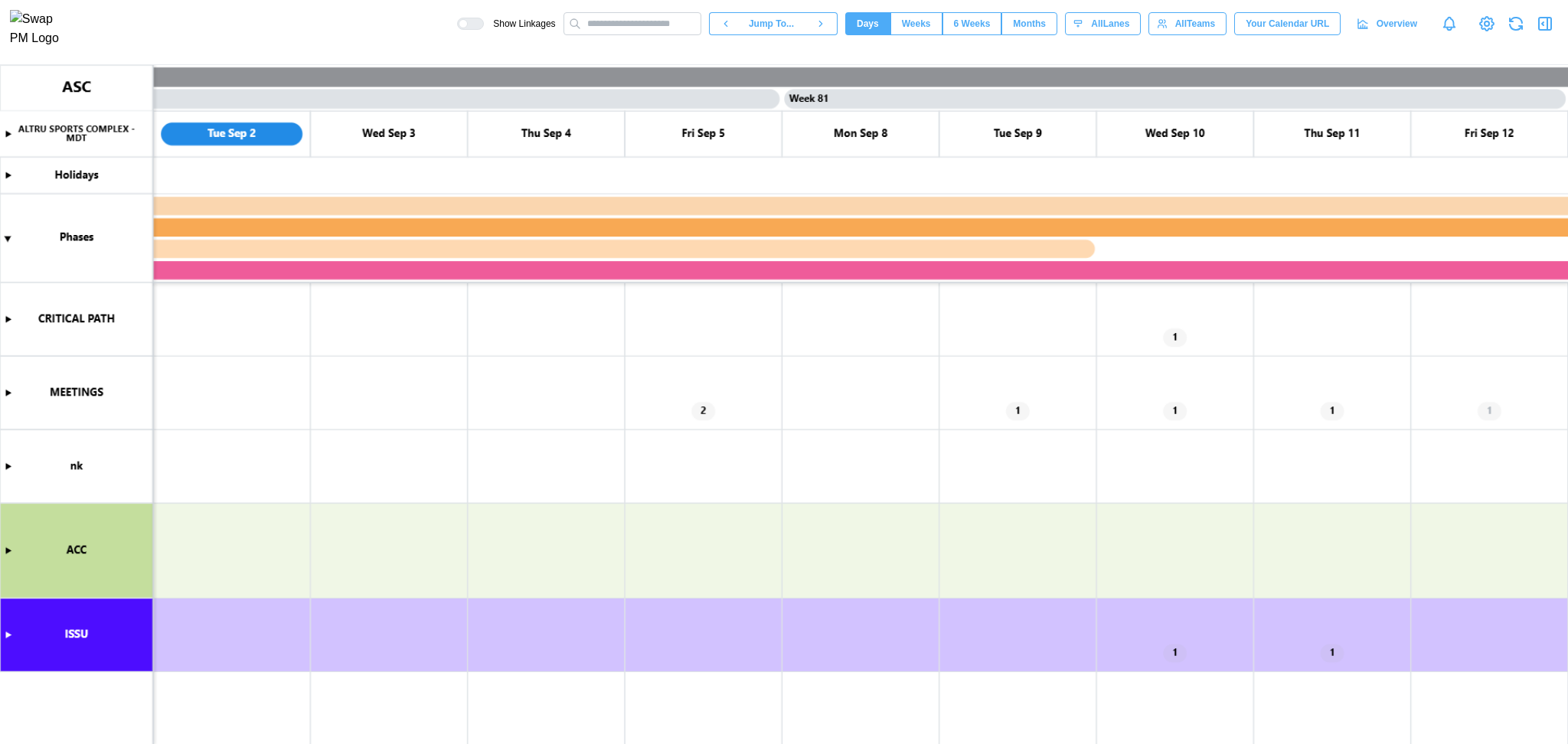
scroll to position [0, 62259]
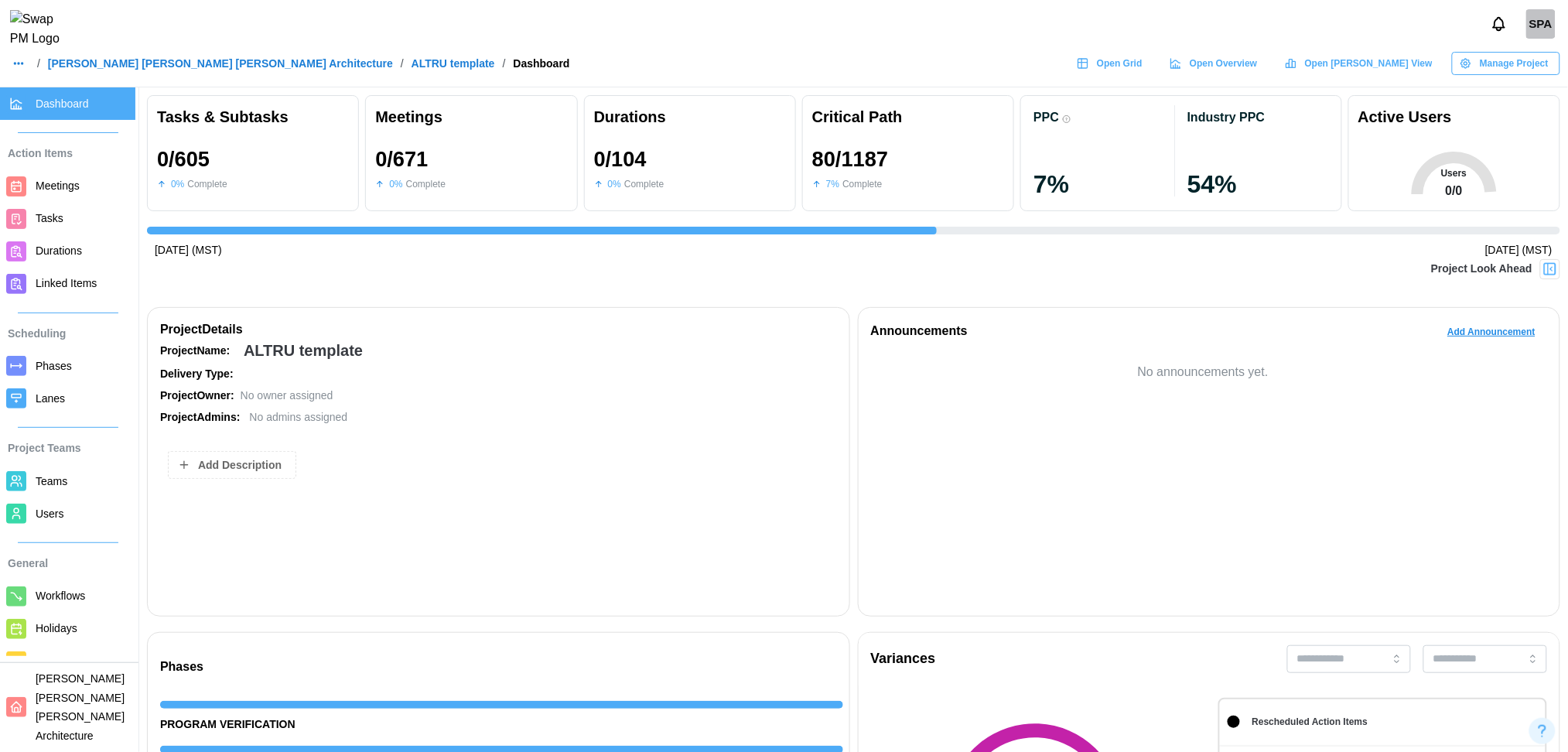
scroll to position [0, 15758]
click at [1409, 86] on header "SPA / [PERSON_NAME] [PERSON_NAME] [PERSON_NAME] Architecture / ALTRU template /…" at bounding box center [784, 43] width 1568 height 88
click at [1400, 74] on span "Open [PERSON_NAME] View" at bounding box center [1369, 63] width 128 height 22
click at [1502, 68] on span "Manage Project" at bounding box center [1514, 63] width 68 height 22
click at [1501, 113] on button "Edit Project" at bounding box center [1506, 104] width 121 height 28
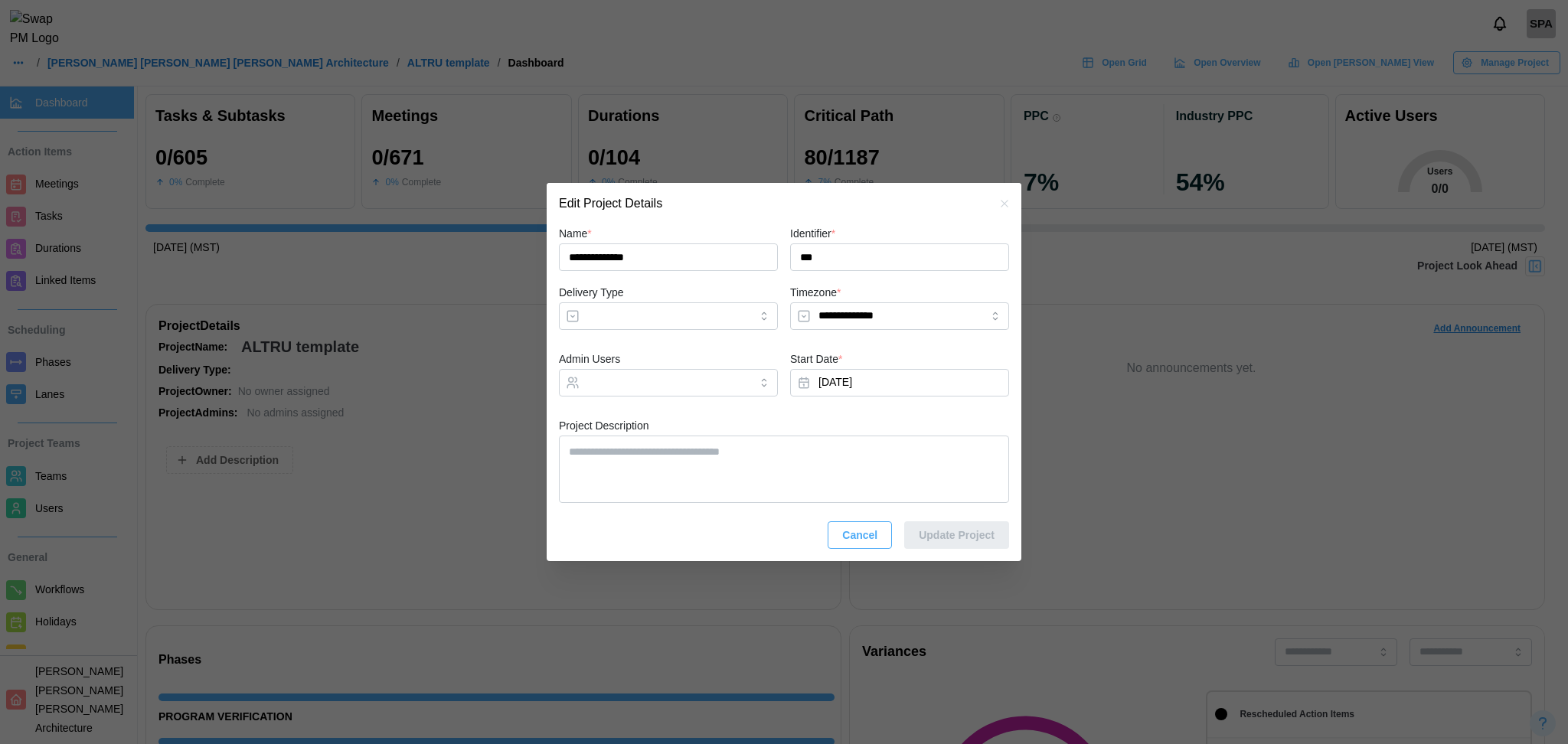
click at [862, 530] on span "Cancel" at bounding box center [860, 535] width 36 height 26
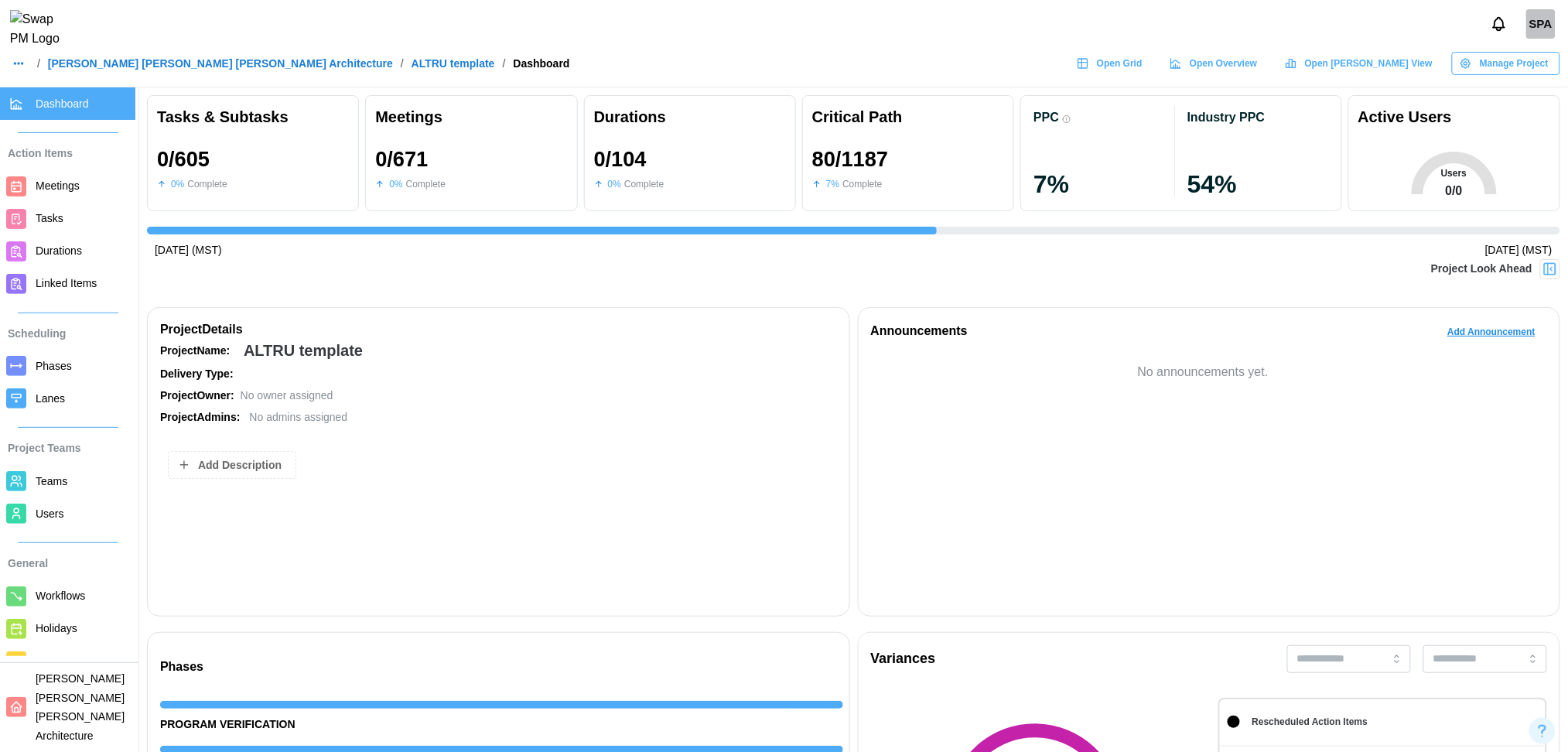
drag, startPoint x: 1515, startPoint y: 59, endPoint x: 1516, endPoint y: 68, distance: 9.1
click at [1516, 68] on header "SPA / [PERSON_NAME] [PERSON_NAME] [PERSON_NAME] Architecture / ALTRU template /…" at bounding box center [784, 43] width 1568 height 88
click at [1516, 68] on span "Manage Project" at bounding box center [1514, 63] width 68 height 22
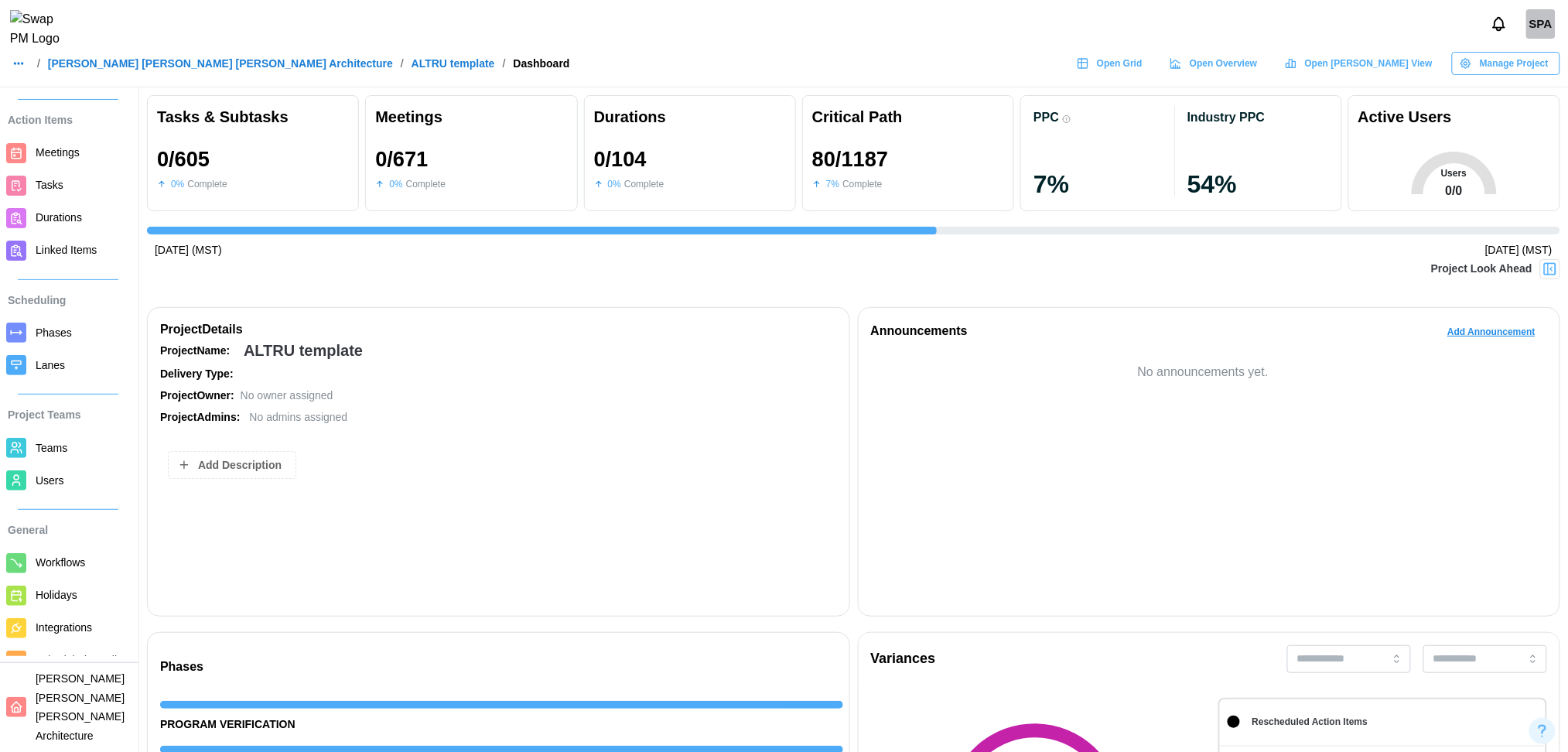
click at [54, 709] on span "[PERSON_NAME] [PERSON_NAME] [PERSON_NAME] Architecture" at bounding box center [80, 706] width 89 height 69
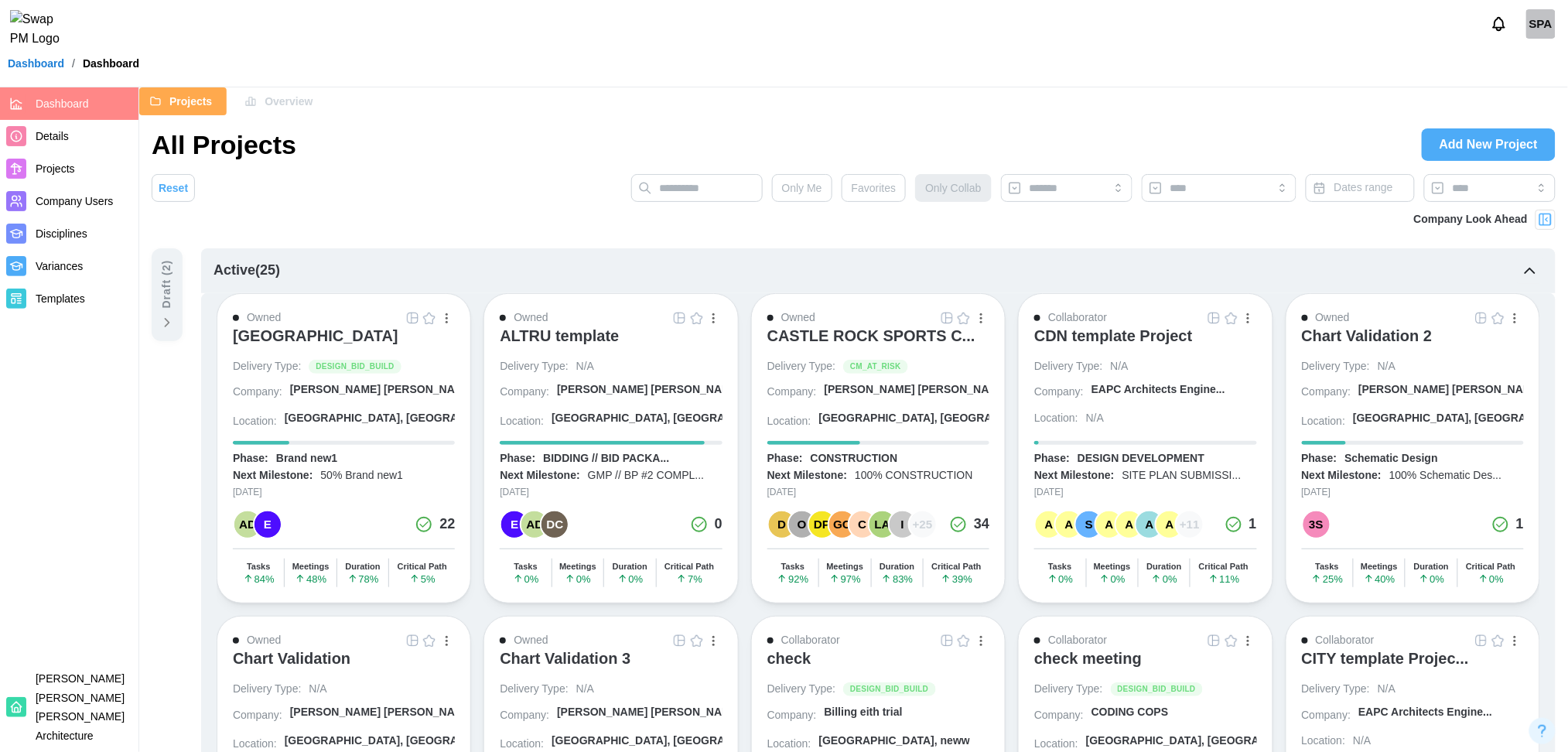
click at [355, 345] on div "[GEOGRAPHIC_DATA]" at bounding box center [315, 336] width 165 height 18
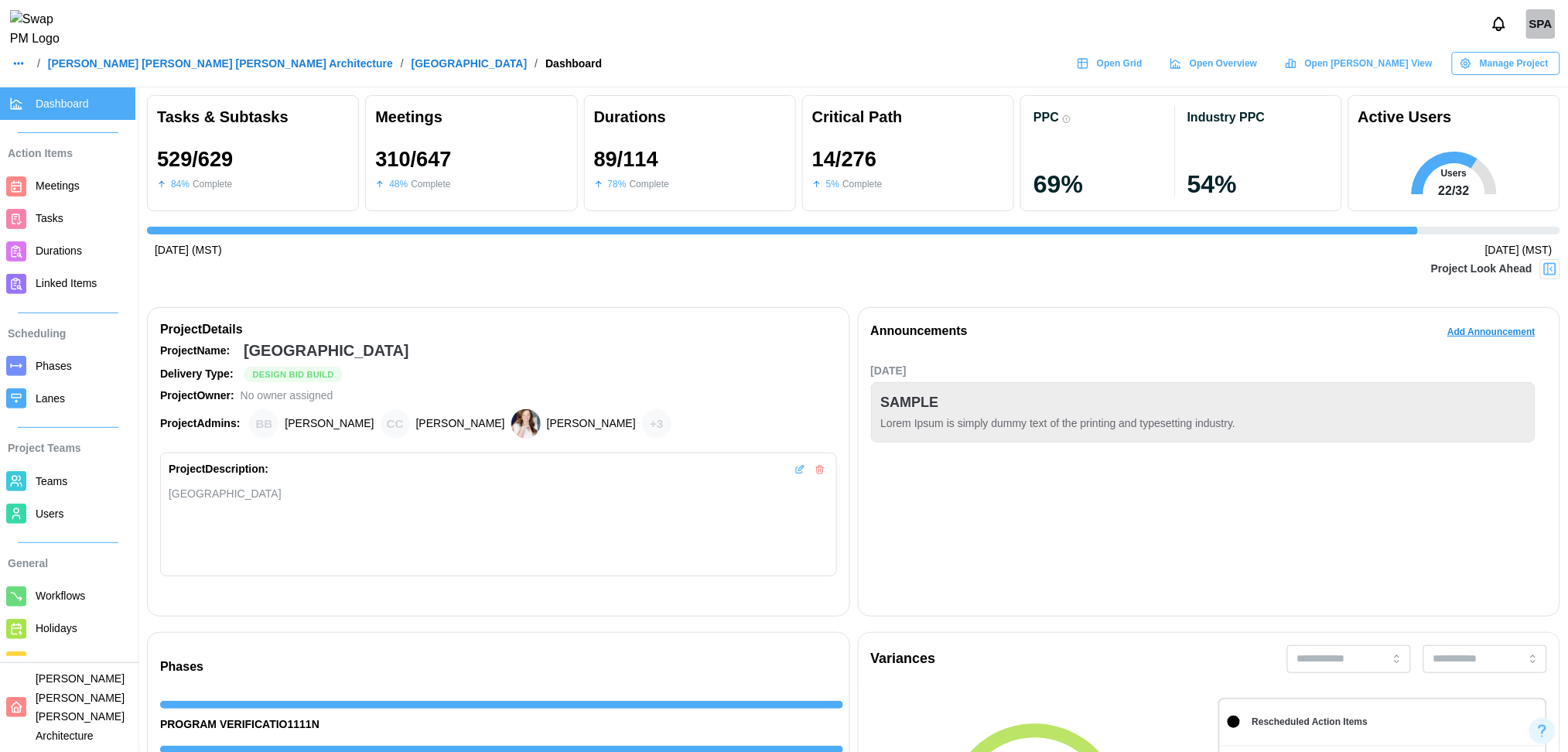
scroll to position [402, 0]
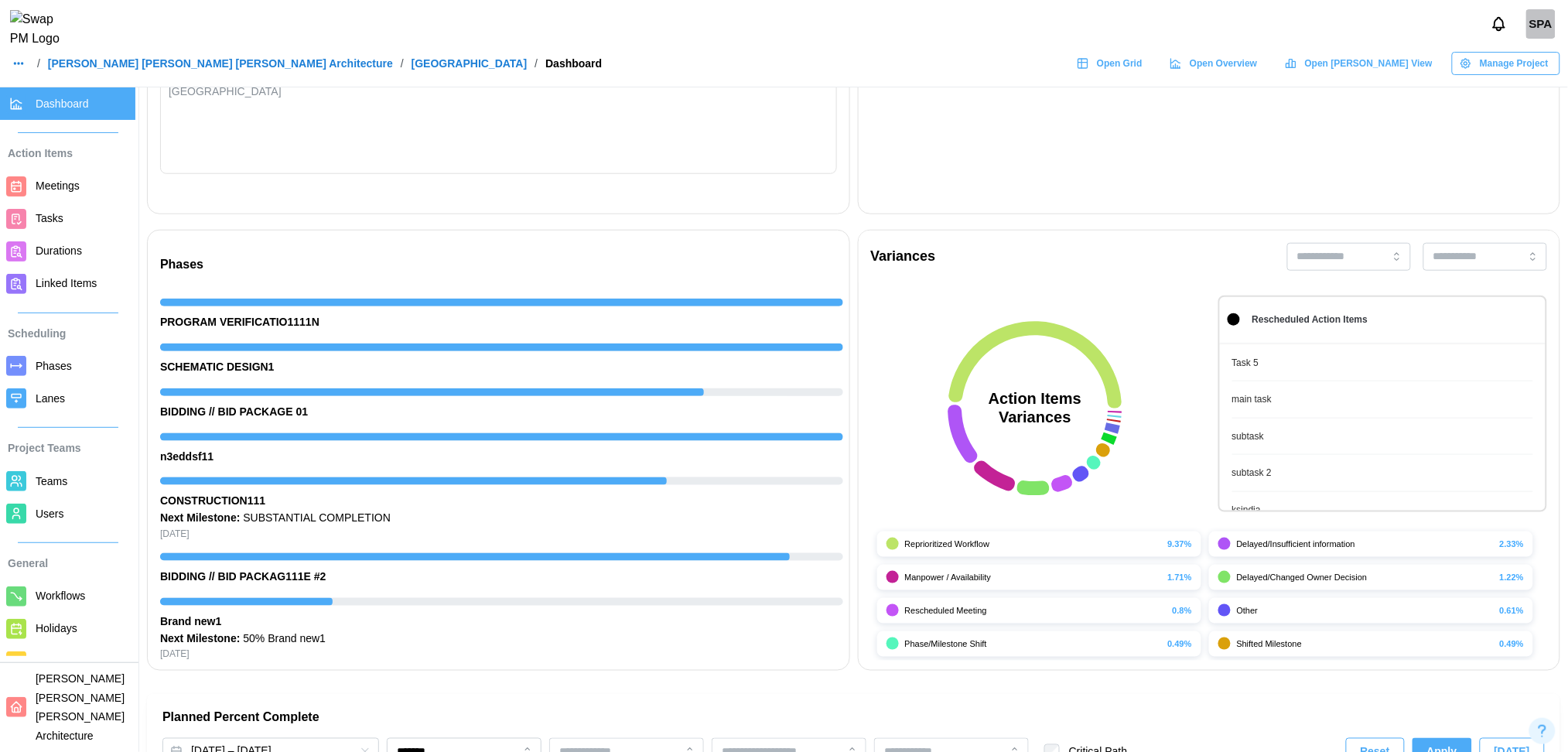
click at [1142, 74] on span "Open Grid" at bounding box center [1119, 63] width 46 height 22
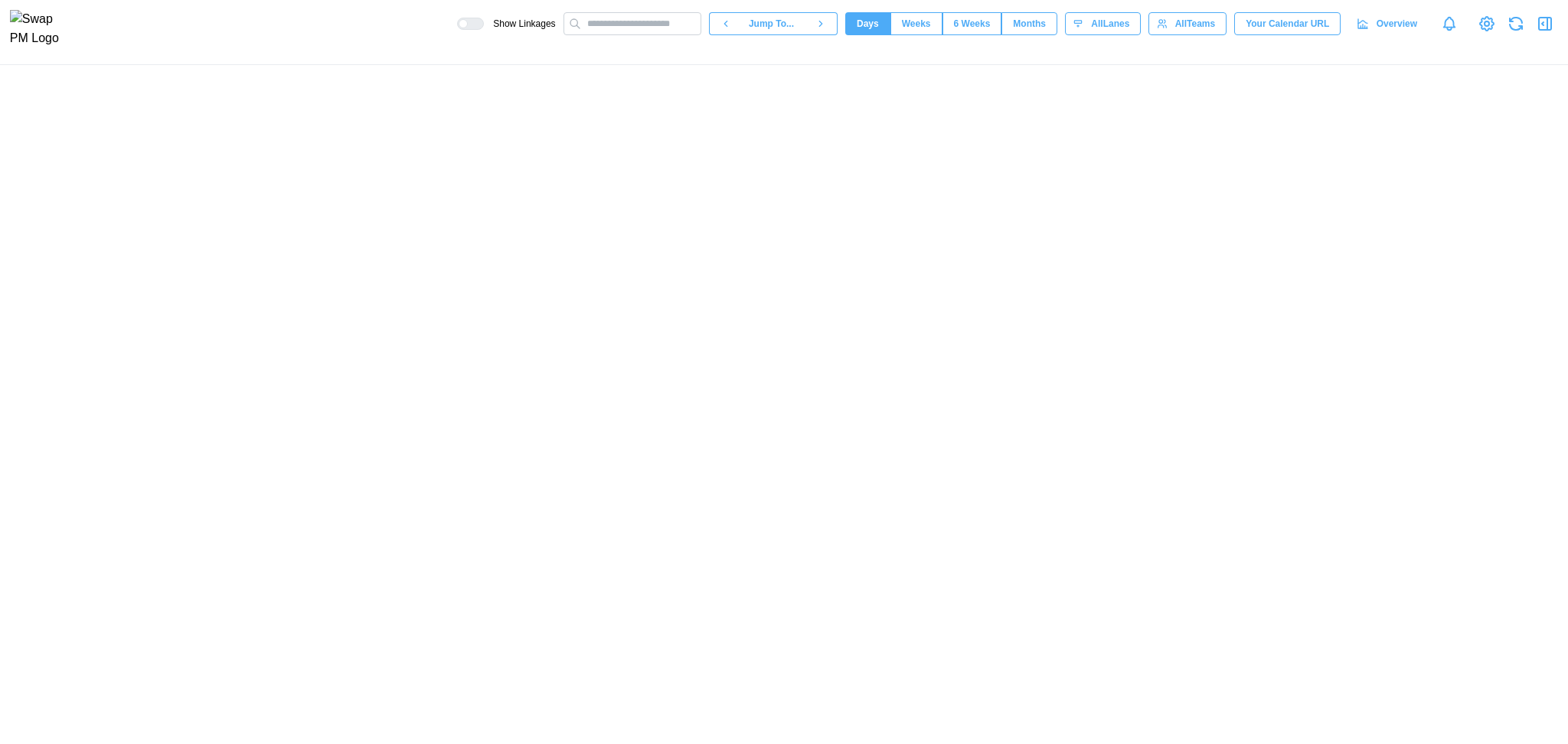
scroll to position [0, 62259]
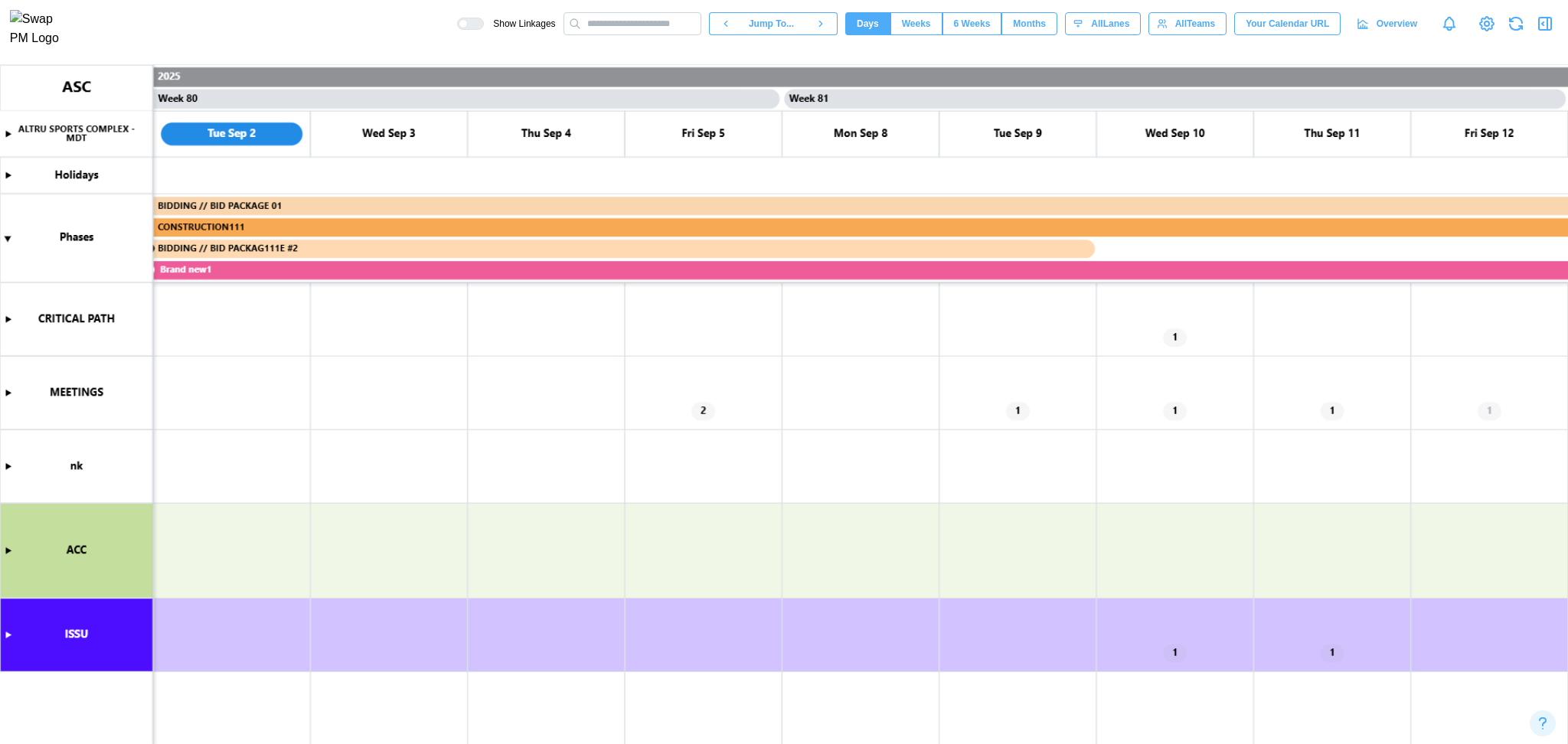
click at [13, 466] on canvas at bounding box center [784, 405] width 1568 height 680
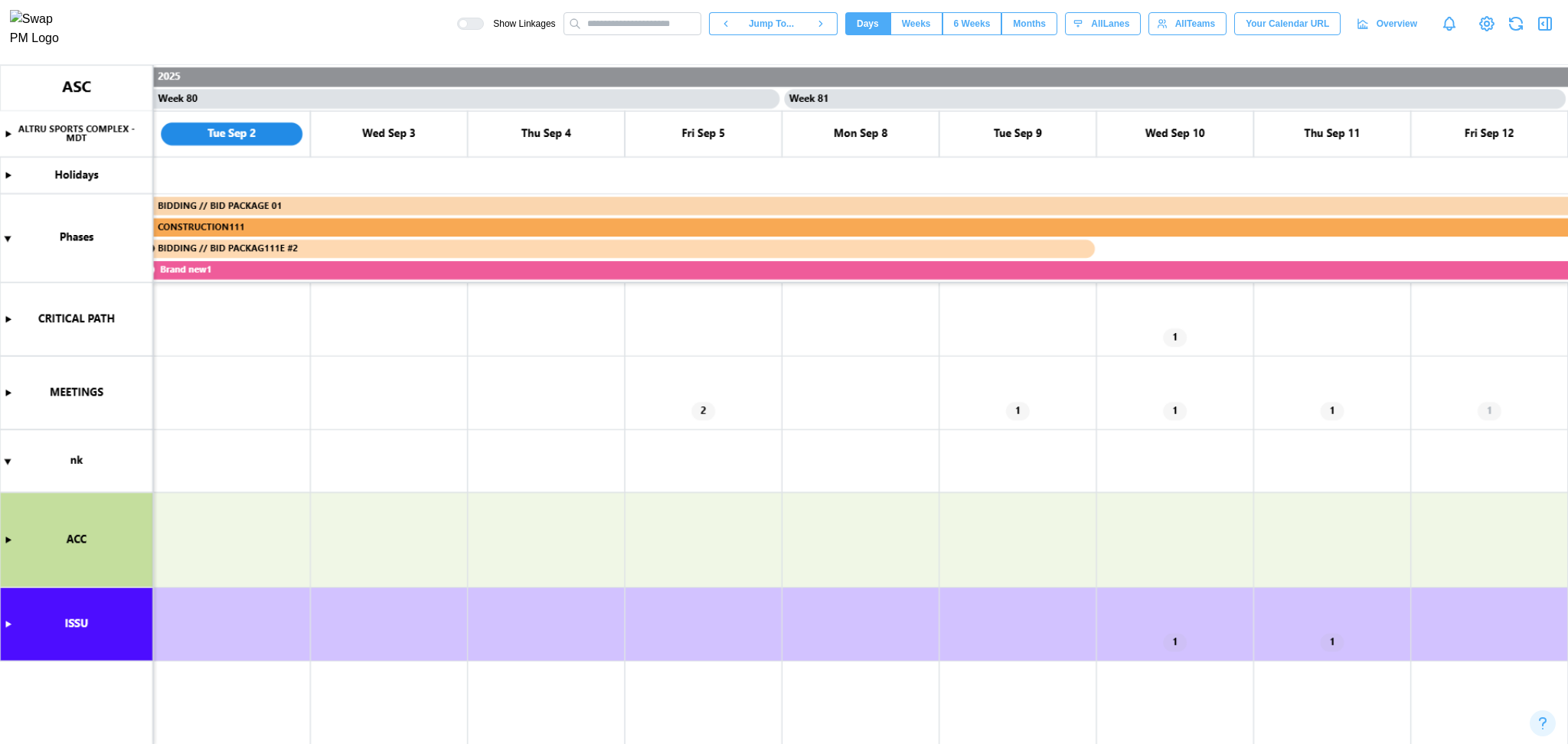
click at [1014, 410] on canvas at bounding box center [784, 405] width 1568 height 680
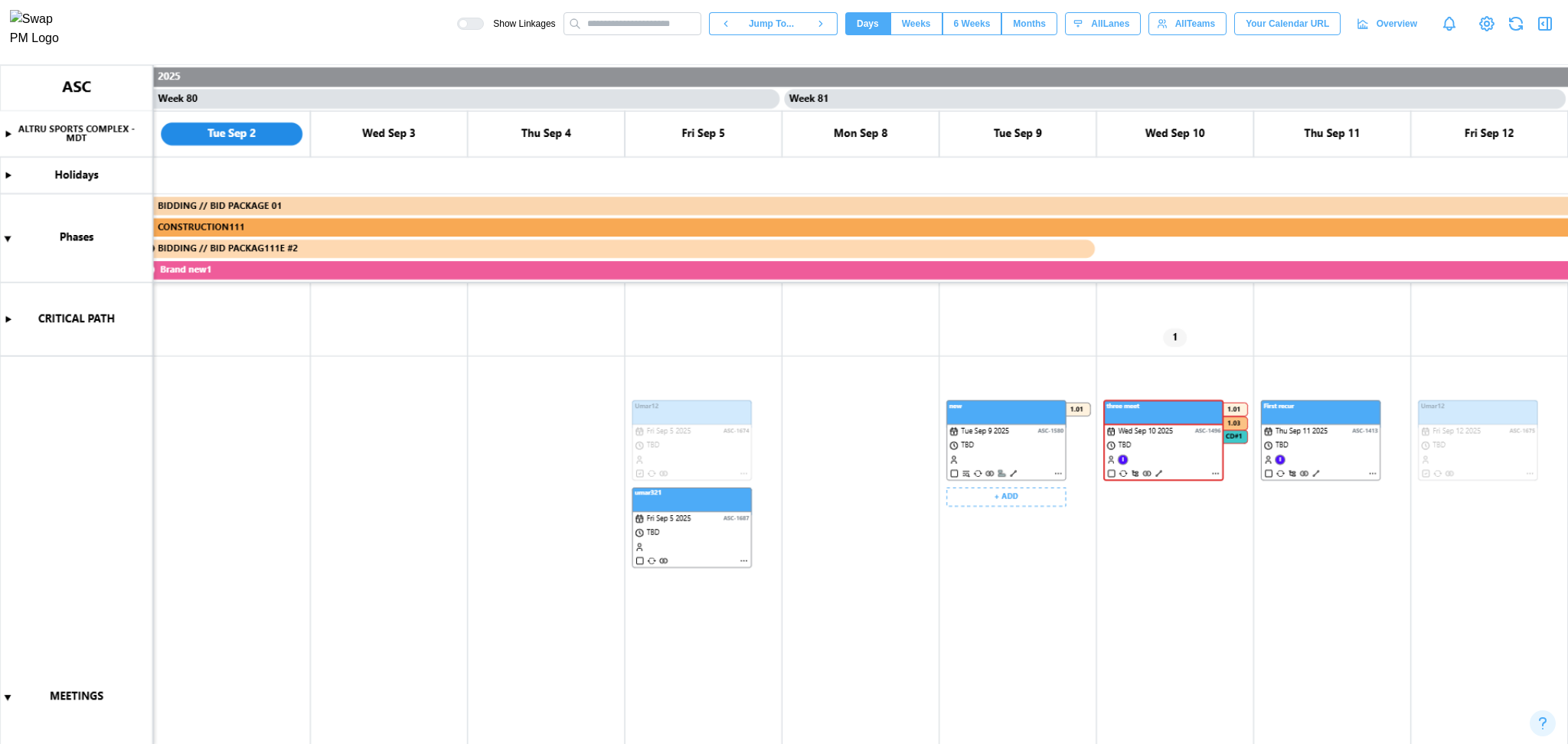
click at [1058, 476] on canvas at bounding box center [784, 405] width 1568 height 680
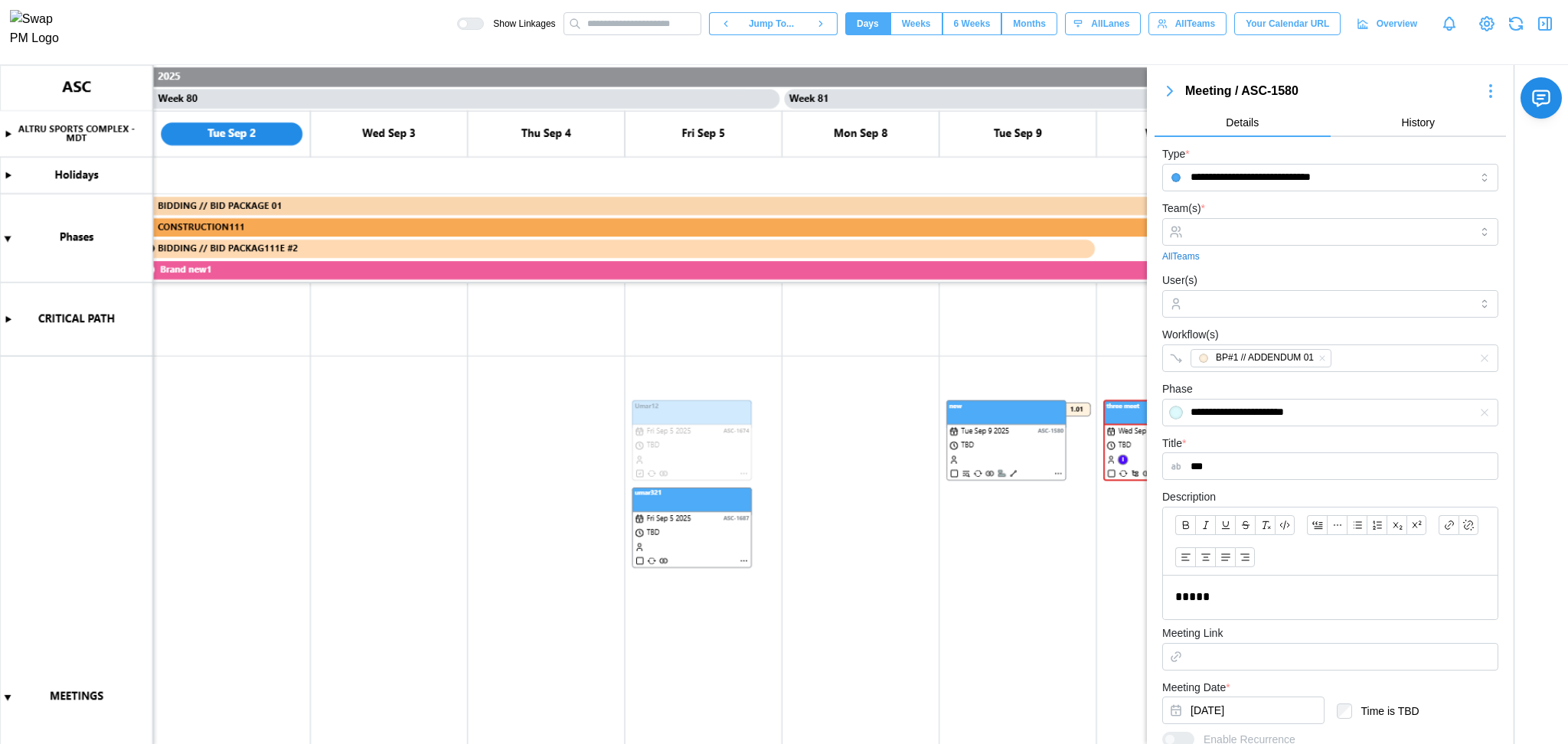
click at [1172, 93] on icon "button" at bounding box center [1170, 91] width 18 height 18
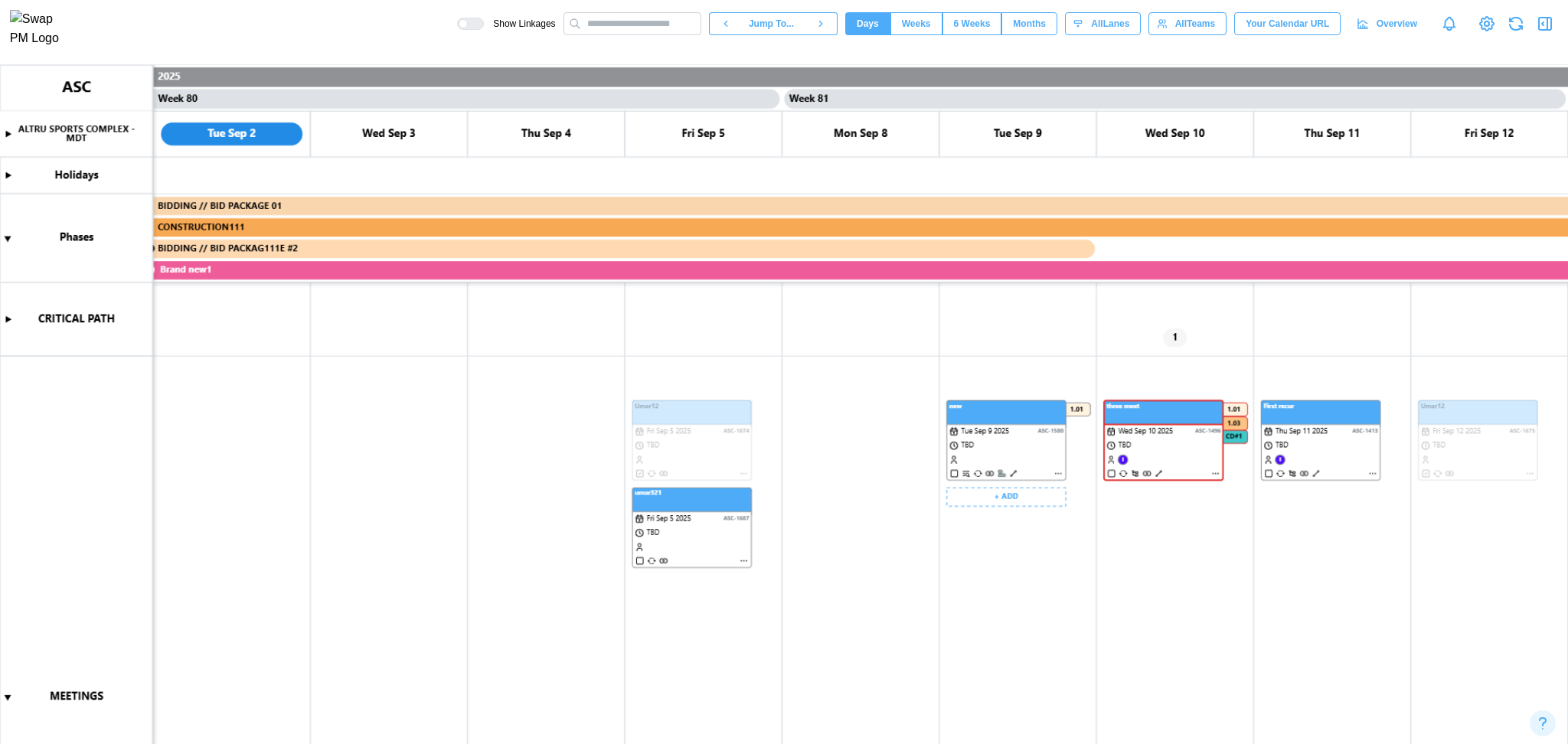
click at [991, 487] on canvas at bounding box center [784, 405] width 1568 height 680
click at [1012, 528] on div "Create Task" at bounding box center [1018, 528] width 76 height 12
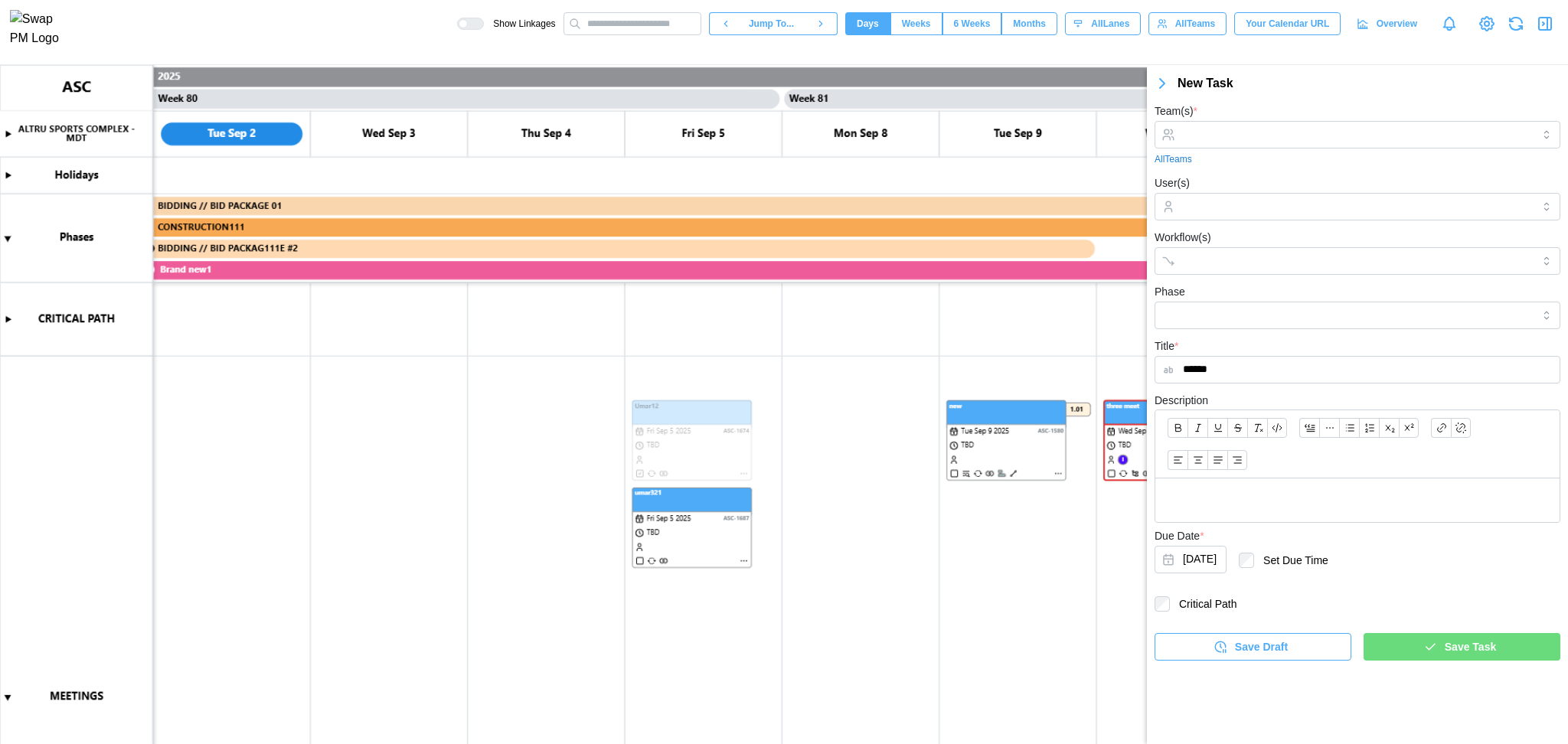
type input "******"
click at [1198, 129] on input "Team(s) *" at bounding box center [1357, 135] width 349 height 12
click at [1428, 643] on icon "button" at bounding box center [1430, 647] width 14 height 14
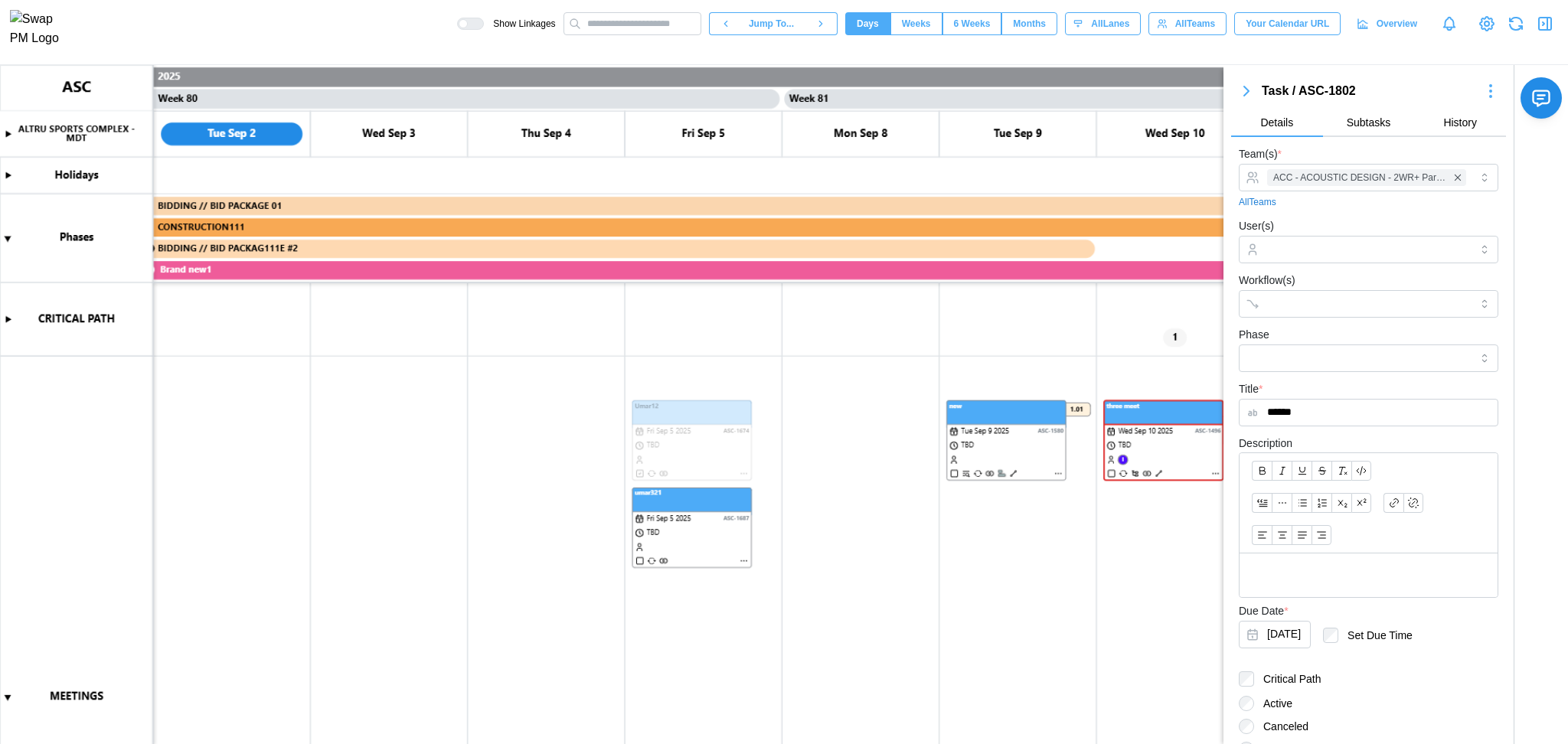
click at [1367, 121] on span "Subtasks" at bounding box center [1369, 122] width 45 height 11
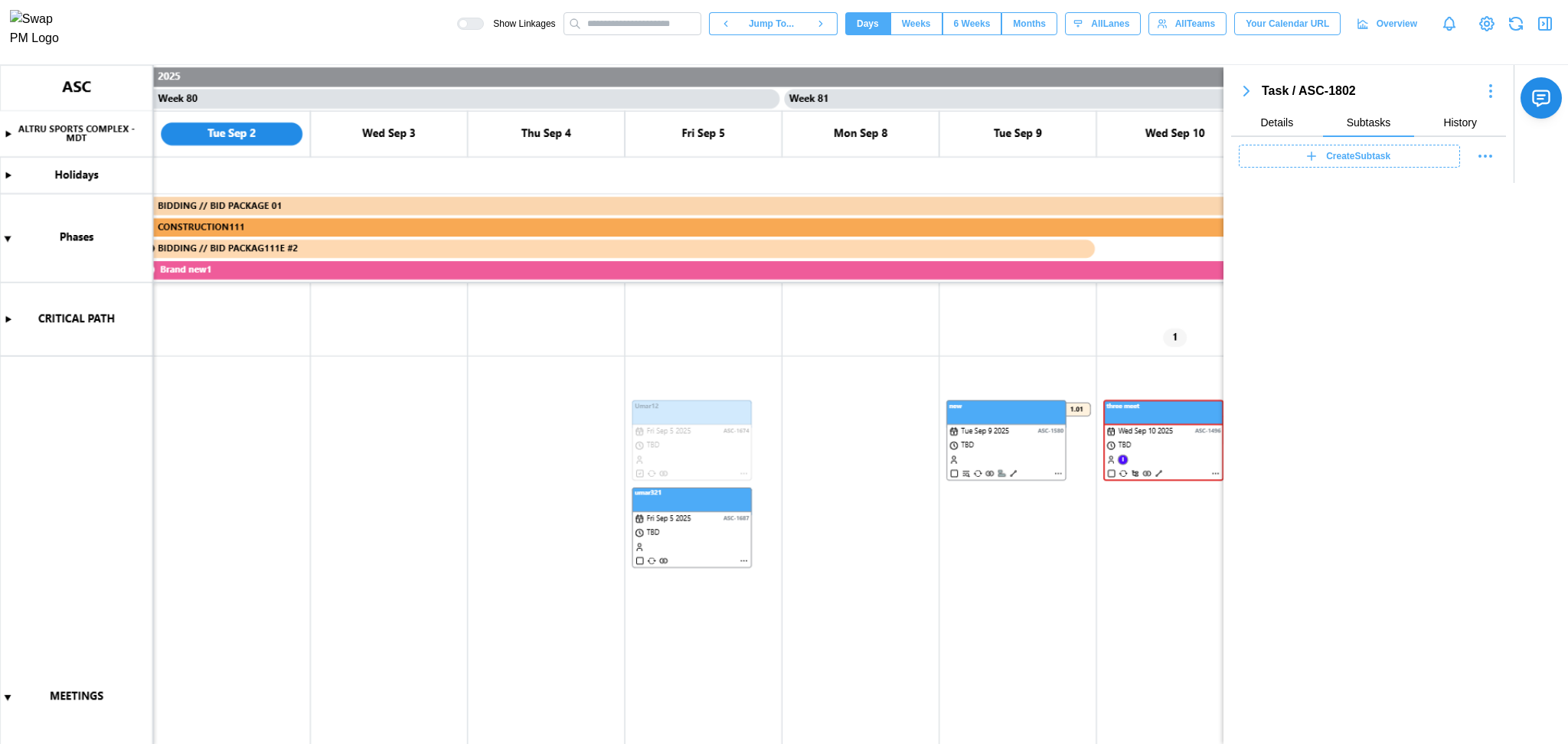
click at [1360, 149] on span "Create Subtask" at bounding box center [1358, 156] width 64 height 21
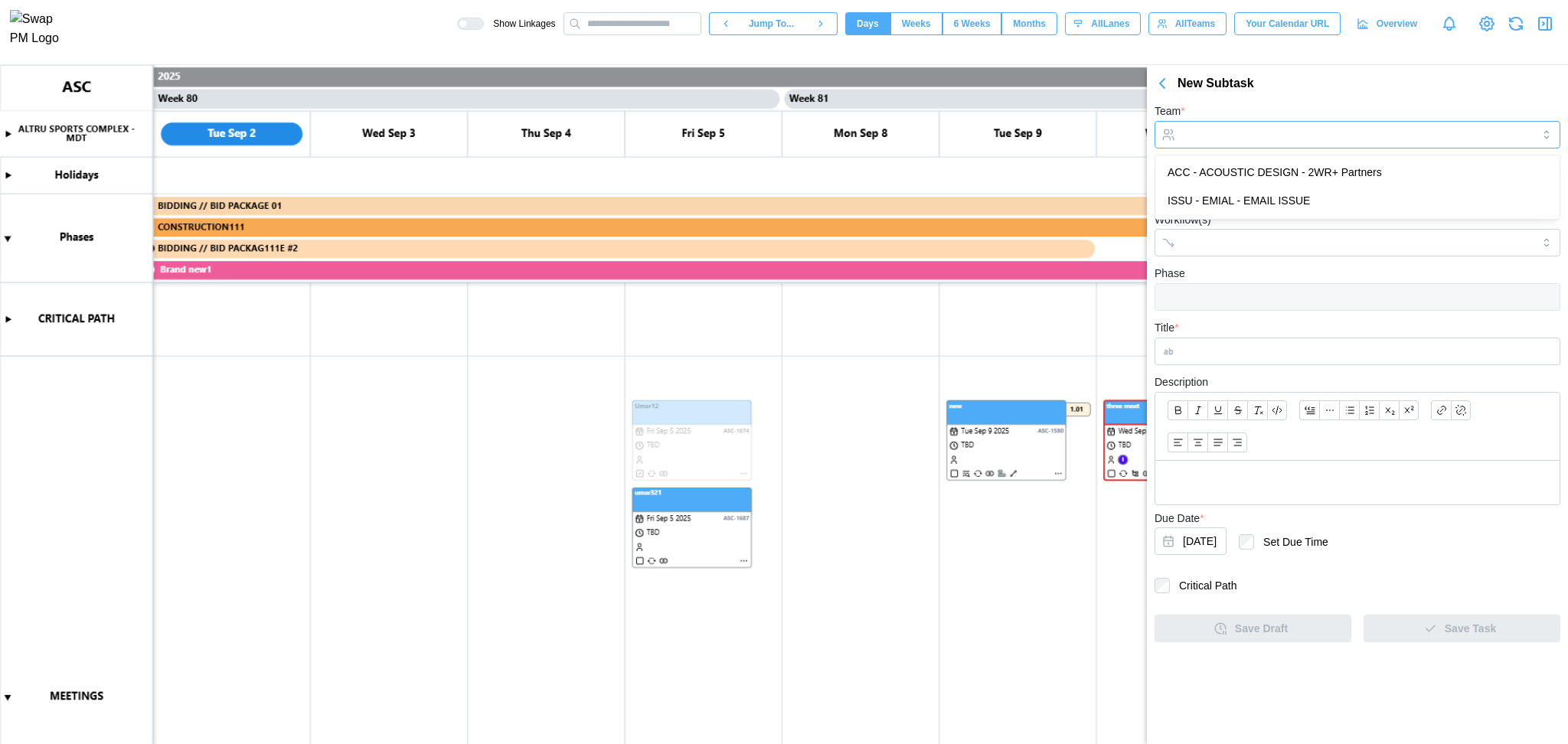
click at [1247, 137] on input "Team *" at bounding box center [1357, 134] width 406 height 27
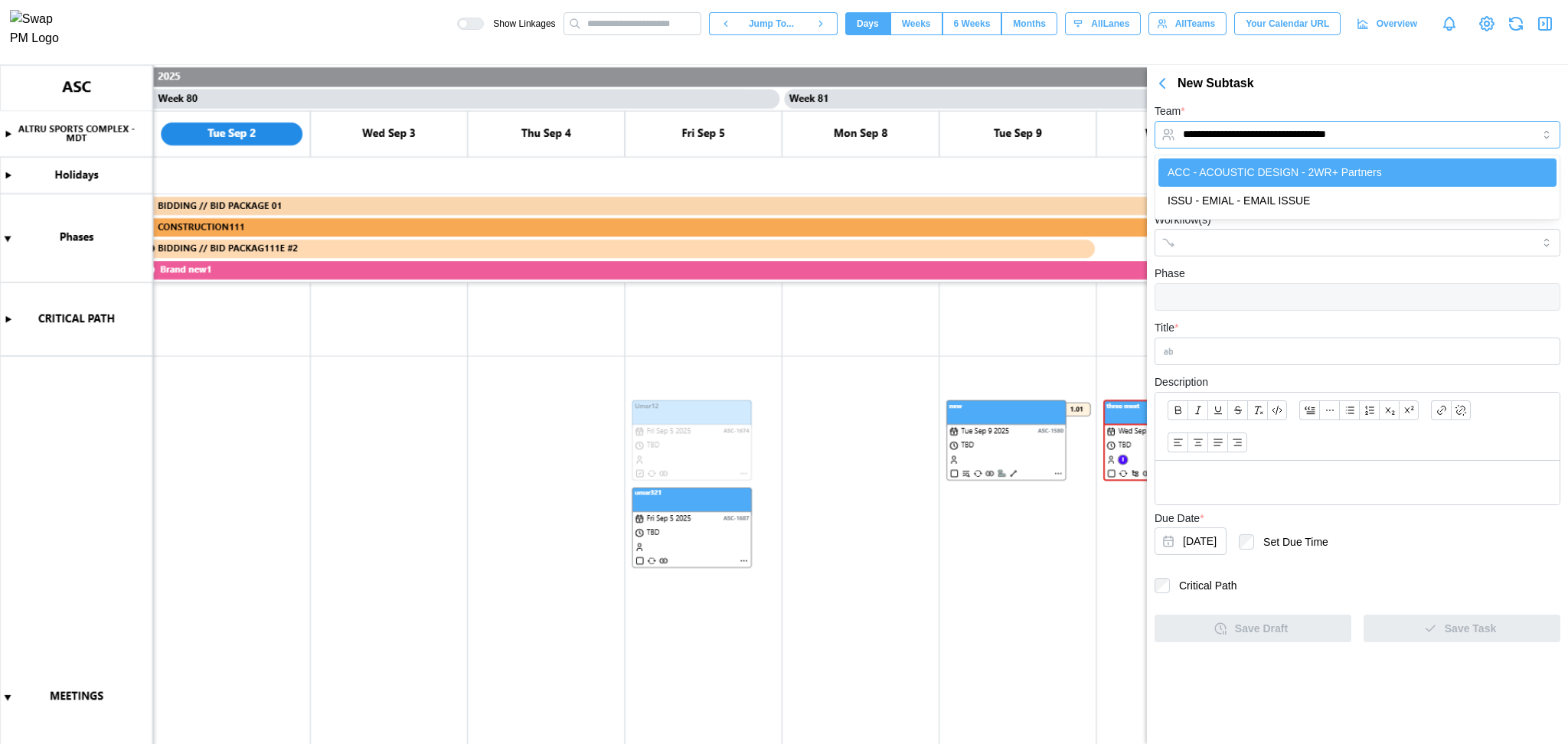
click at [1428, 146] on input "**********" at bounding box center [1357, 134] width 406 height 27
drag, startPoint x: 1423, startPoint y: 125, endPoint x: 1364, endPoint y: 209, distance: 102.6
click at [1364, 209] on body "**********" at bounding box center [784, 372] width 1568 height 744
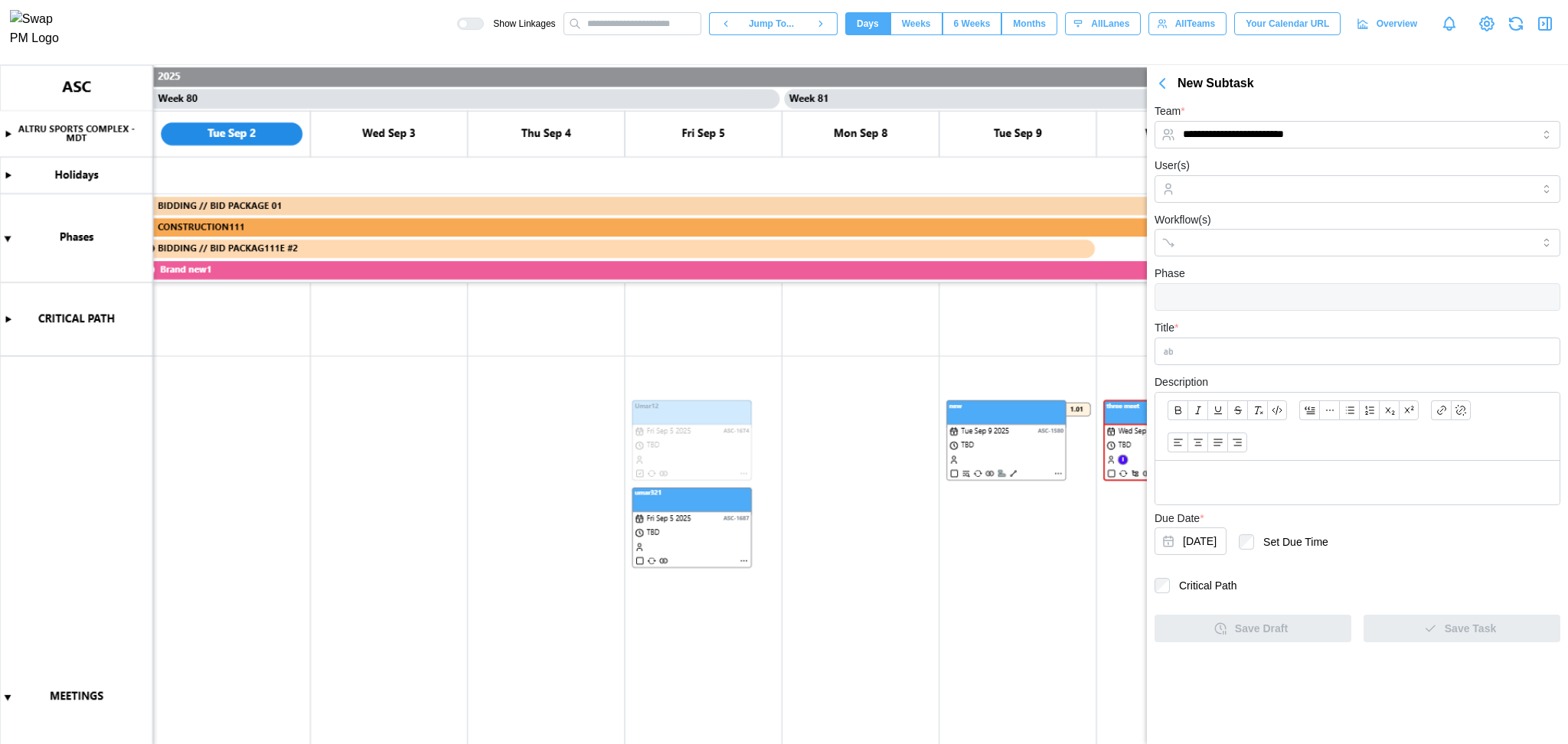
click at [1370, 150] on form "**********" at bounding box center [1357, 372] width 406 height 540
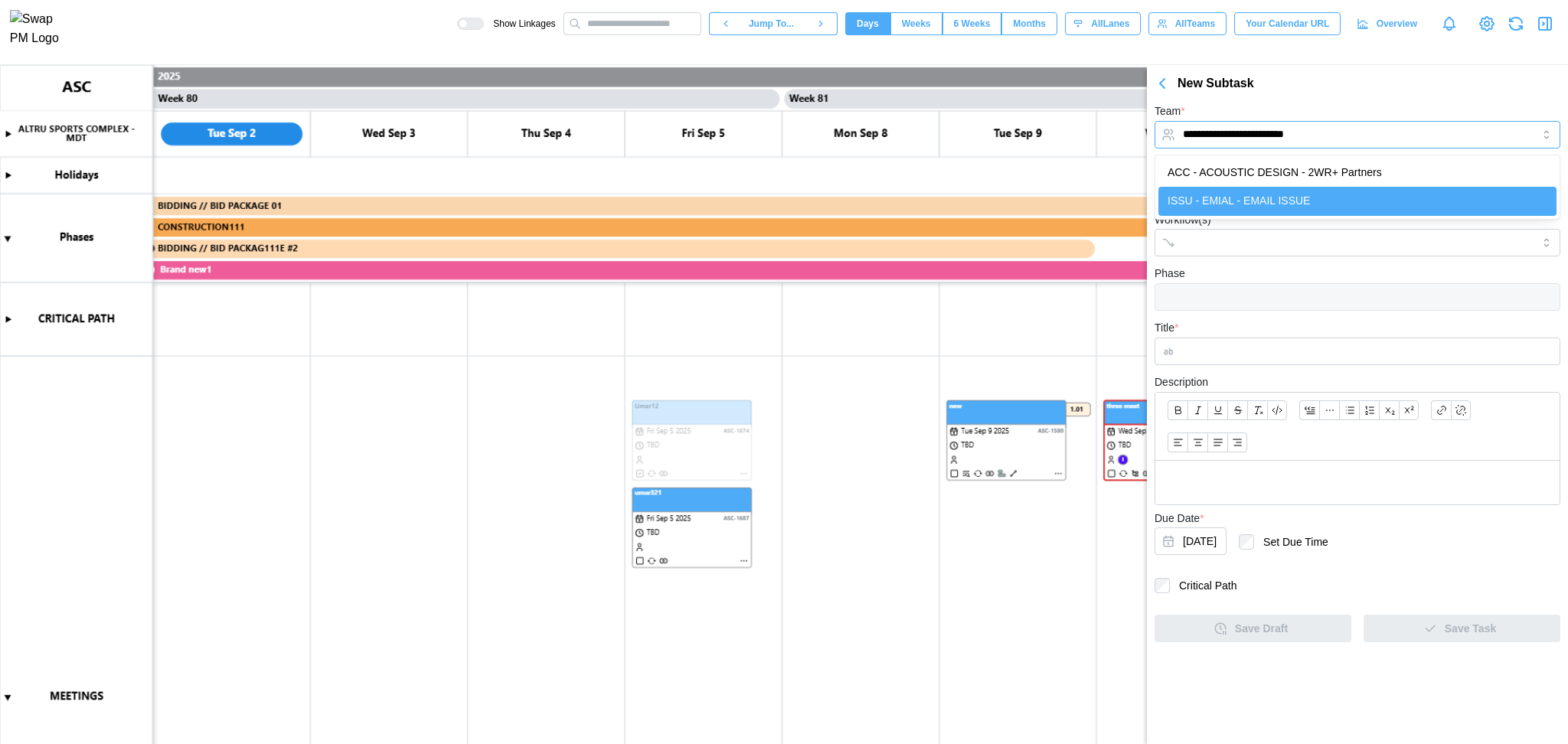
drag, startPoint x: 1355, startPoint y: 126, endPoint x: 1317, endPoint y: 188, distance: 72.7
click at [1317, 188] on body "**********" at bounding box center [784, 372] width 1568 height 744
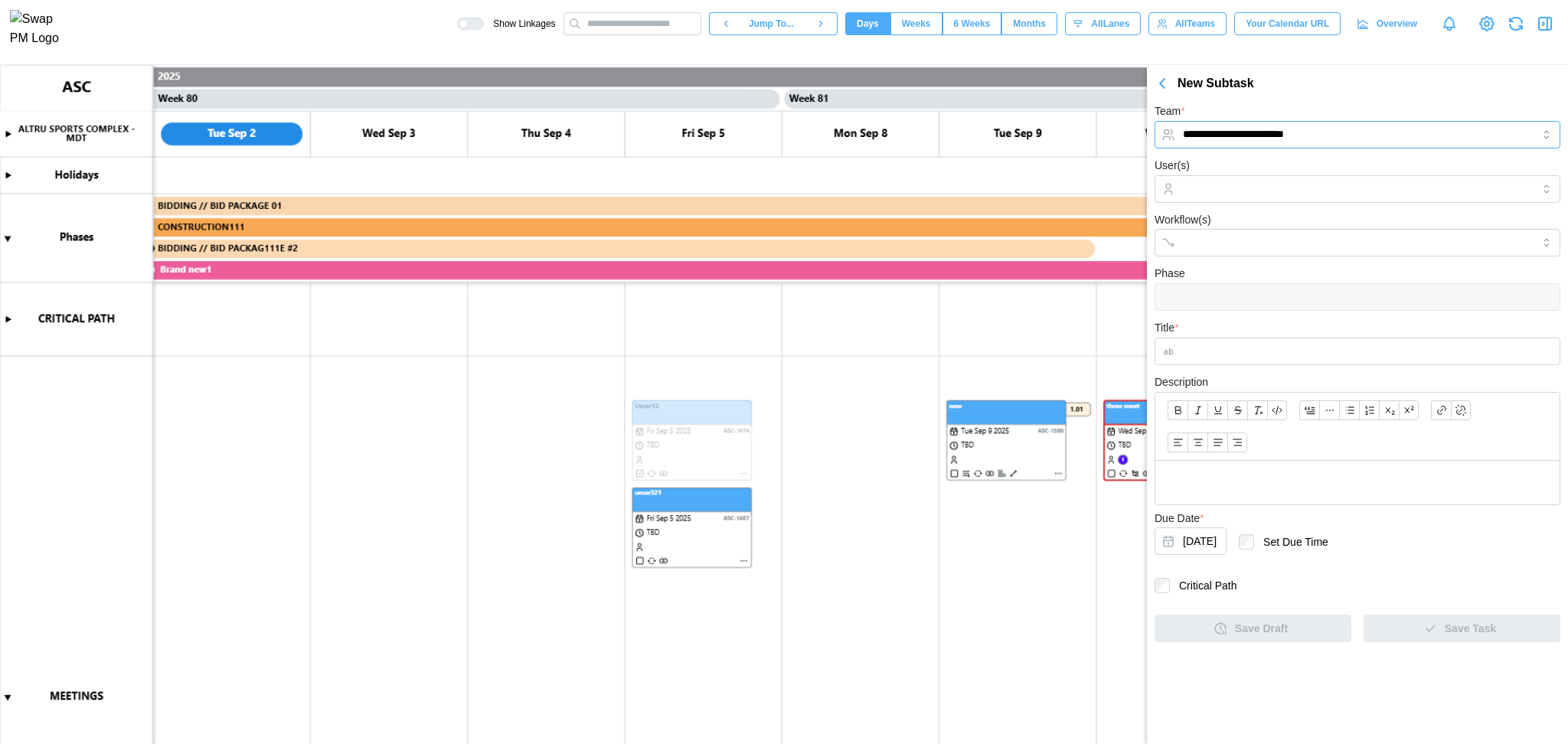
type input "**********"
click at [1271, 360] on input "Title *" at bounding box center [1357, 351] width 406 height 27
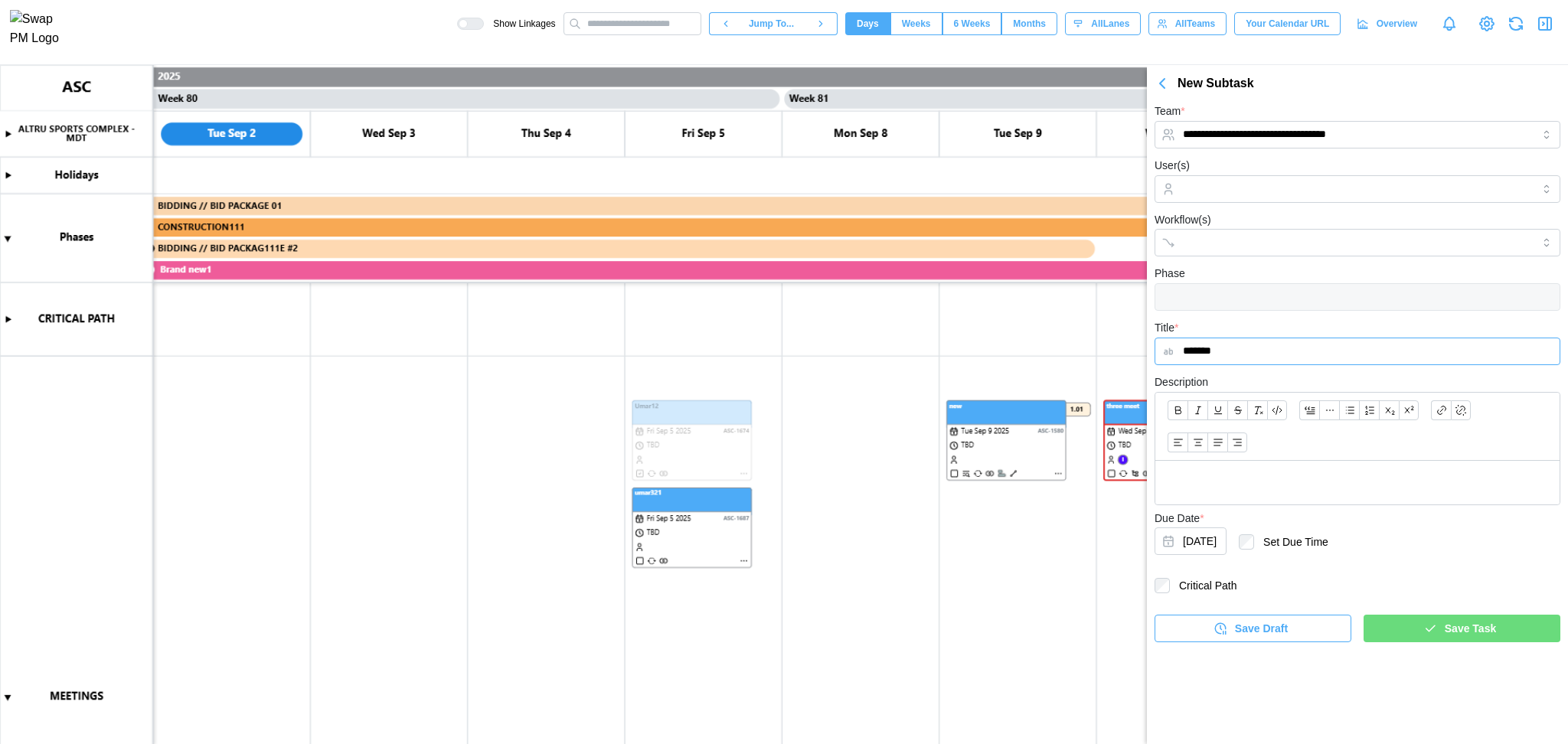
type input "*******"
click at [1423, 635] on div "Save Task" at bounding box center [1460, 628] width 173 height 26
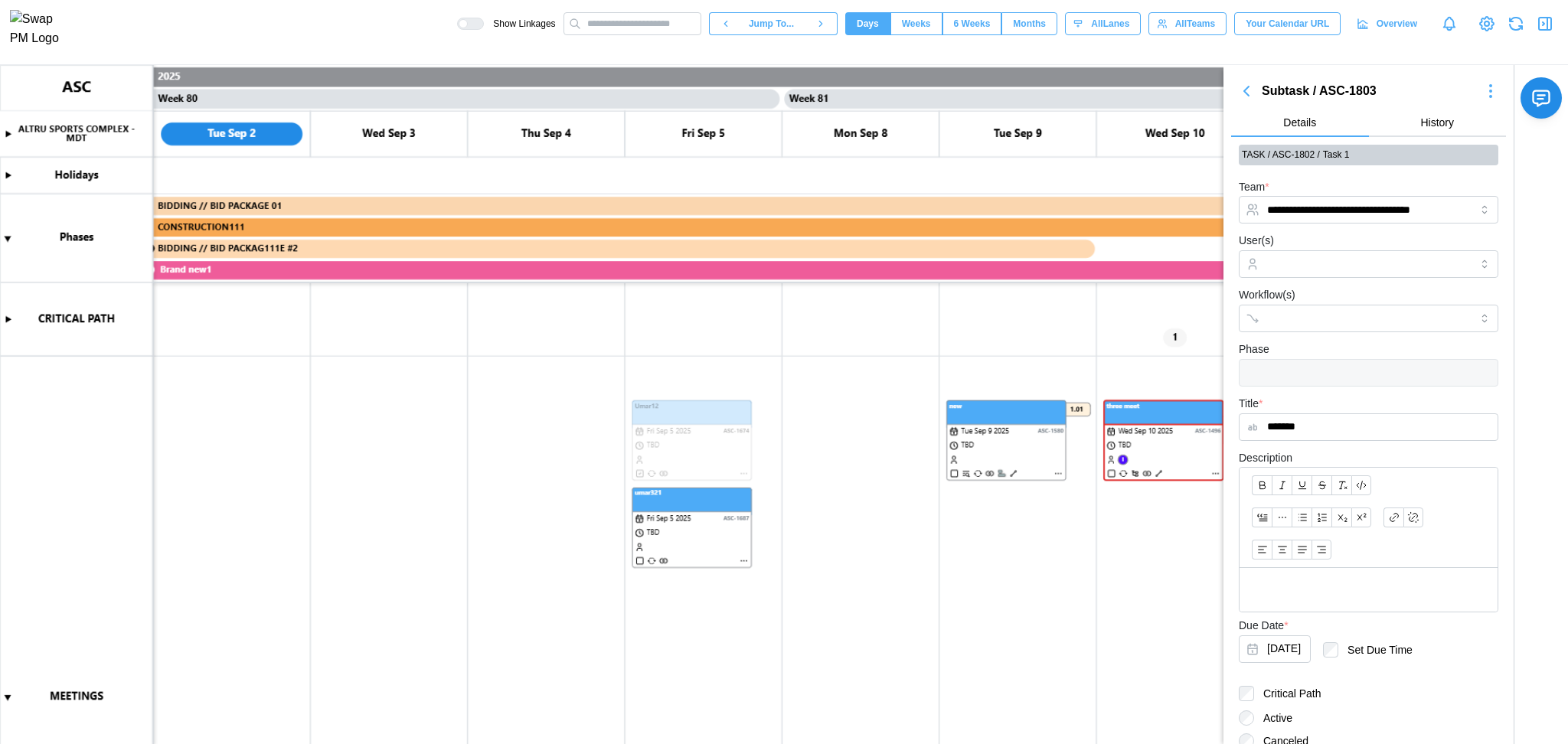
click at [1242, 90] on icon "button" at bounding box center [1247, 91] width 18 height 18
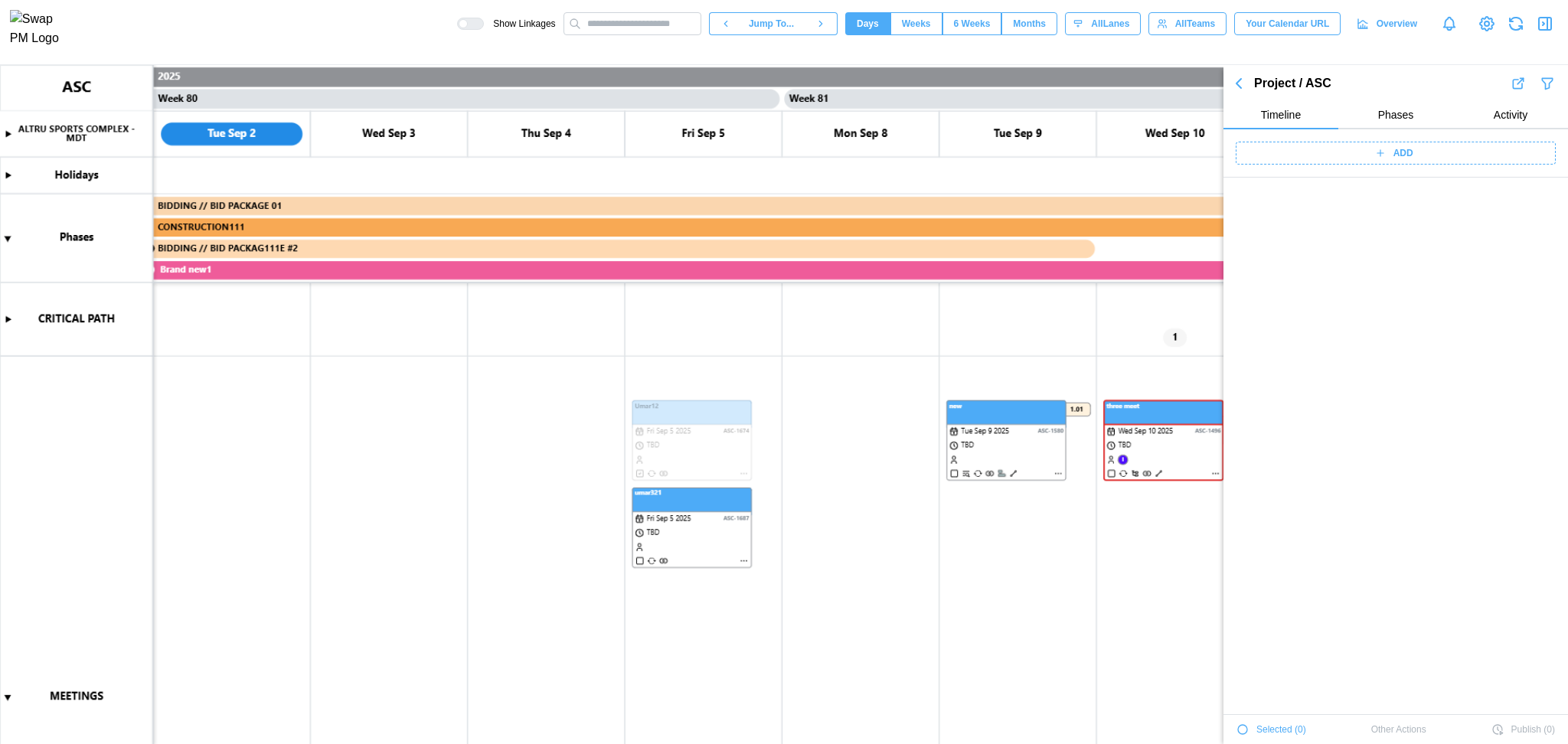
scroll to position [53912, 0]
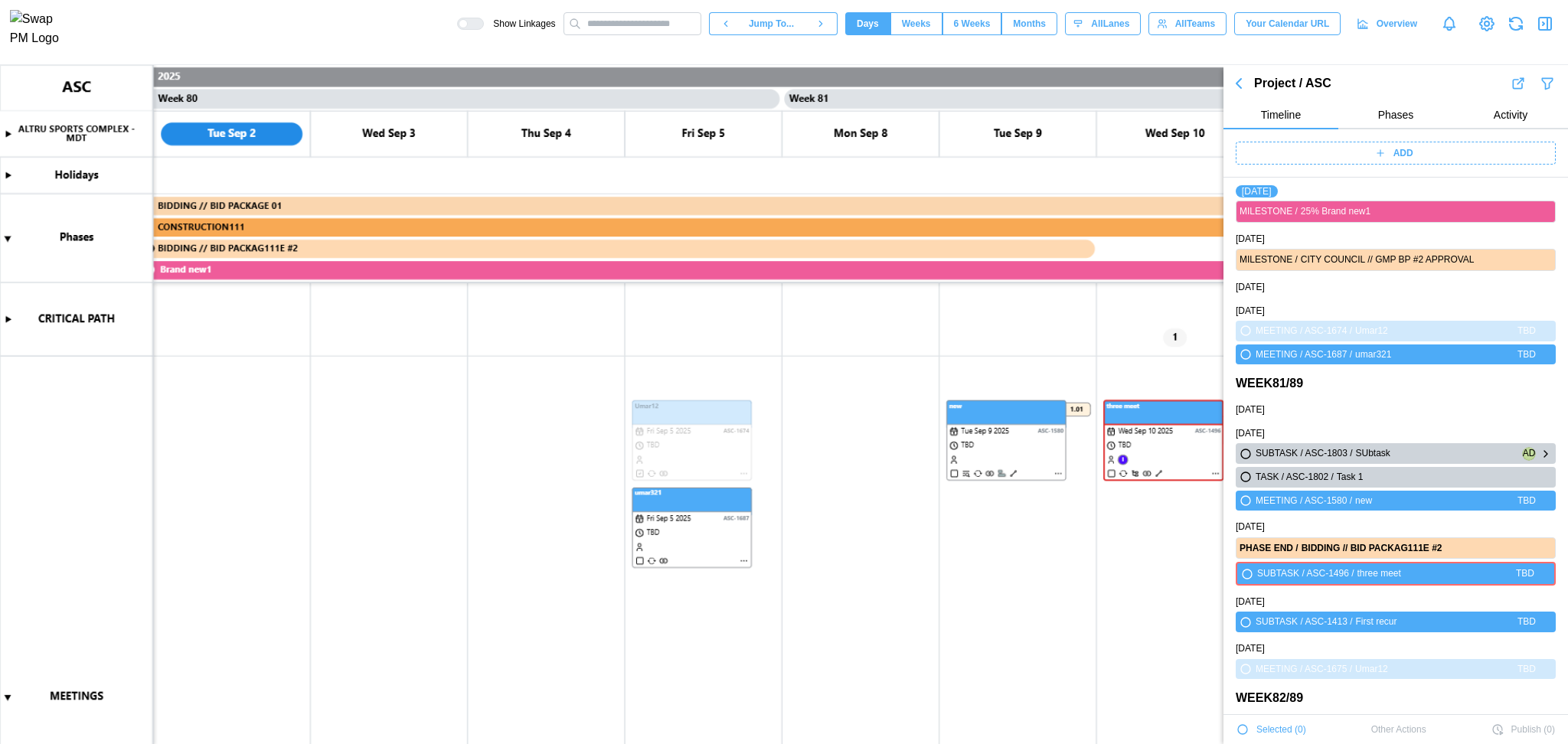
click at [1250, 456] on icon "button" at bounding box center [1246, 453] width 12 height 18
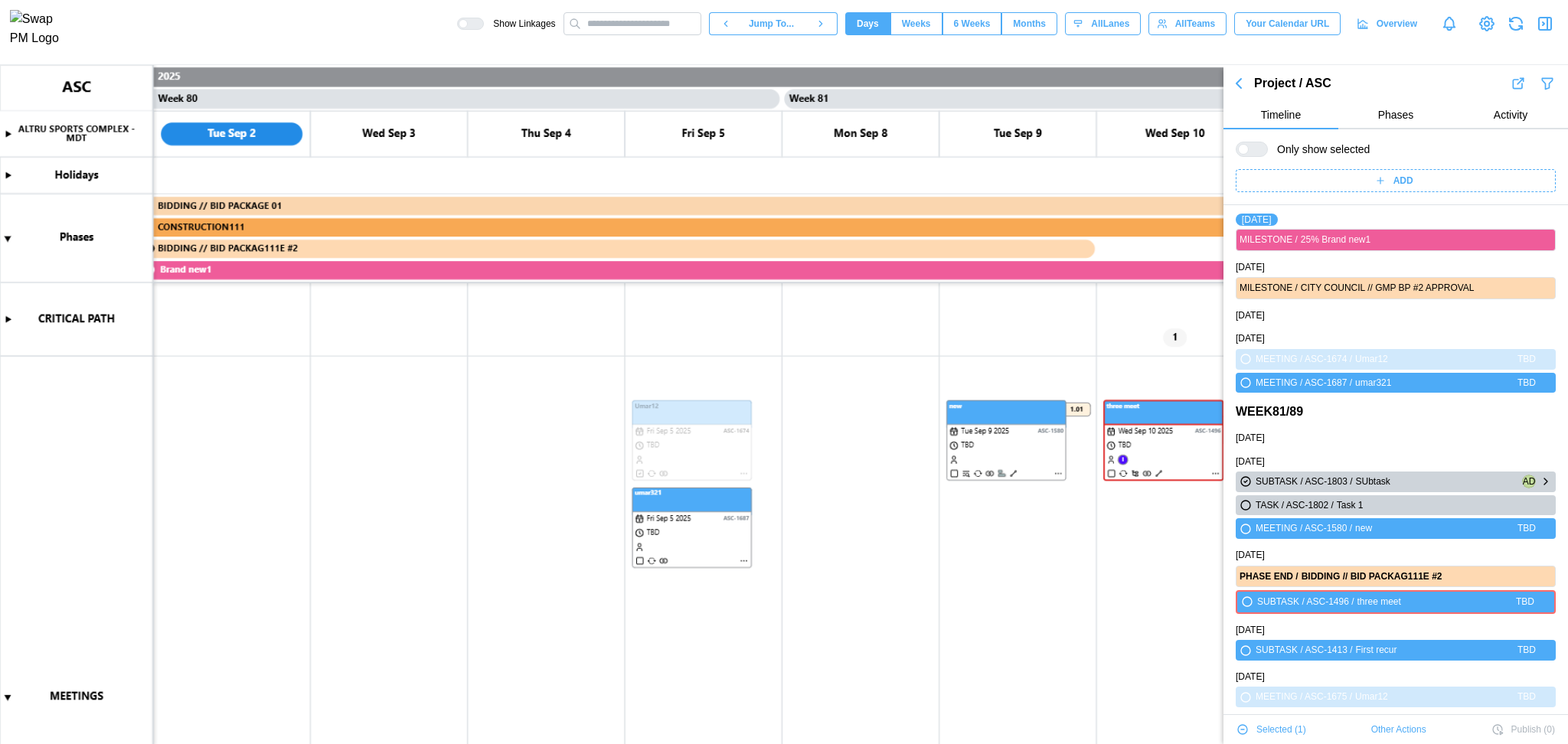
scroll to position [53940, 0]
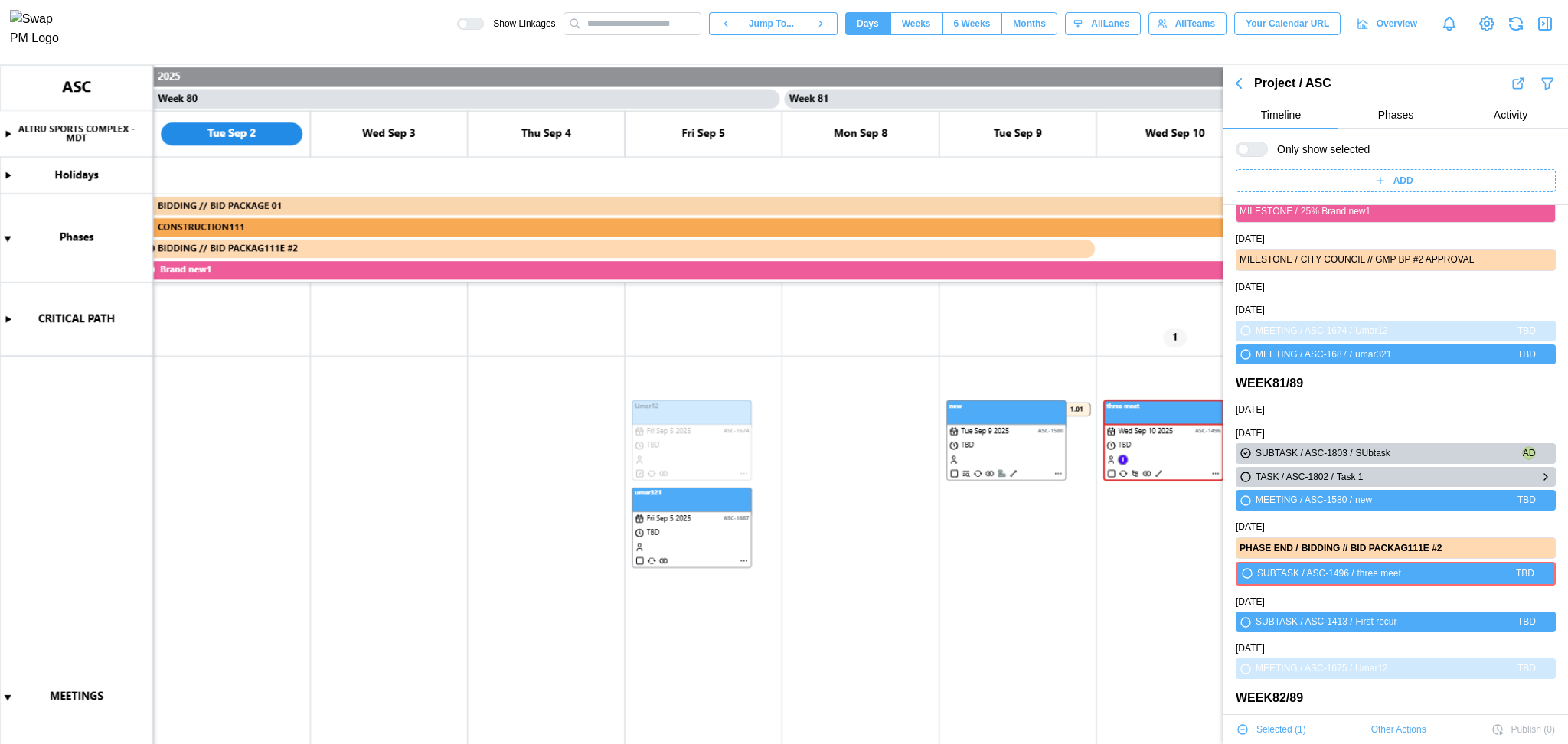
click at [1247, 476] on icon "button" at bounding box center [1245, 476] width 9 height 9
click at [1360, 723] on div "Selected ( 2 ) Other Actions Publish ( 0 )" at bounding box center [1395, 729] width 344 height 29
click at [1378, 732] on span "Other Actions" at bounding box center [1399, 729] width 55 height 21
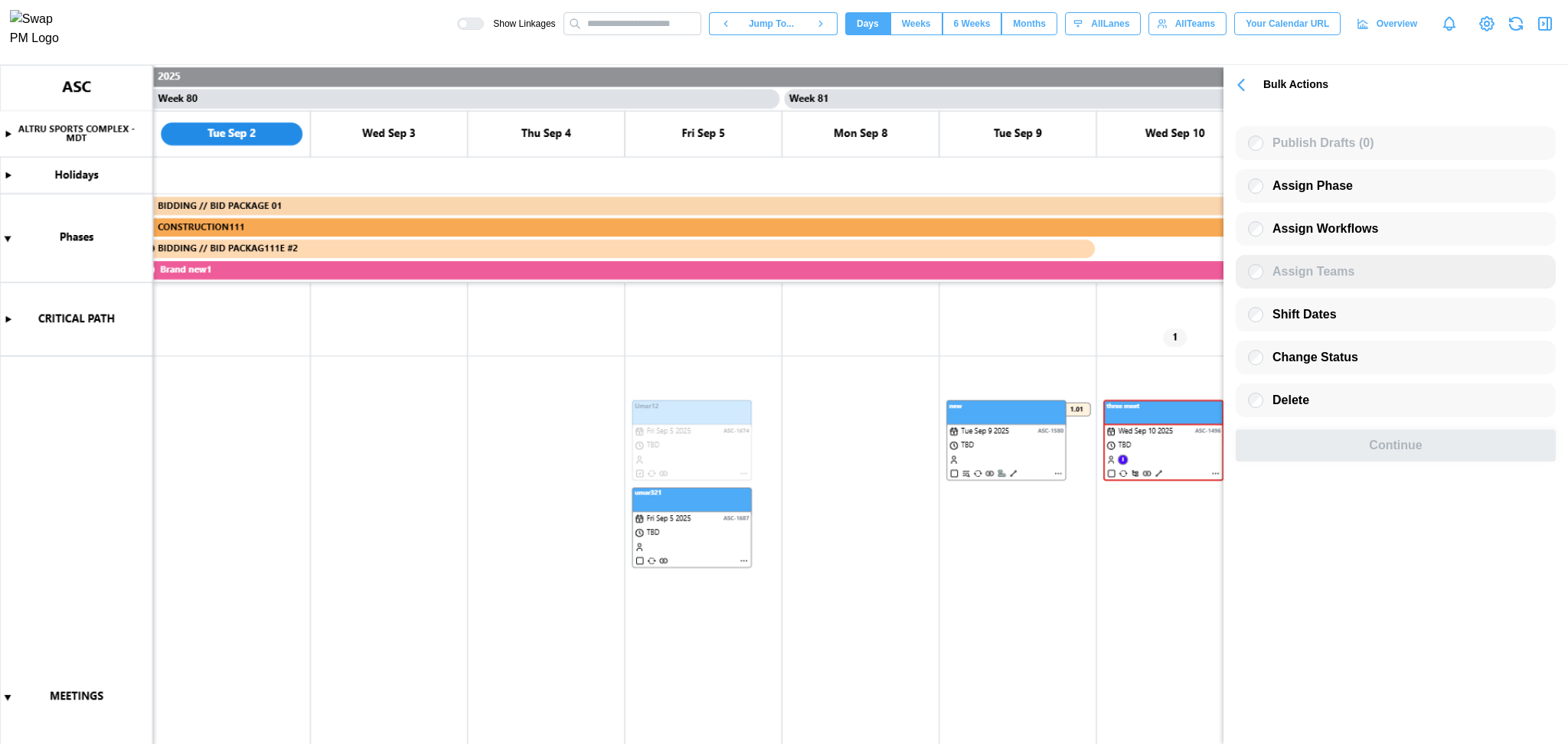
click at [1312, 271] on span "Assign Teams" at bounding box center [1313, 272] width 82 height 13
drag, startPoint x: 1312, startPoint y: 271, endPoint x: 1251, endPoint y: 93, distance: 188.2
click at [1251, 93] on section "Bulk Actions Publish Drafts (0) Assign Phase Assign Workflows Assign Teams Shif…" at bounding box center [1395, 405] width 344 height 679
click at [1251, 93] on icon "button" at bounding box center [1241, 85] width 21 height 21
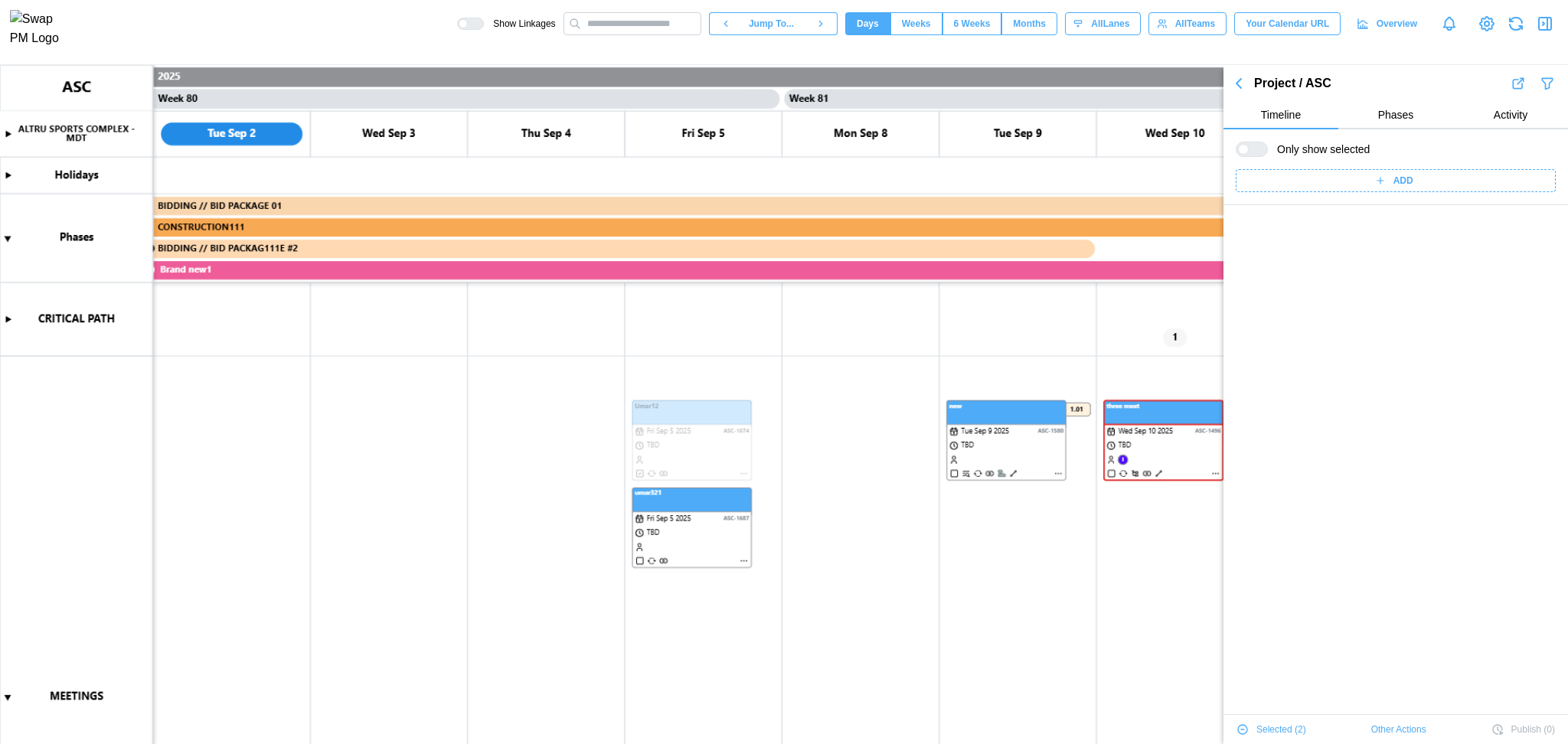
scroll to position [53912, 0]
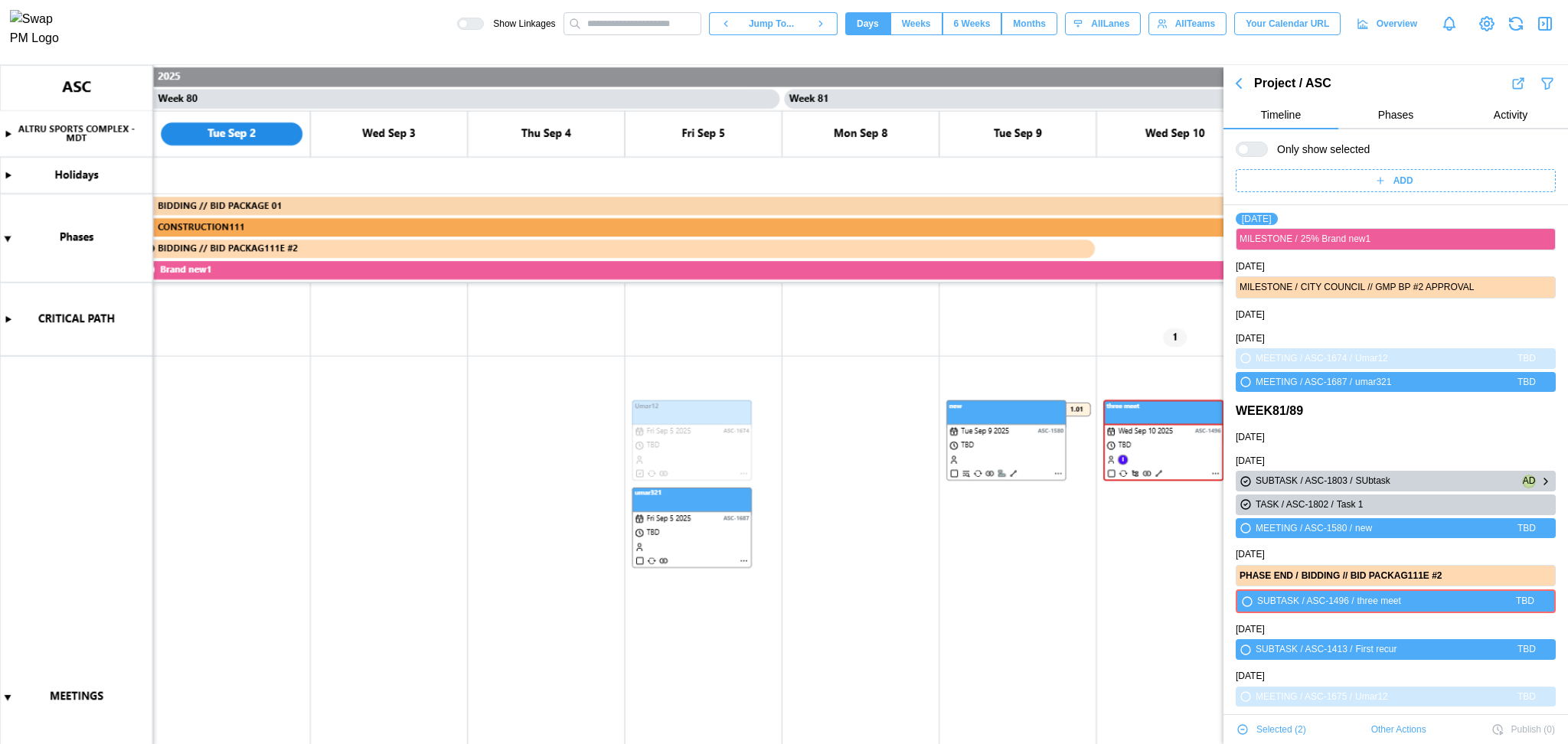
click at [1243, 485] on icon "button" at bounding box center [1246, 481] width 12 height 18
click at [1243, 528] on icon "button" at bounding box center [1245, 528] width 9 height 9
click at [1372, 727] on span "Other Actions" at bounding box center [1399, 729] width 55 height 21
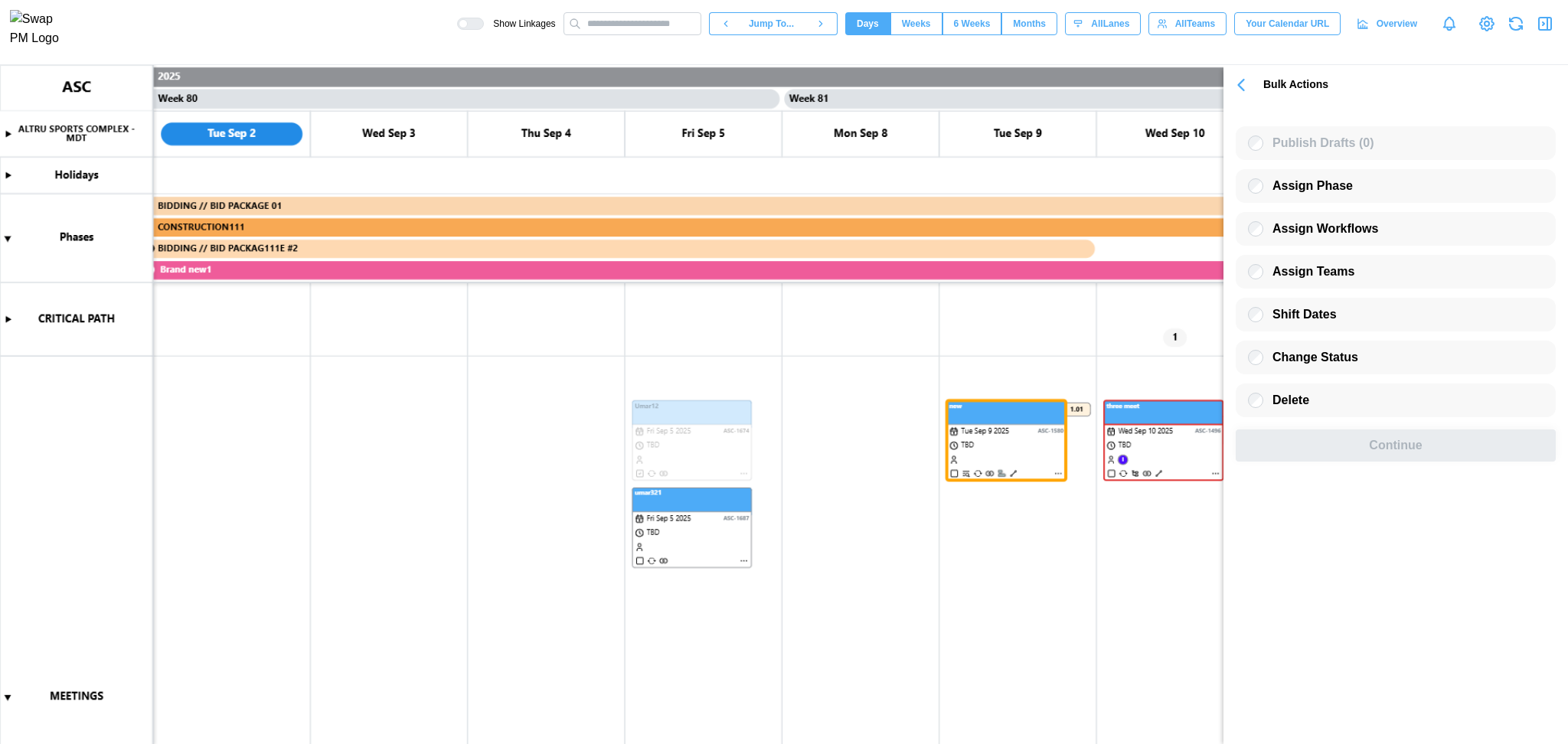
scroll to position [0, 0]
click at [1245, 85] on icon "button" at bounding box center [1241, 85] width 21 height 21
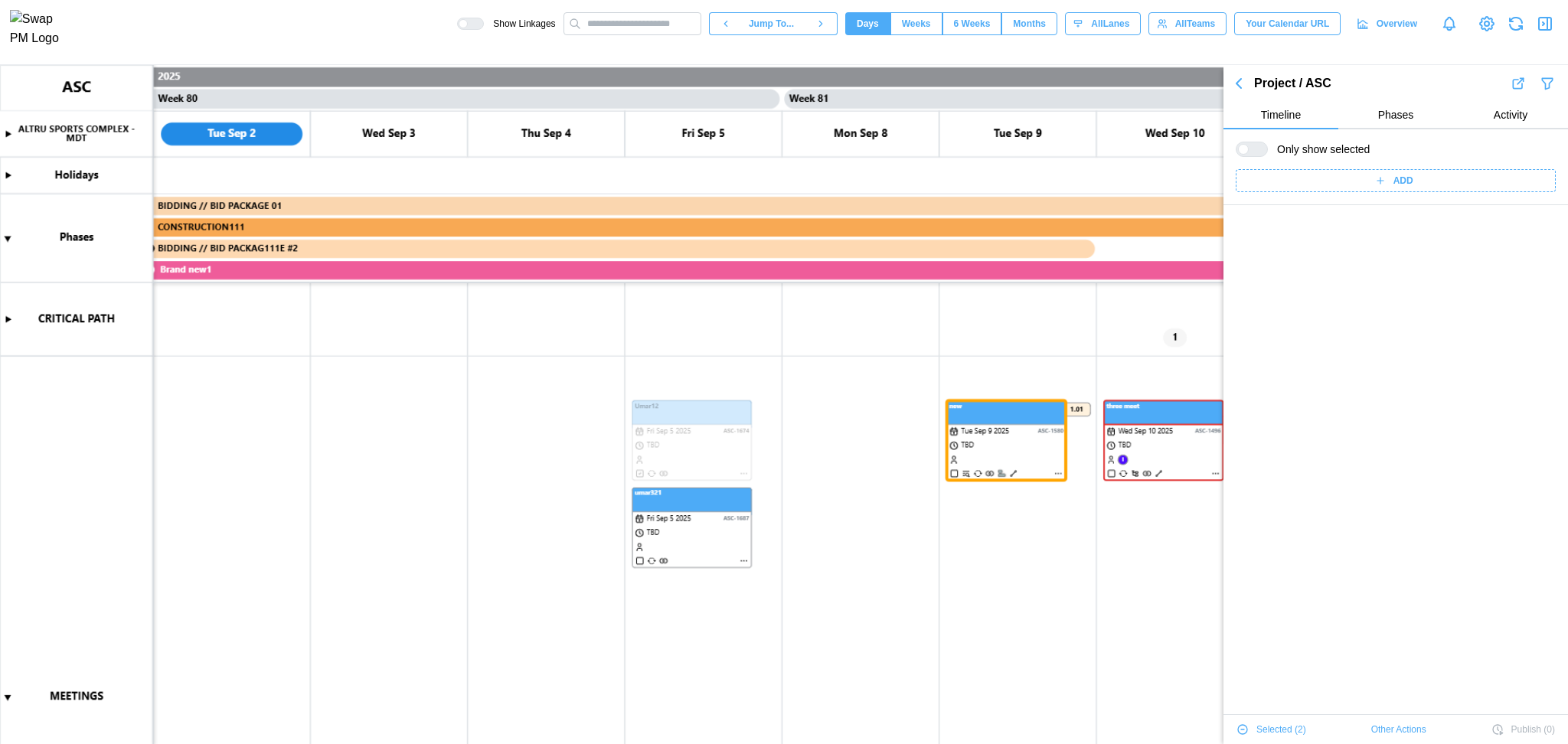
scroll to position [53912, 0]
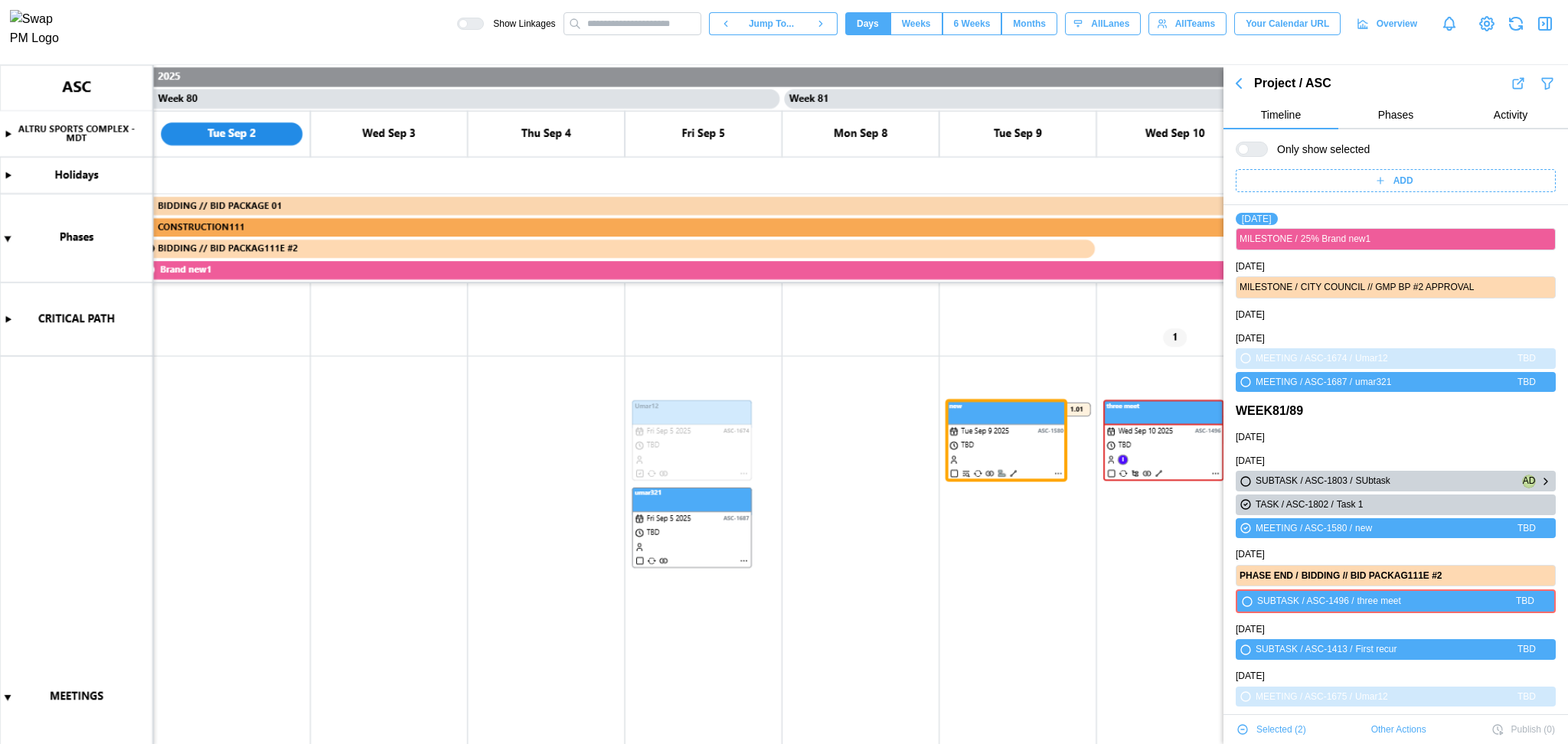
click at [1251, 479] on icon "button" at bounding box center [1246, 481] width 12 height 18
click at [1240, 513] on div "TASK / ASC-1802 / Task 1" at bounding box center [1395, 505] width 320 height 21
click at [1243, 512] on icon "button" at bounding box center [1246, 505] width 12 height 18
click at [1383, 726] on span "Other Actions" at bounding box center [1399, 729] width 55 height 21
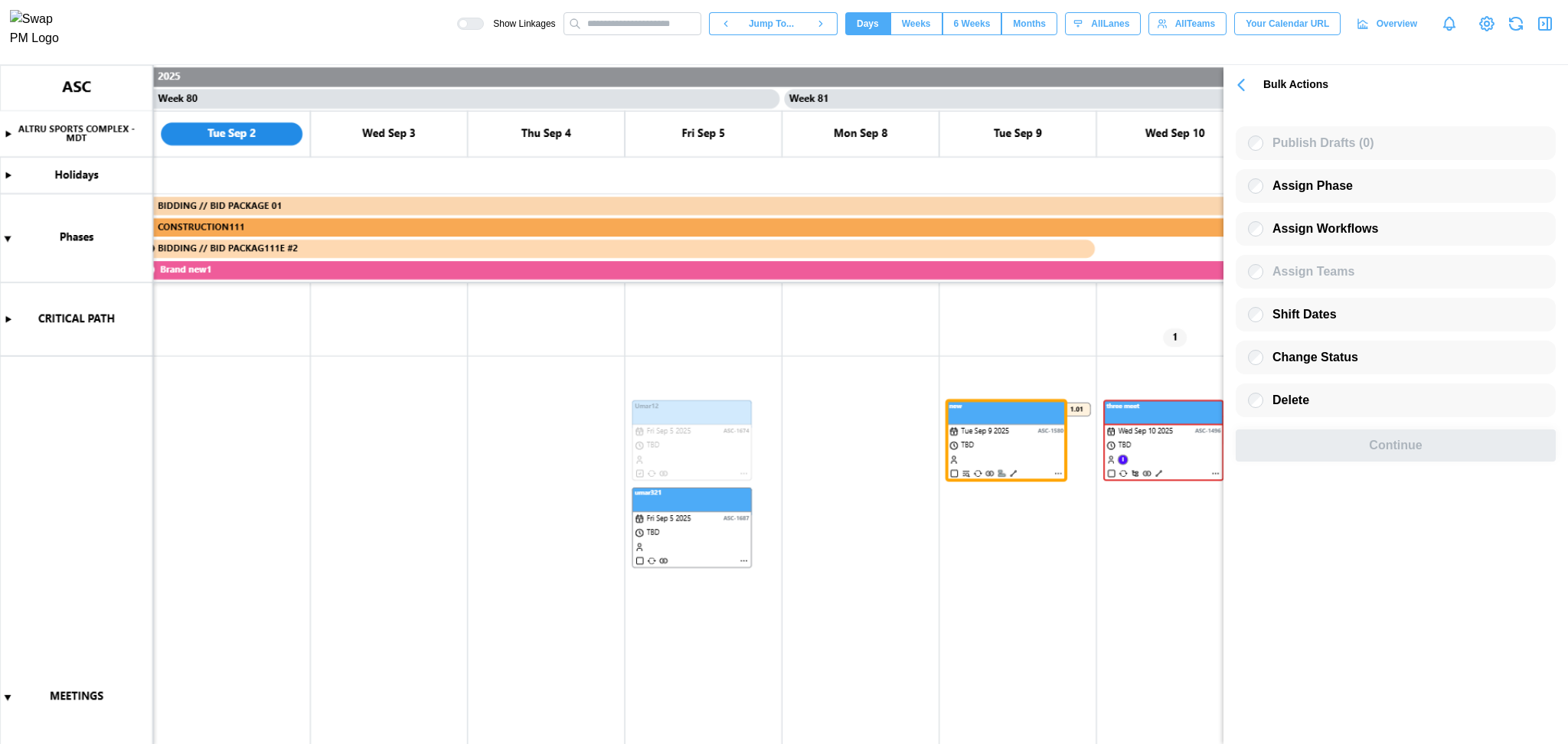
click at [1243, 78] on icon "button" at bounding box center [1241, 85] width 21 height 21
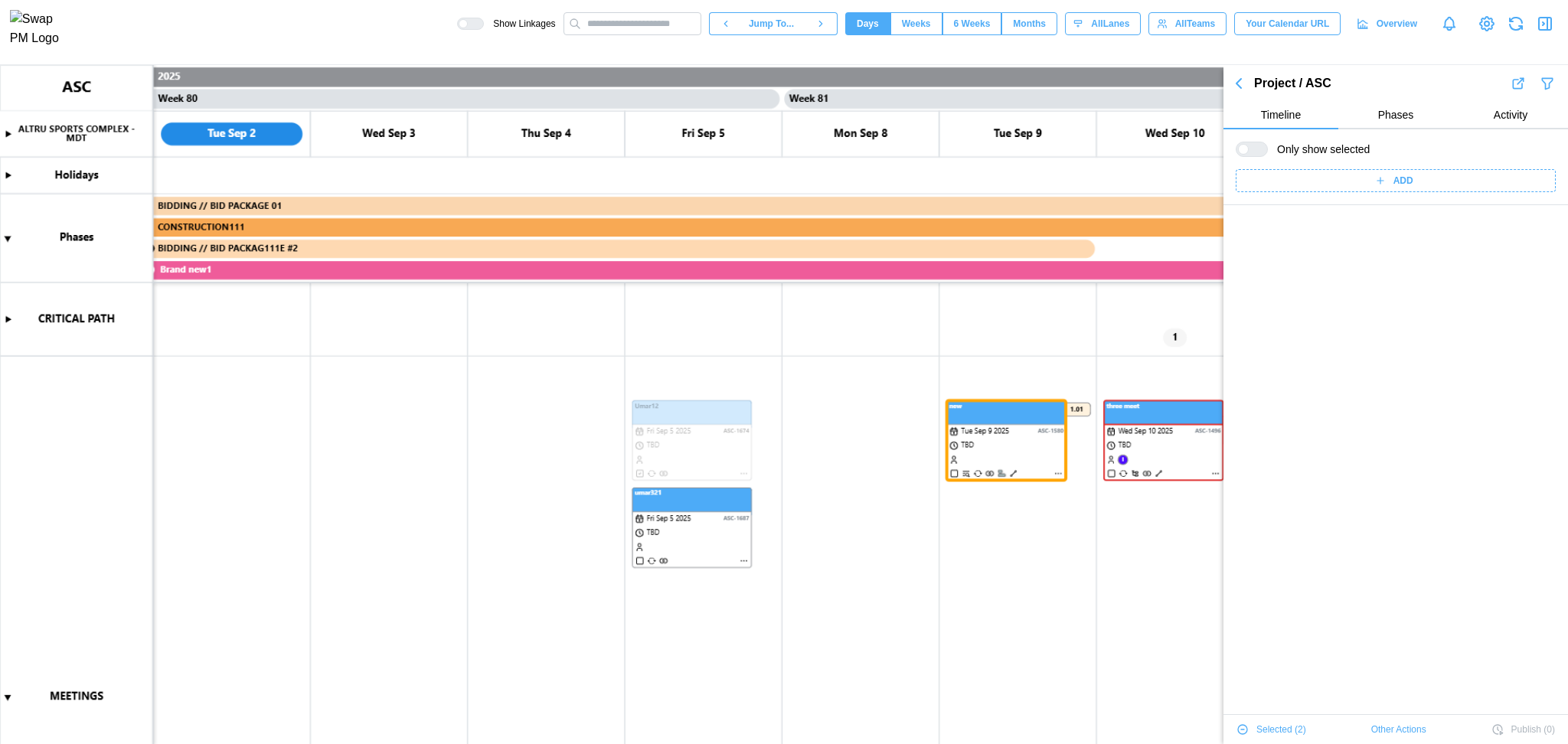
scroll to position [53912, 0]
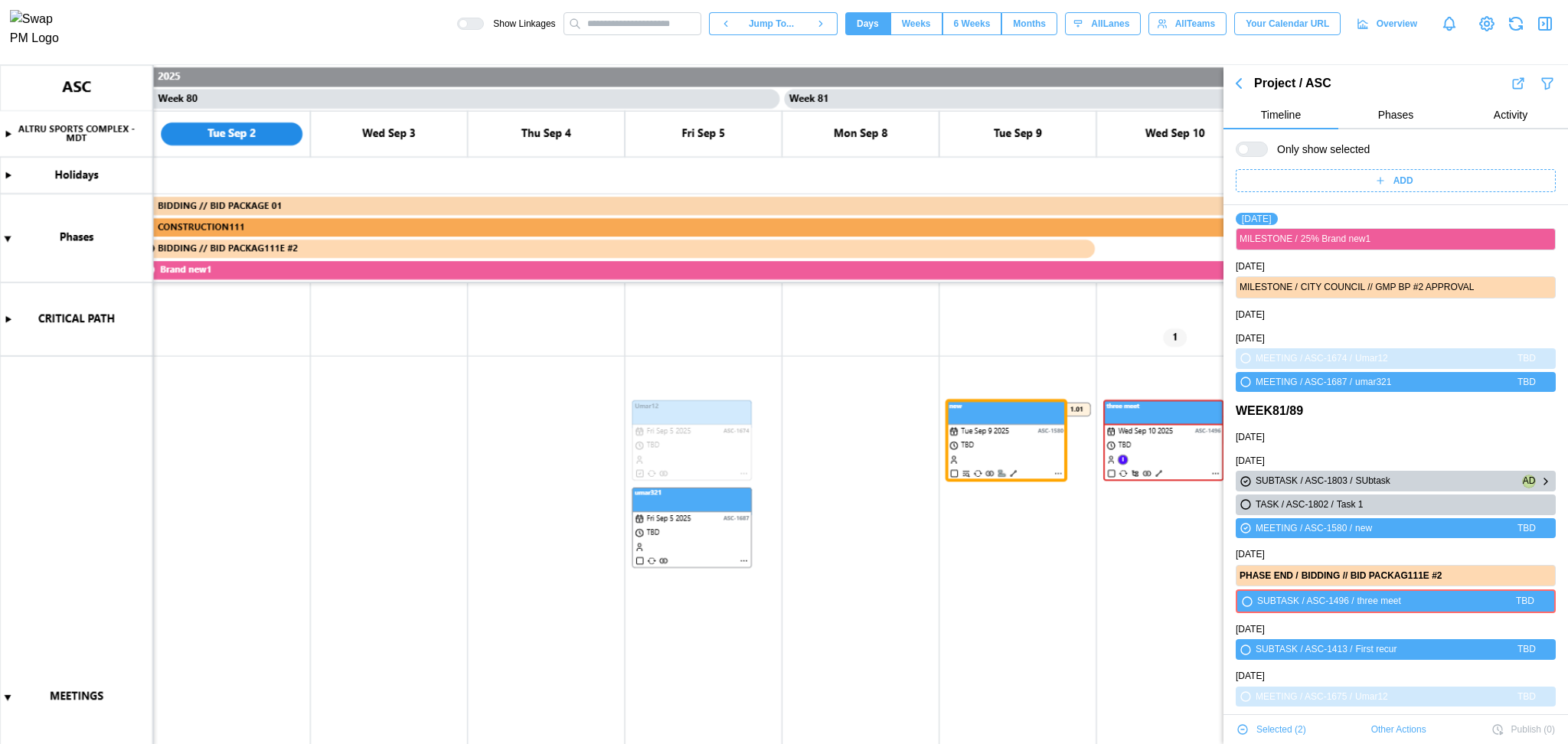
click at [1540, 475] on icon "button" at bounding box center [1546, 481] width 12 height 18
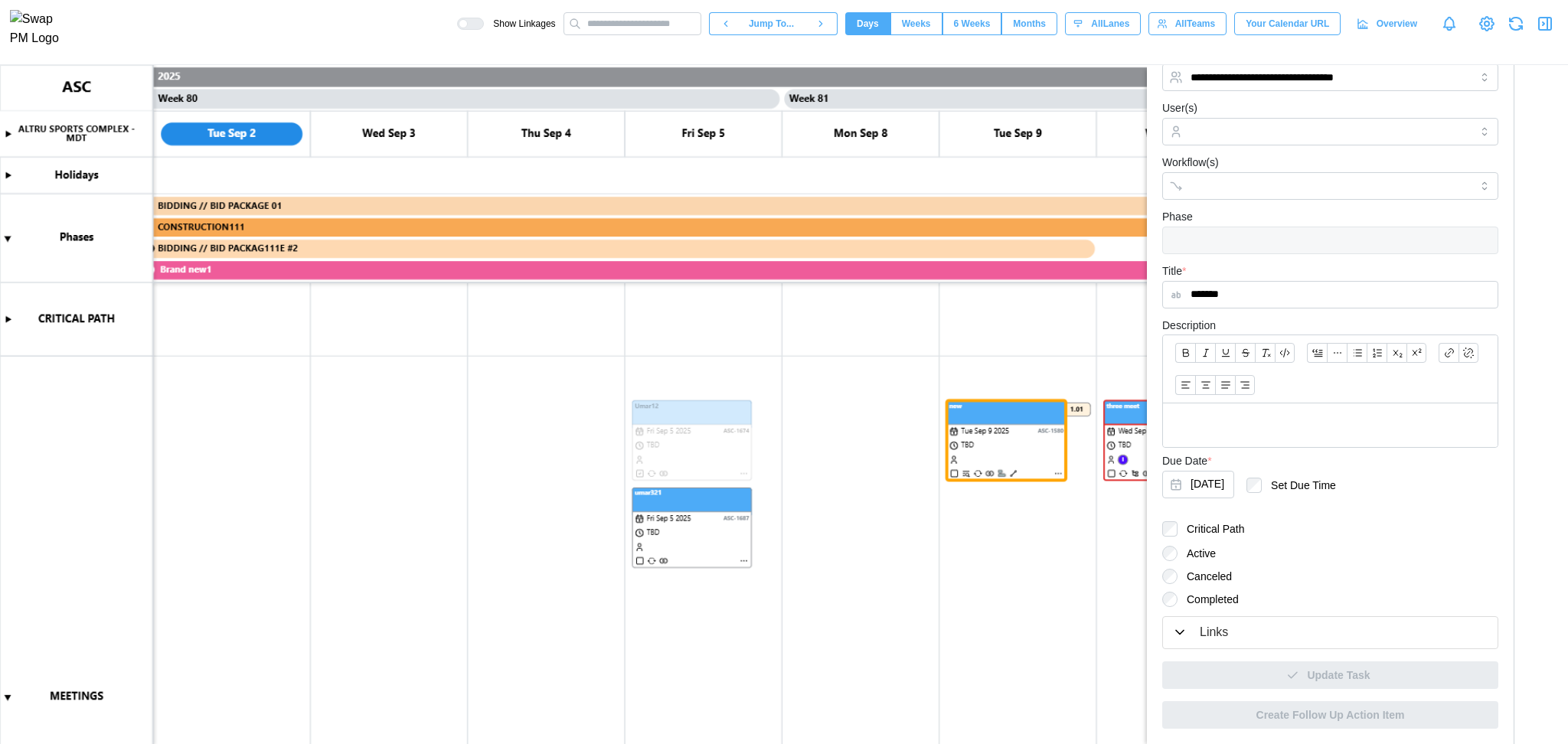
scroll to position [88, 0]
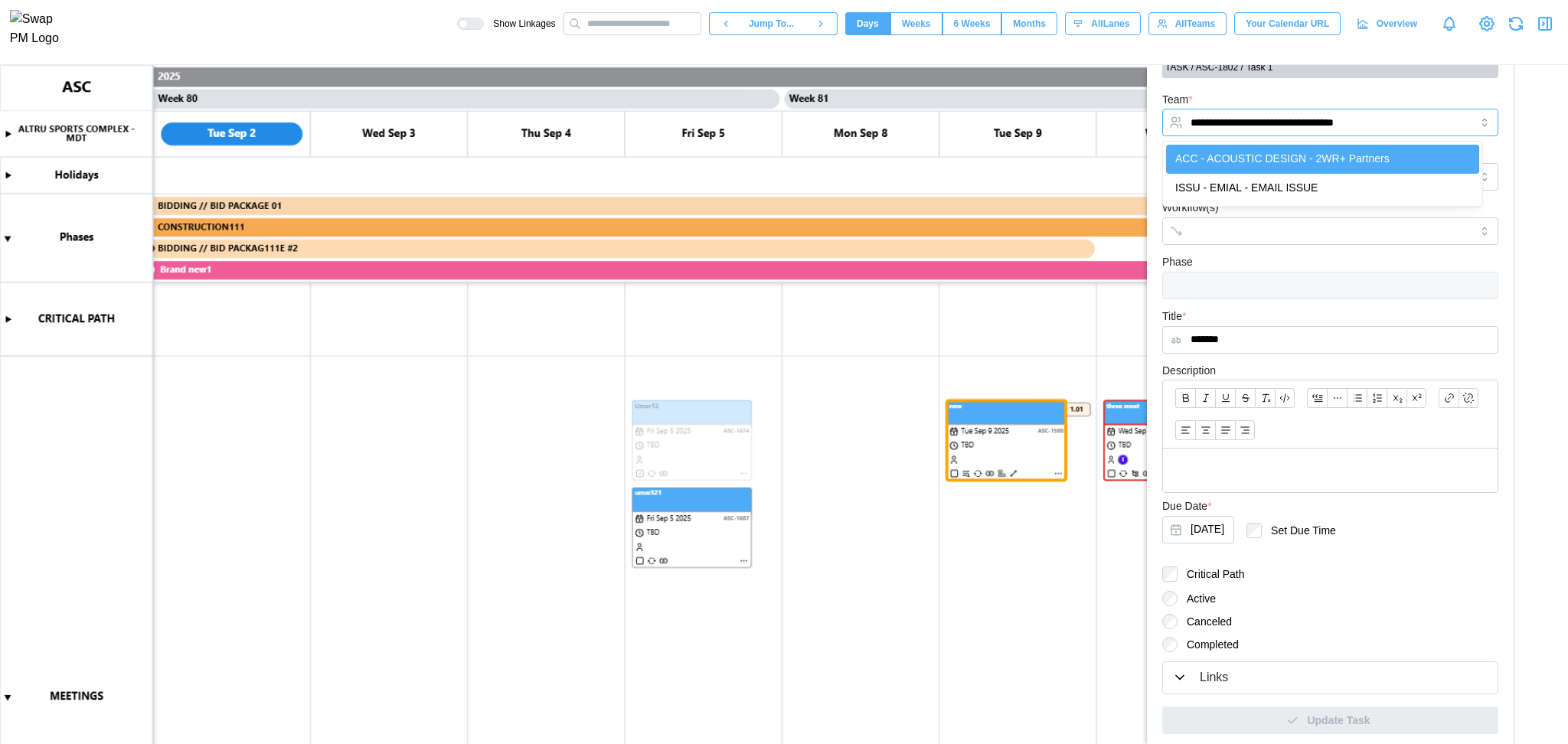
click at [1335, 125] on input "**********" at bounding box center [1330, 122] width 336 height 27
type input "**********"
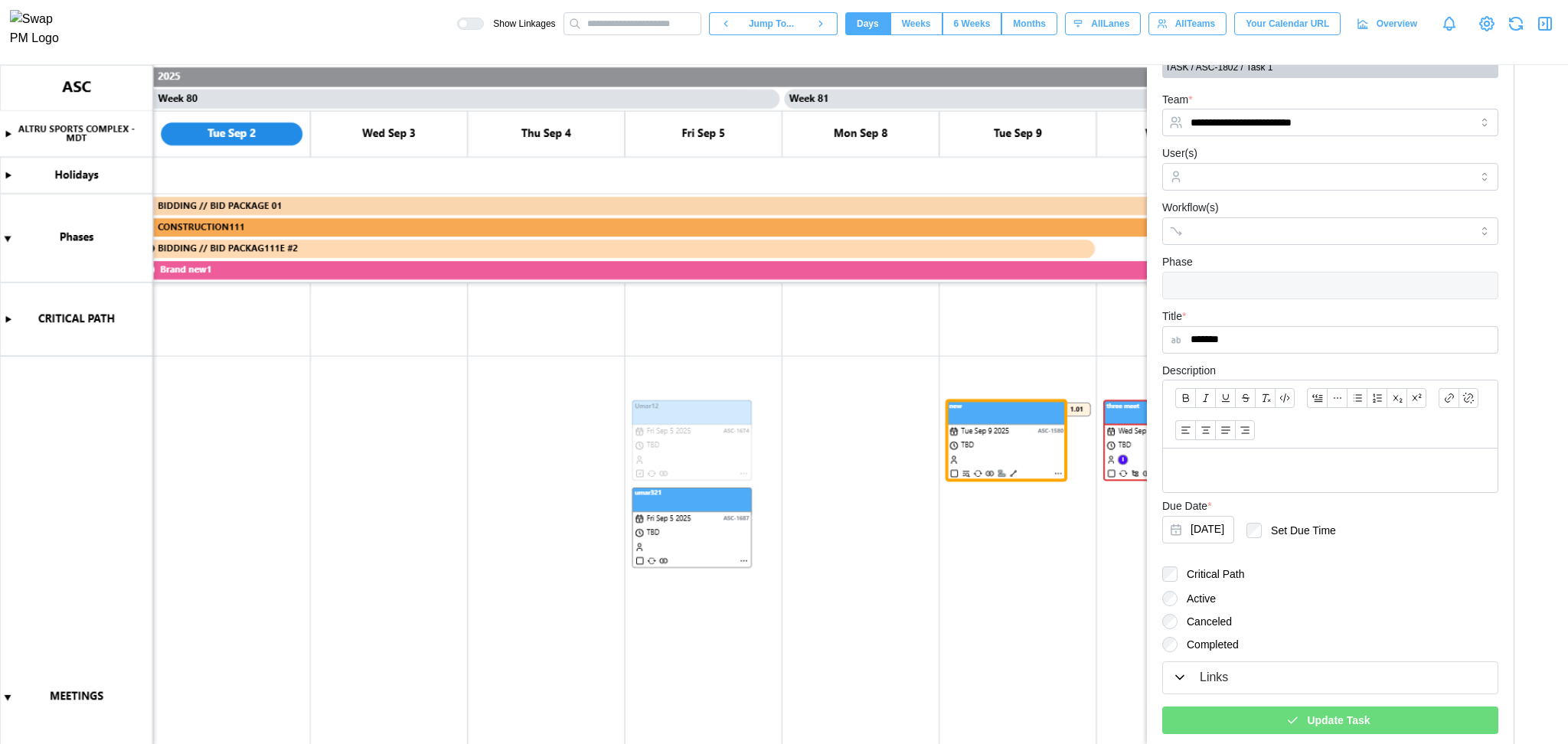
click at [1316, 723] on span "Update Task" at bounding box center [1338, 720] width 63 height 26
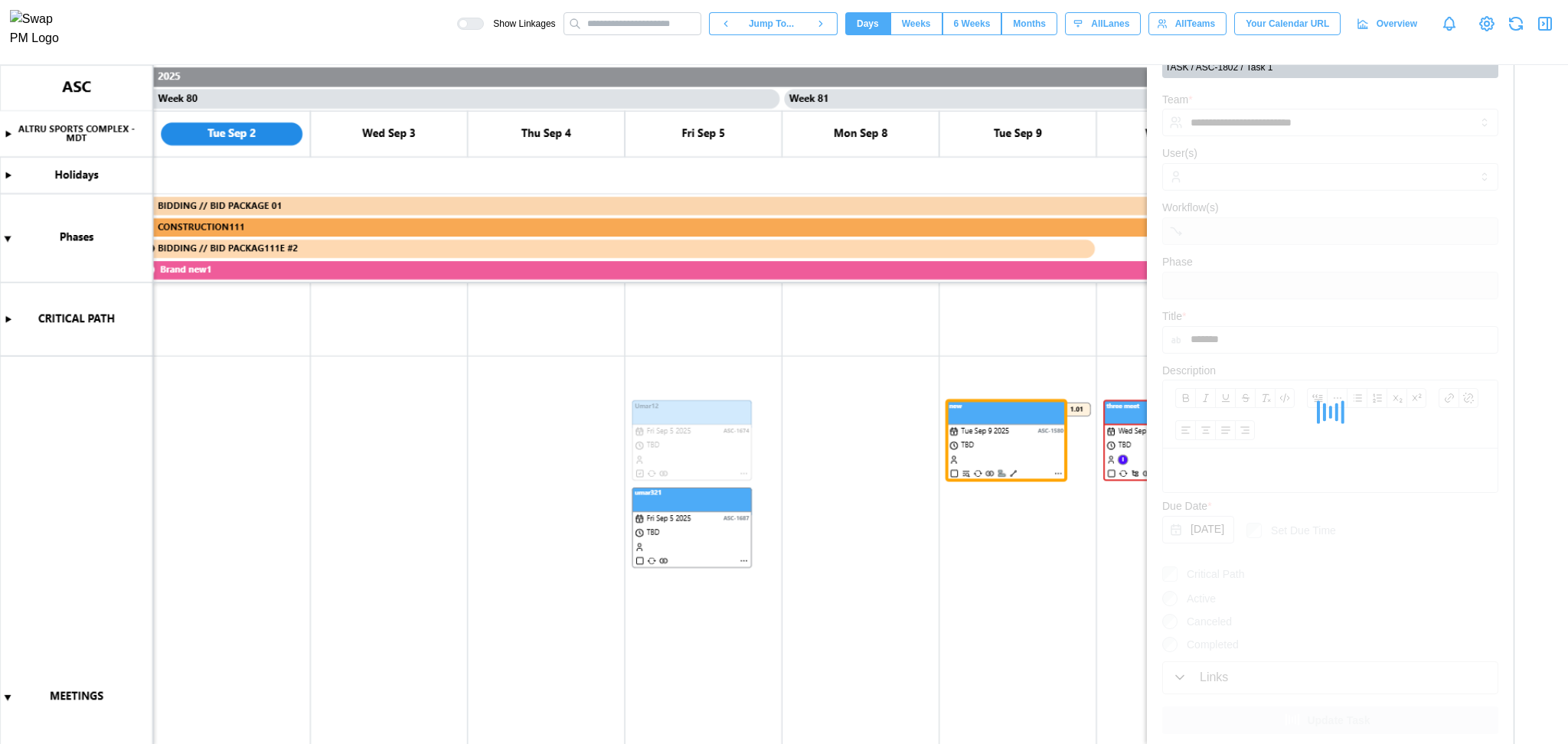
drag, startPoint x: 1316, startPoint y: 723, endPoint x: 1297, endPoint y: 530, distance: 193.9
click at [1297, 530] on div at bounding box center [1330, 411] width 336 height 643
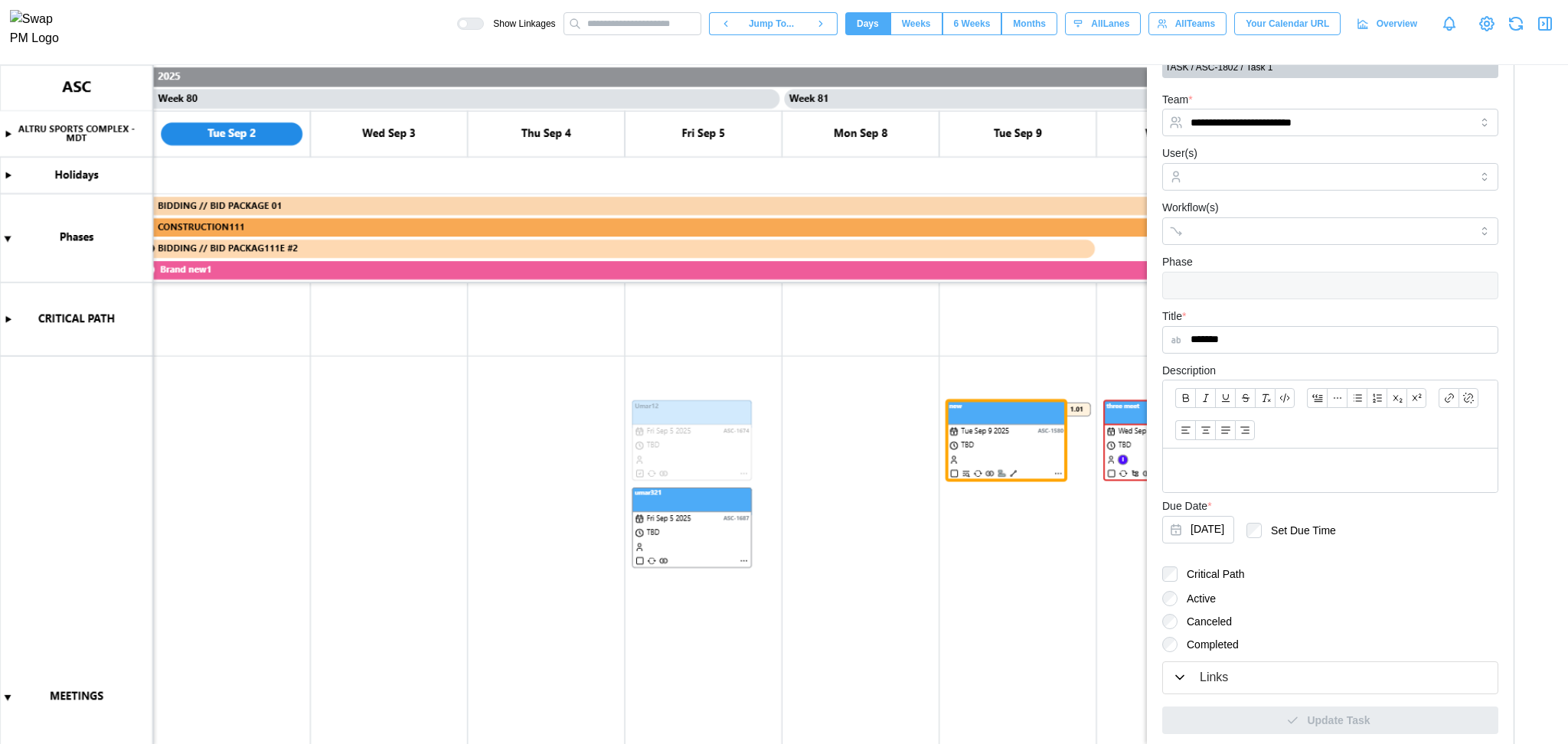
scroll to position [0, 0]
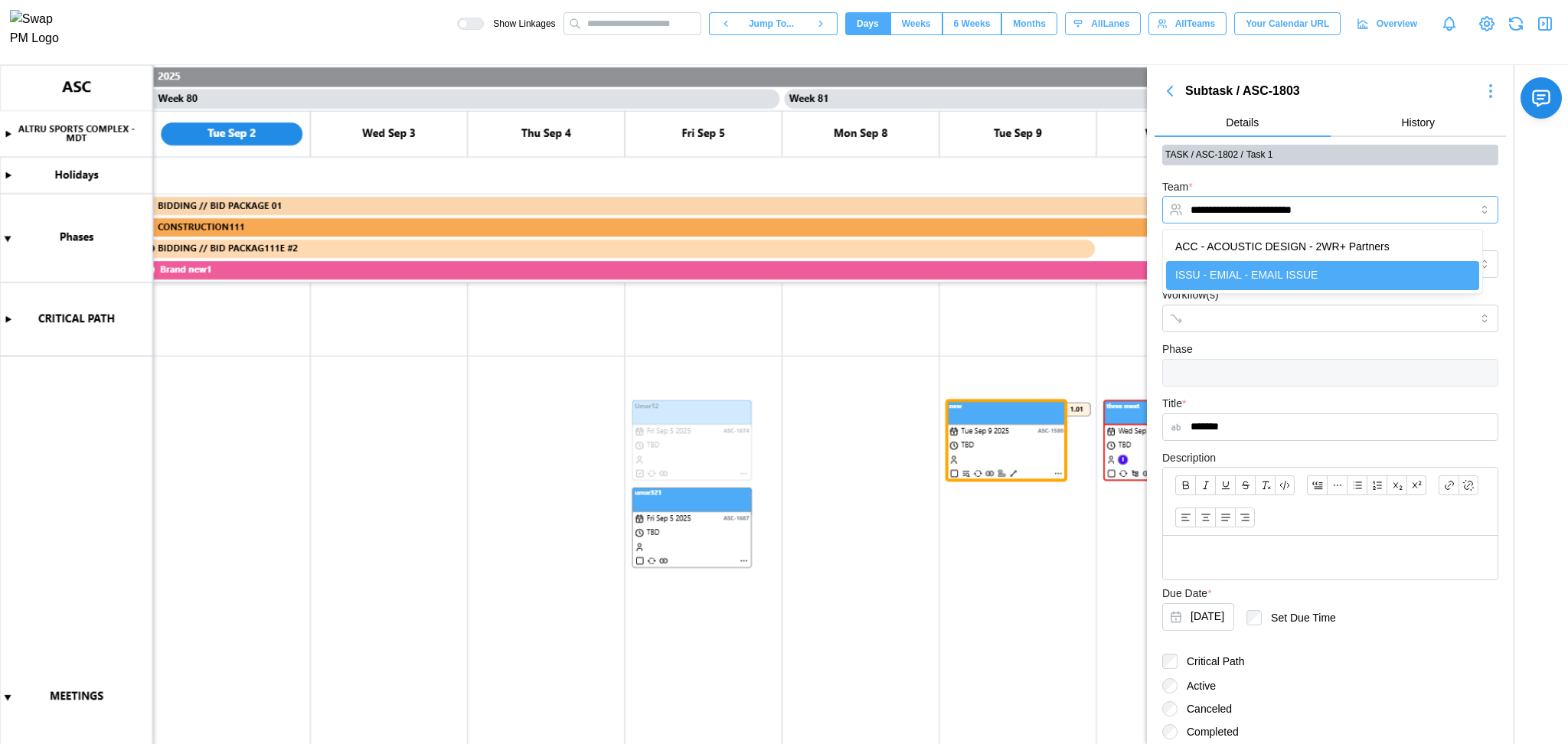
drag, startPoint x: 1336, startPoint y: 219, endPoint x: 1172, endPoint y: 97, distance: 204.4
click at [1172, 97] on div "**********" at bounding box center [1330, 471] width 351 height 796
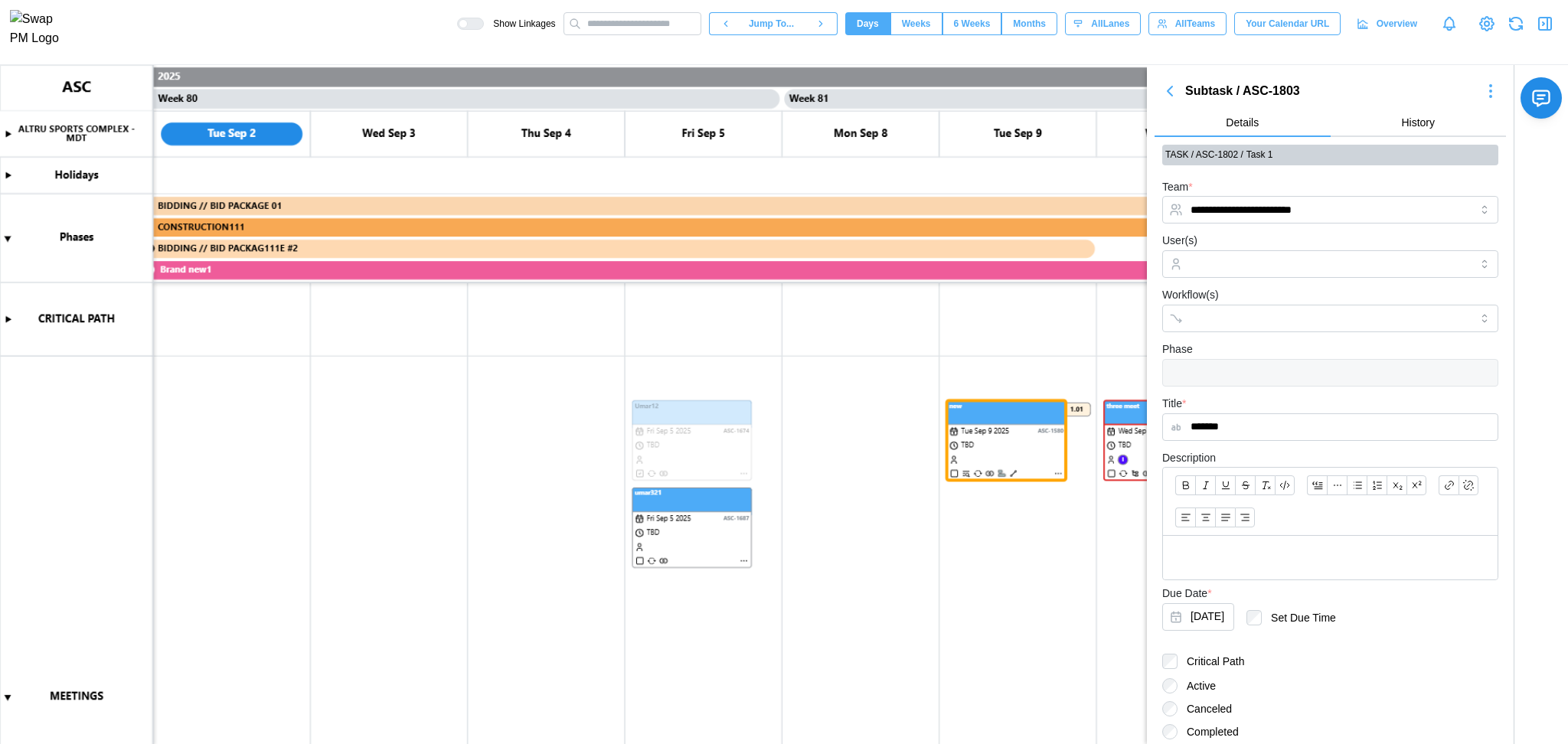
click at [1172, 97] on icon "button" at bounding box center [1170, 91] width 18 height 18
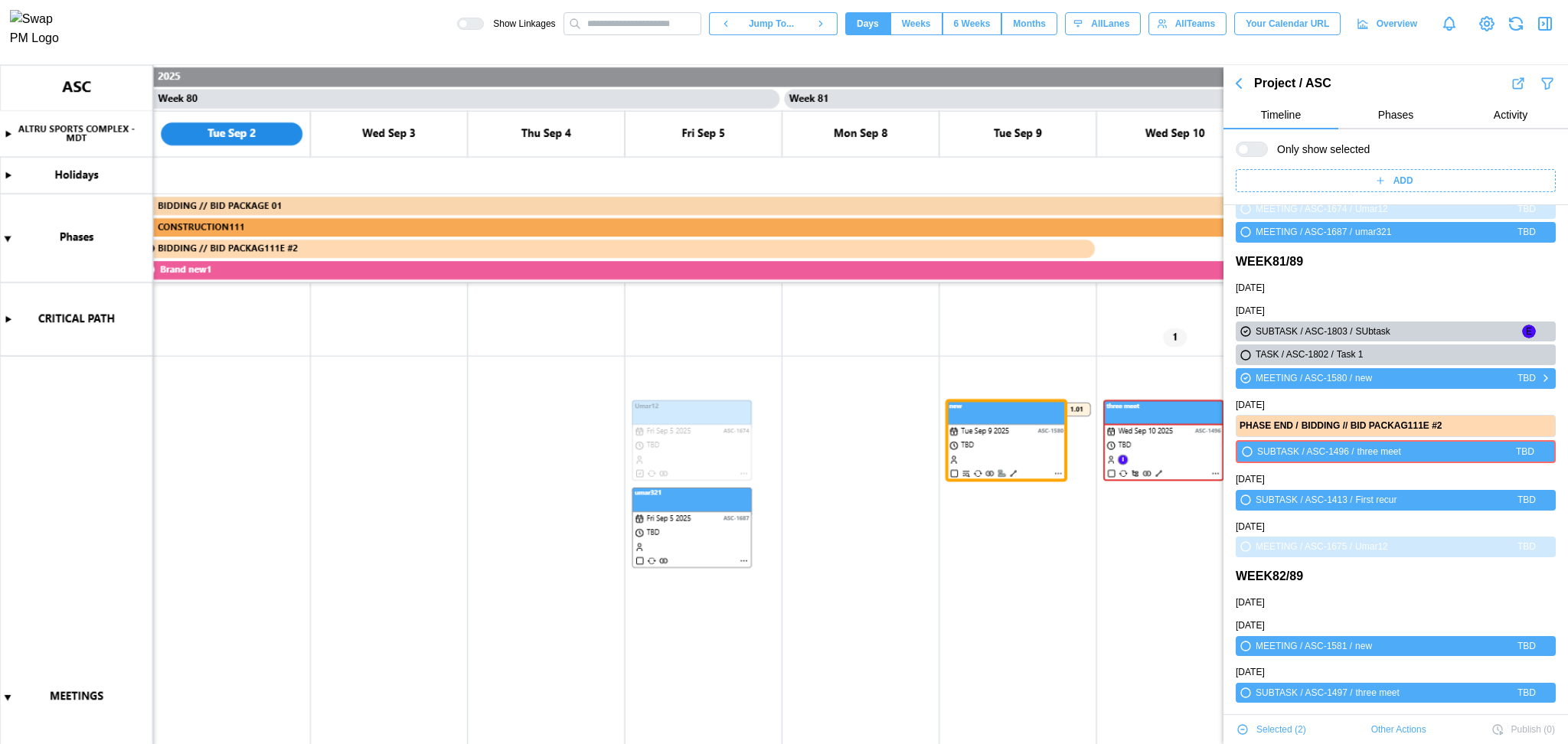
scroll to position [54078, 0]
